Goal: Information Seeking & Learning: Compare options

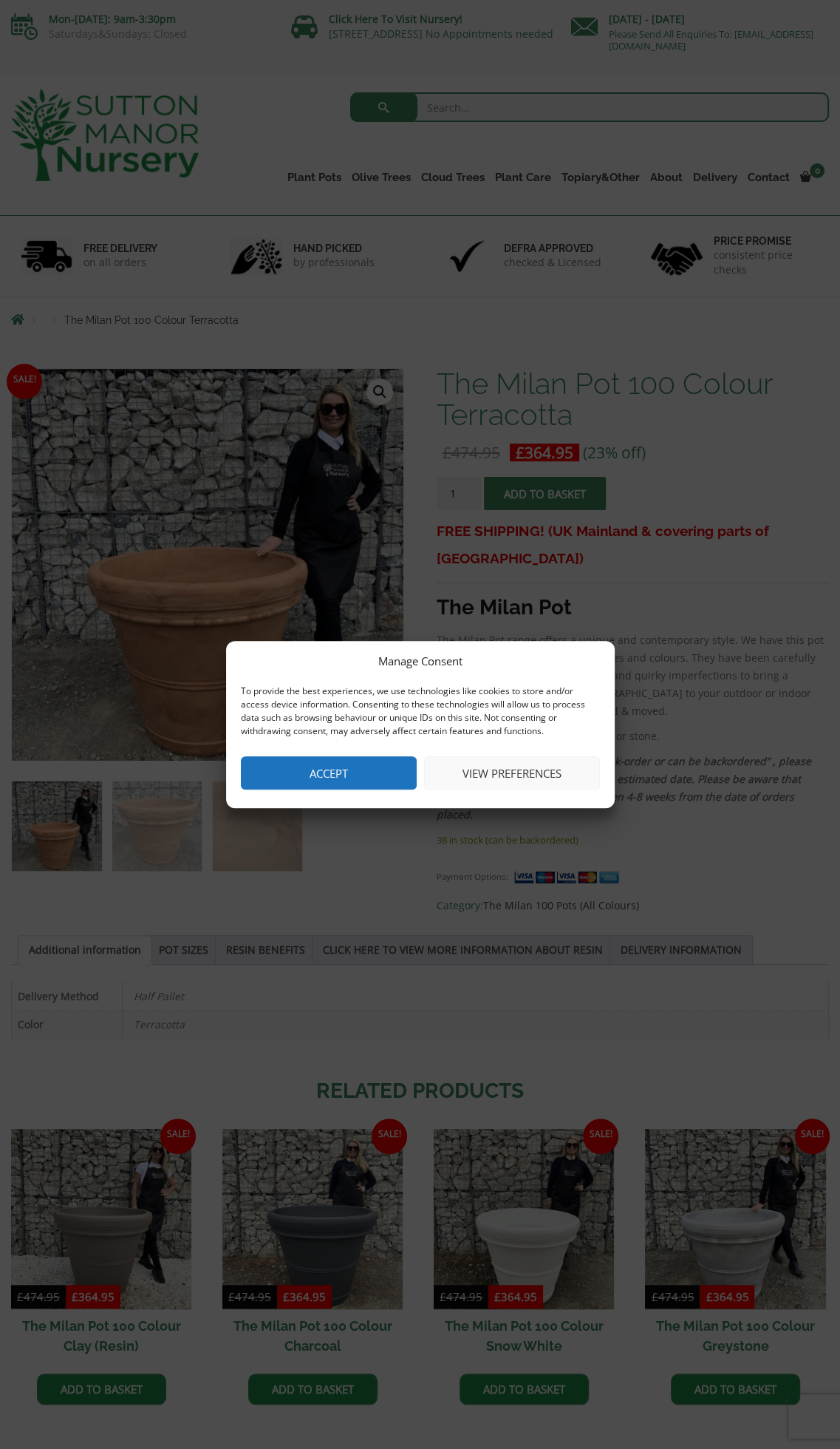
click at [329, 770] on button "Accept" at bounding box center [328, 772] width 175 height 34
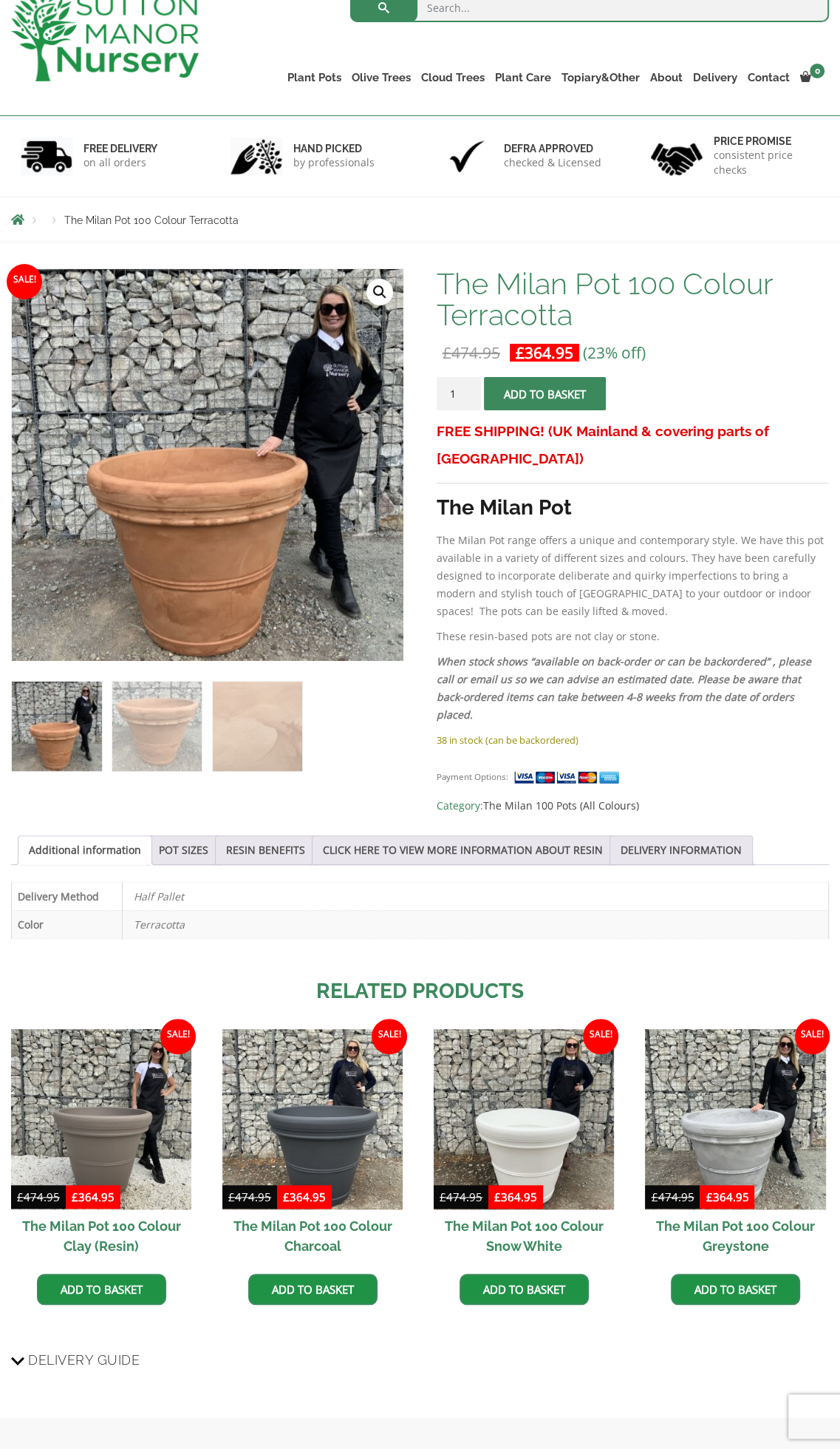
scroll to position [296, 0]
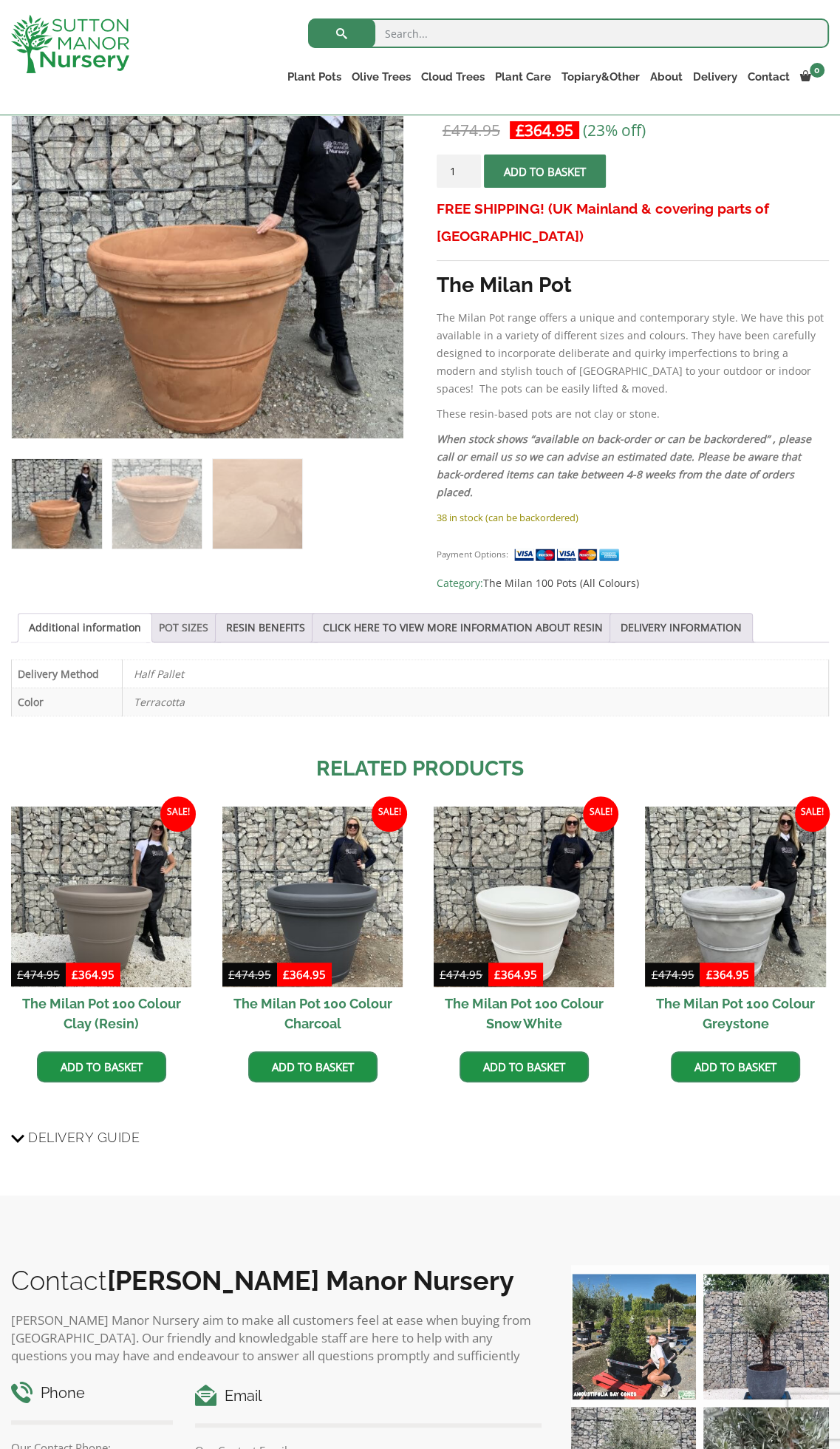
click at [174, 614] on link "POT SIZES" at bounding box center [184, 628] width 49 height 28
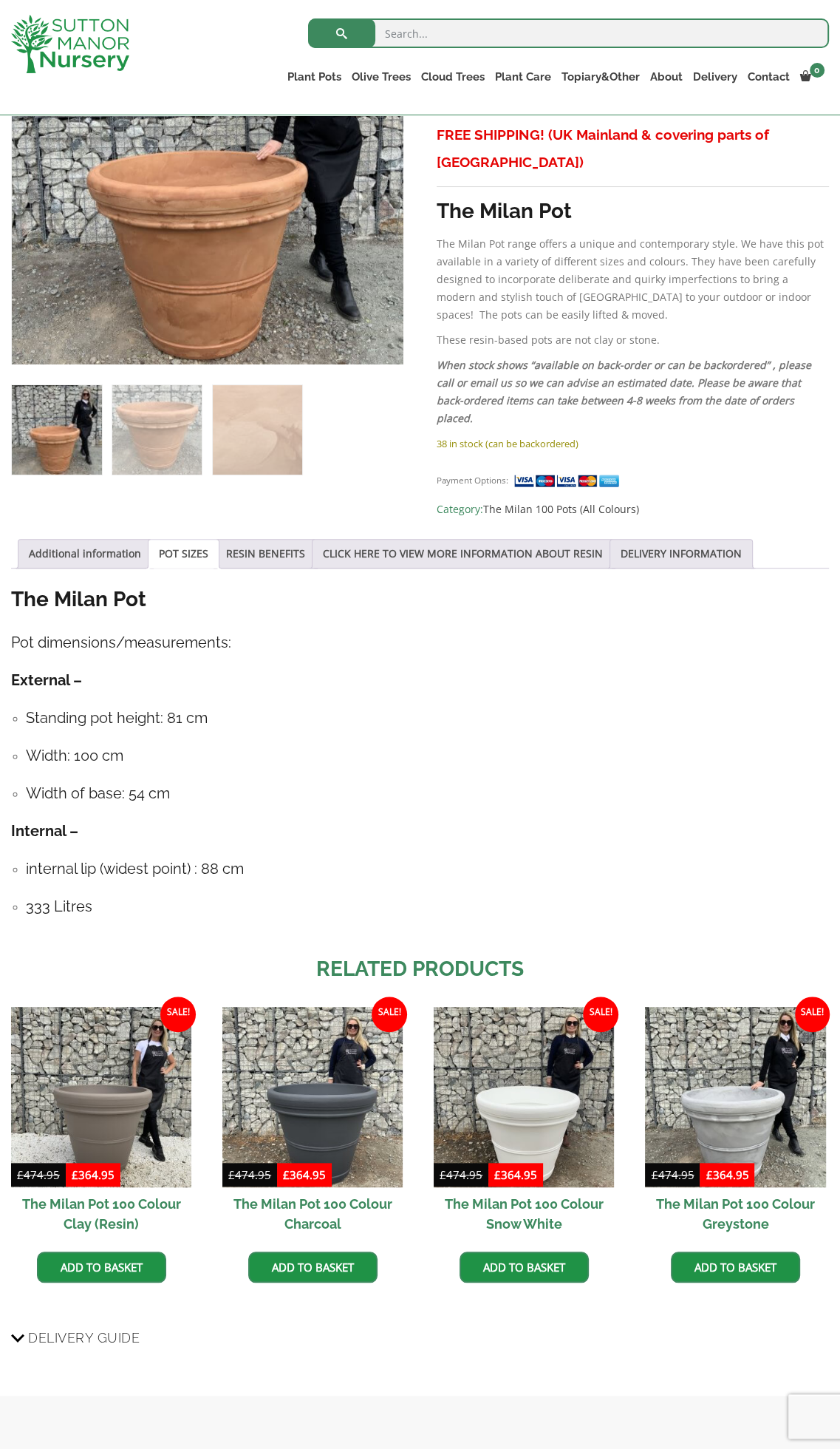
scroll to position [74, 0]
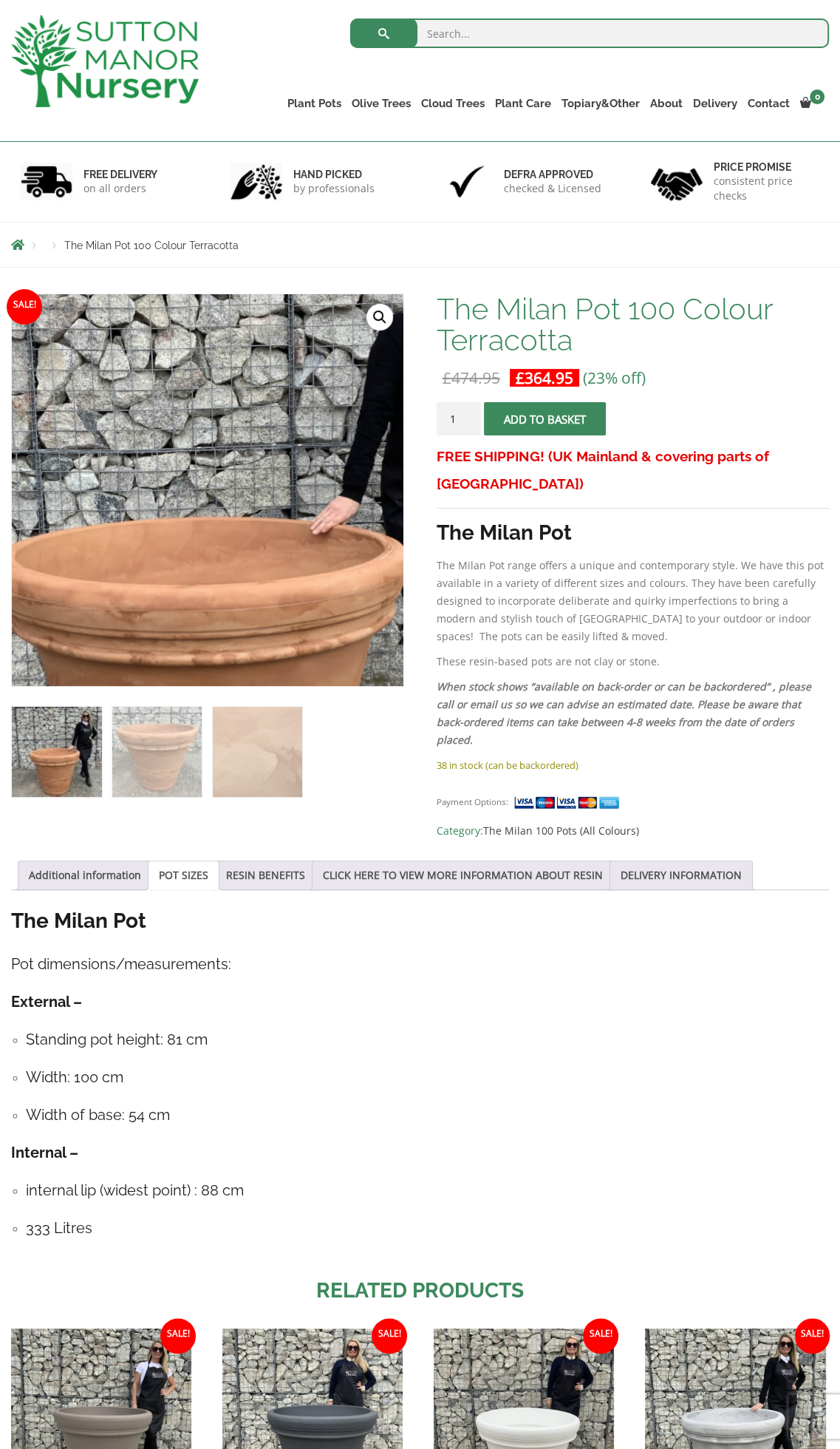
click at [195, 421] on img at bounding box center [218, 550] width 739 height 740
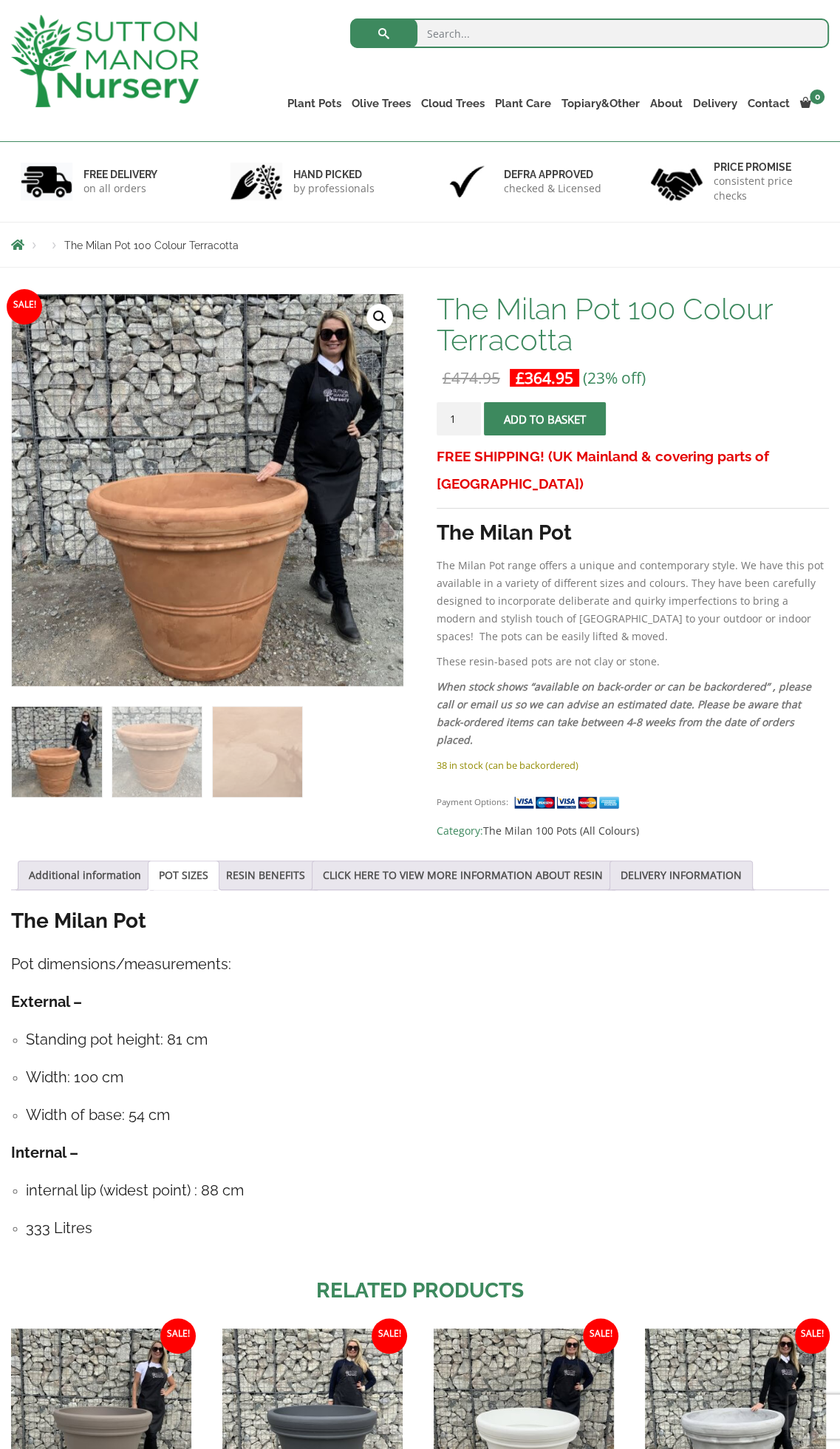
click at [378, 317] on link "🔍" at bounding box center [379, 317] width 26 height 26
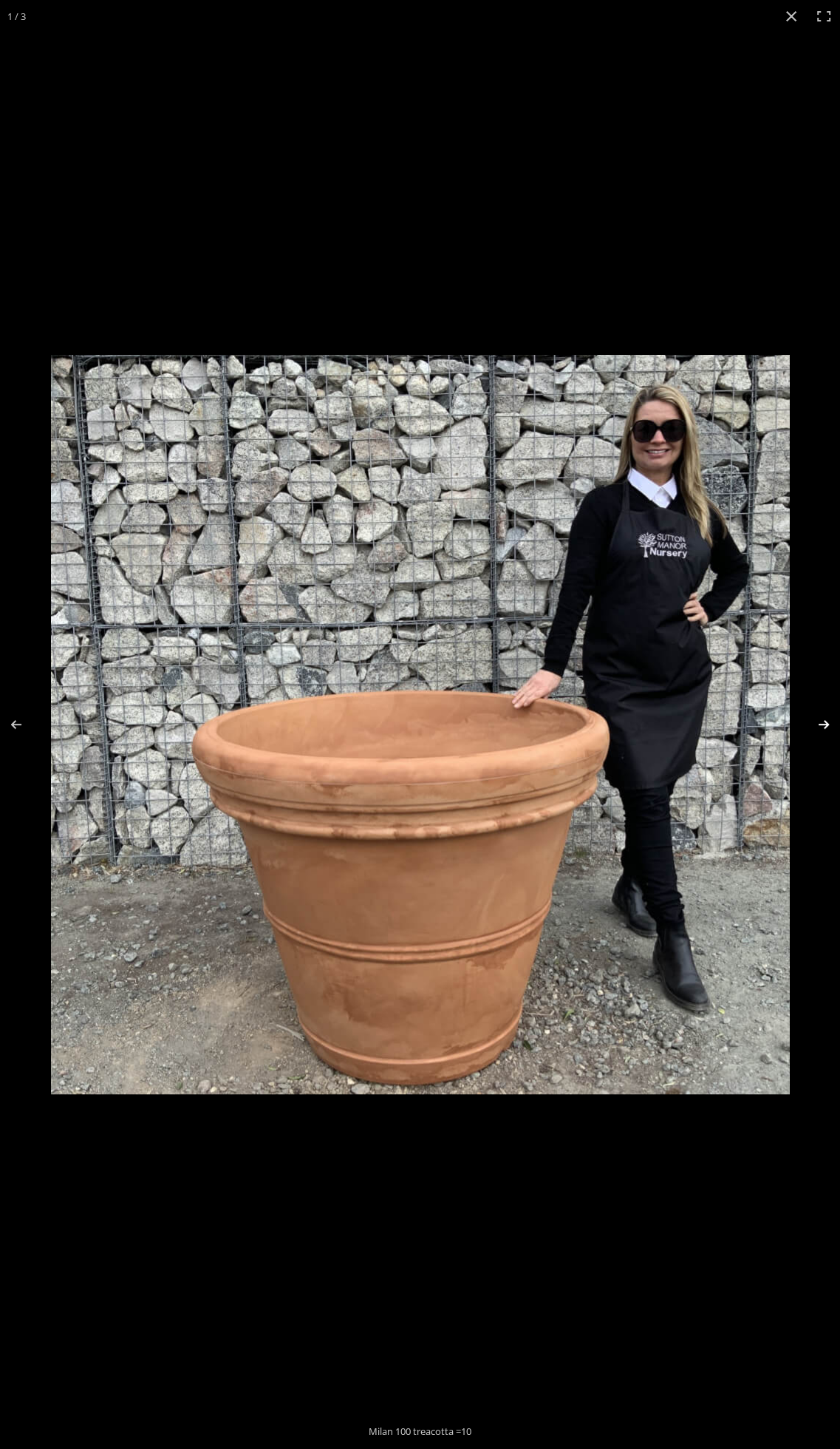
click at [823, 722] on button "Next (arrow right)" at bounding box center [814, 724] width 52 height 74
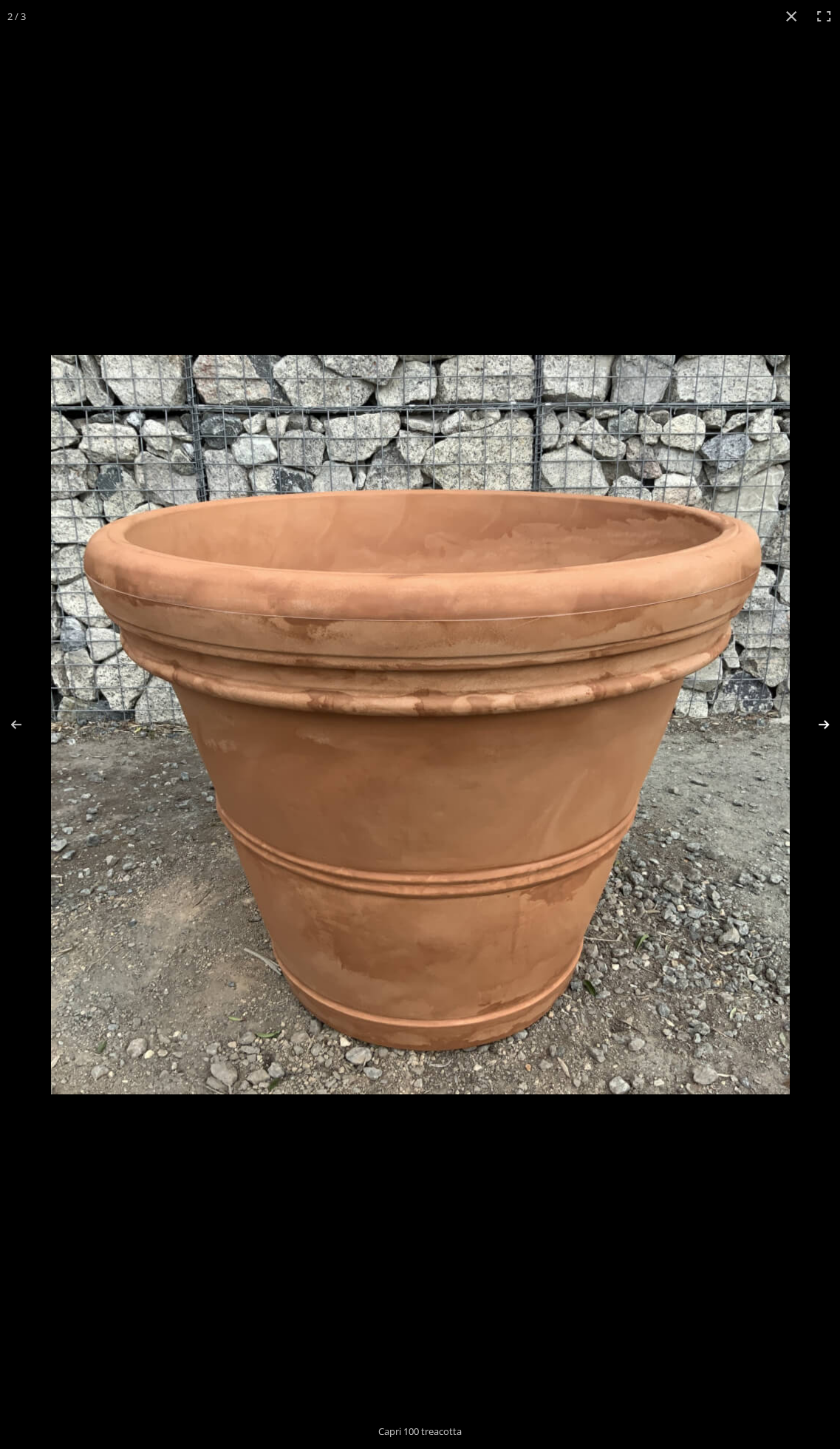
click at [823, 722] on button "Next (arrow right)" at bounding box center [814, 724] width 52 height 74
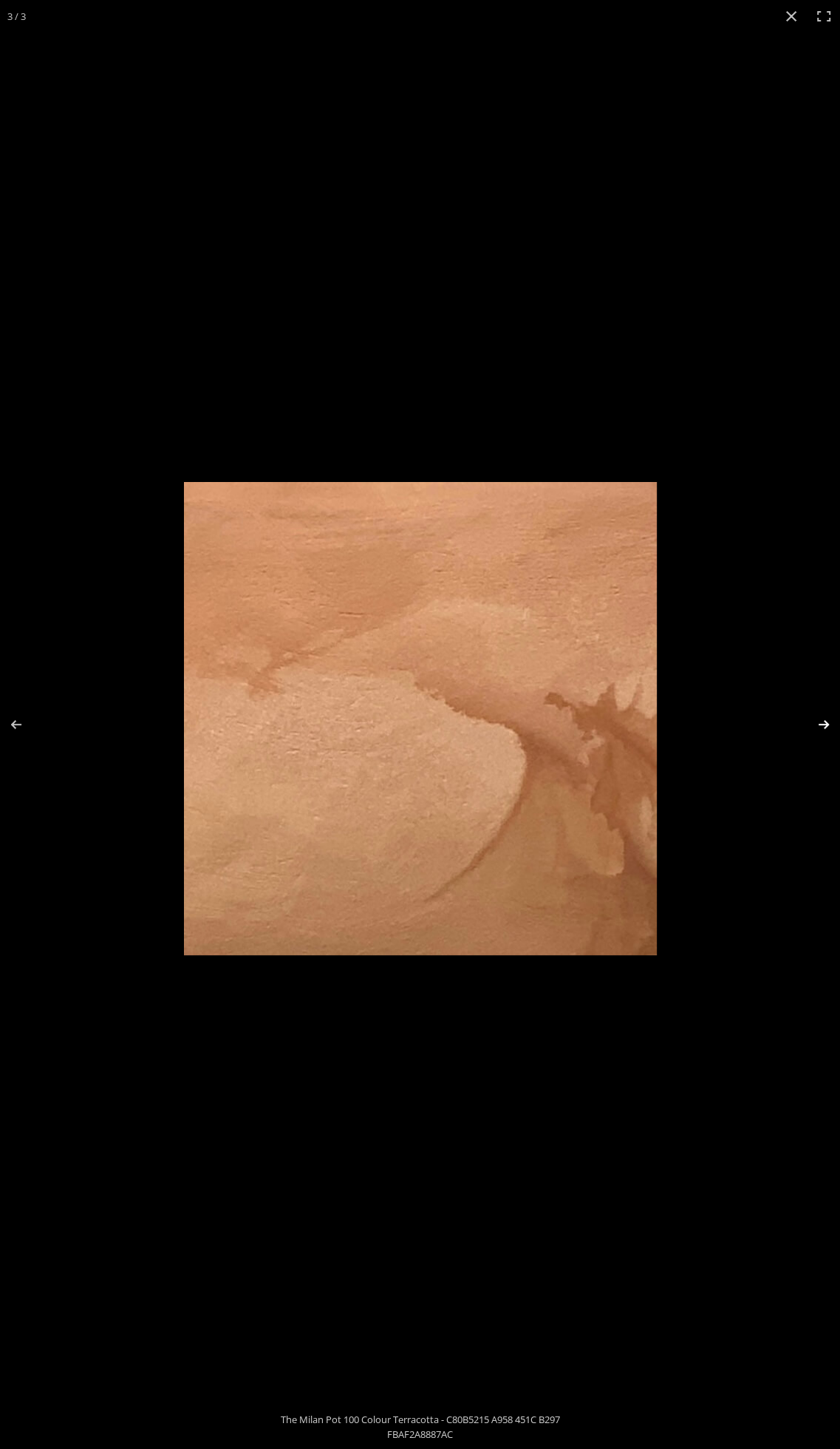
click at [823, 722] on button "Next (arrow right)" at bounding box center [814, 724] width 52 height 74
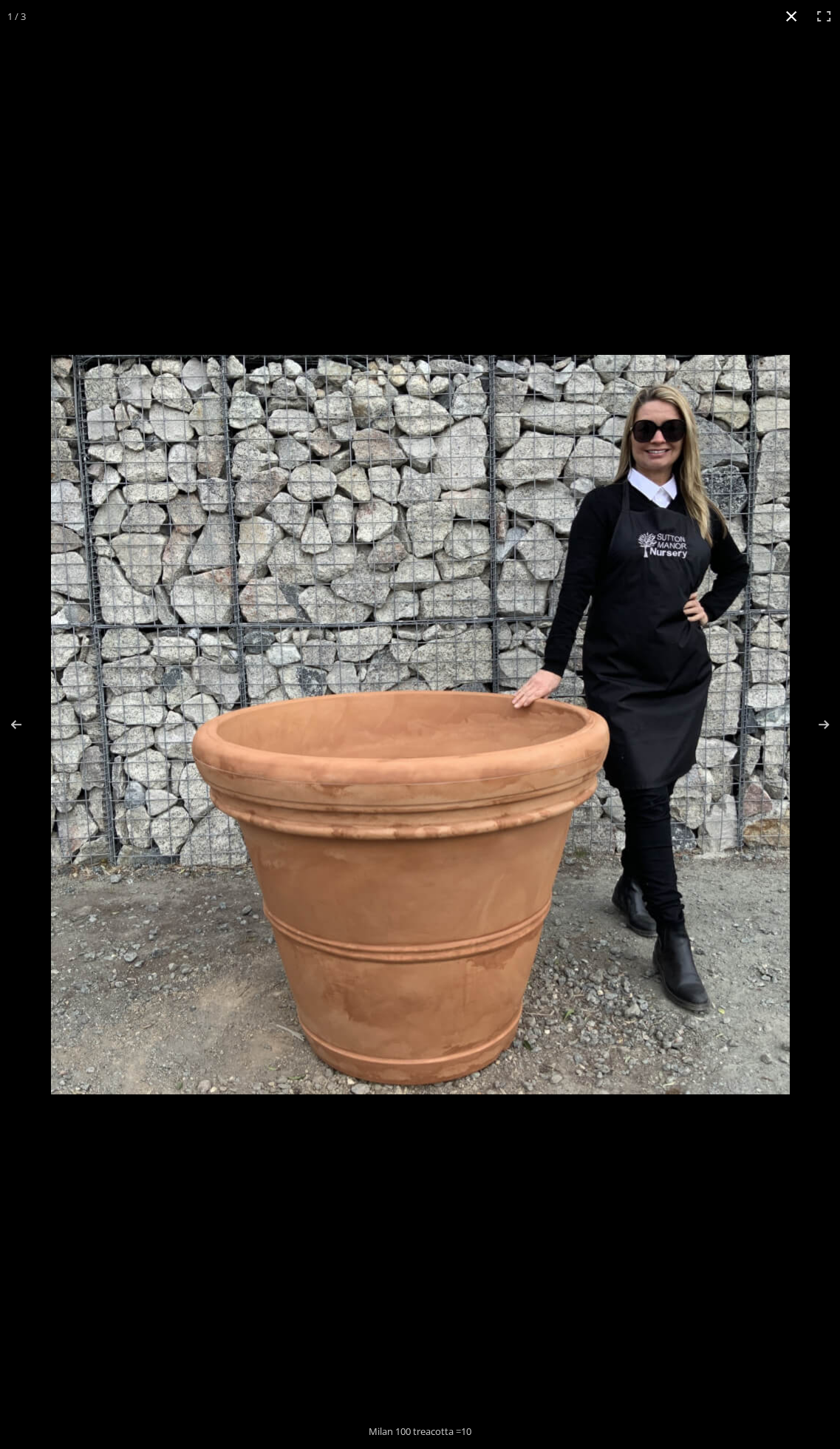
click at [789, 22] on button "Close (Esc)" at bounding box center [792, 16] width 33 height 33
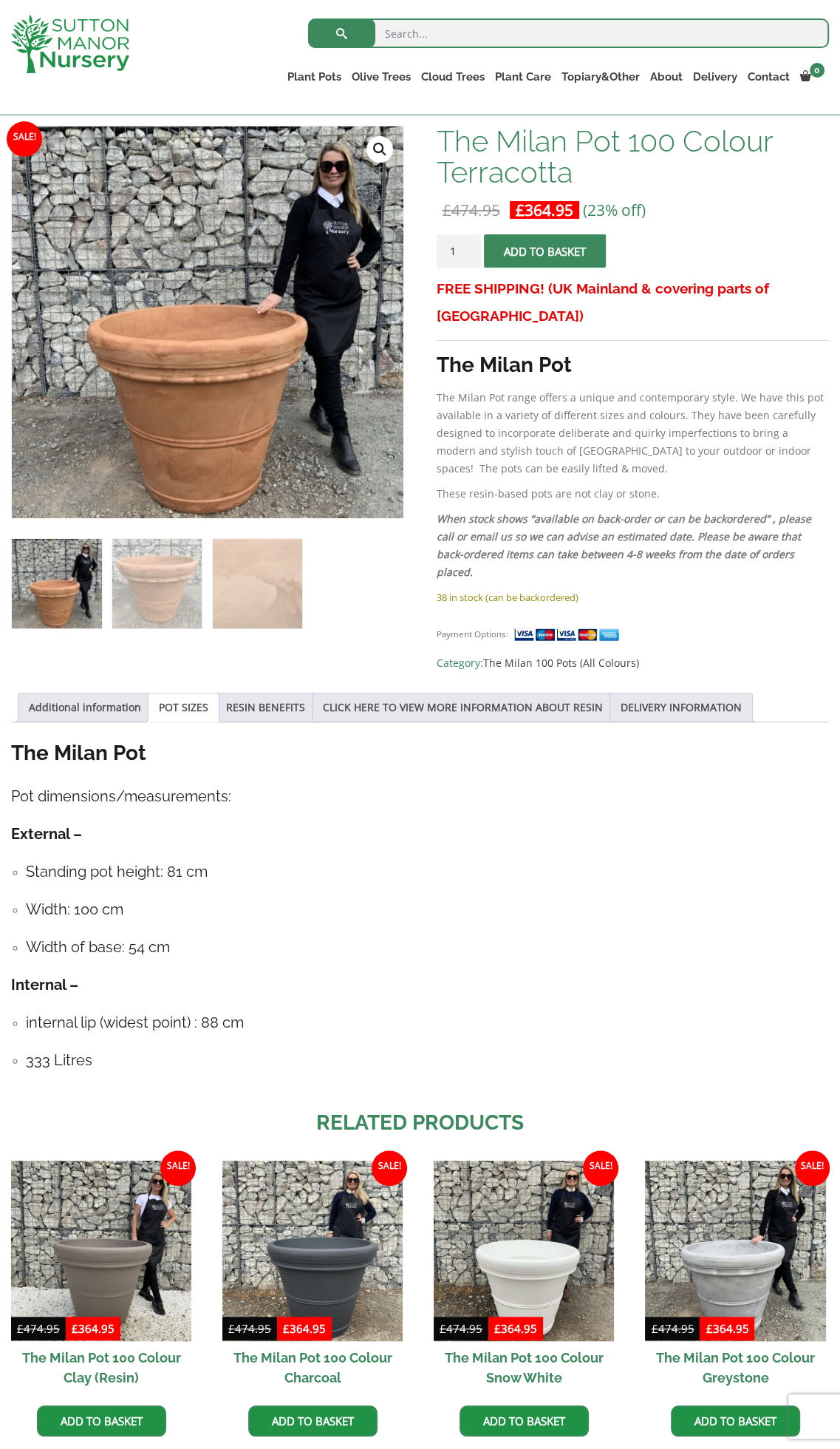
scroll to position [0, 0]
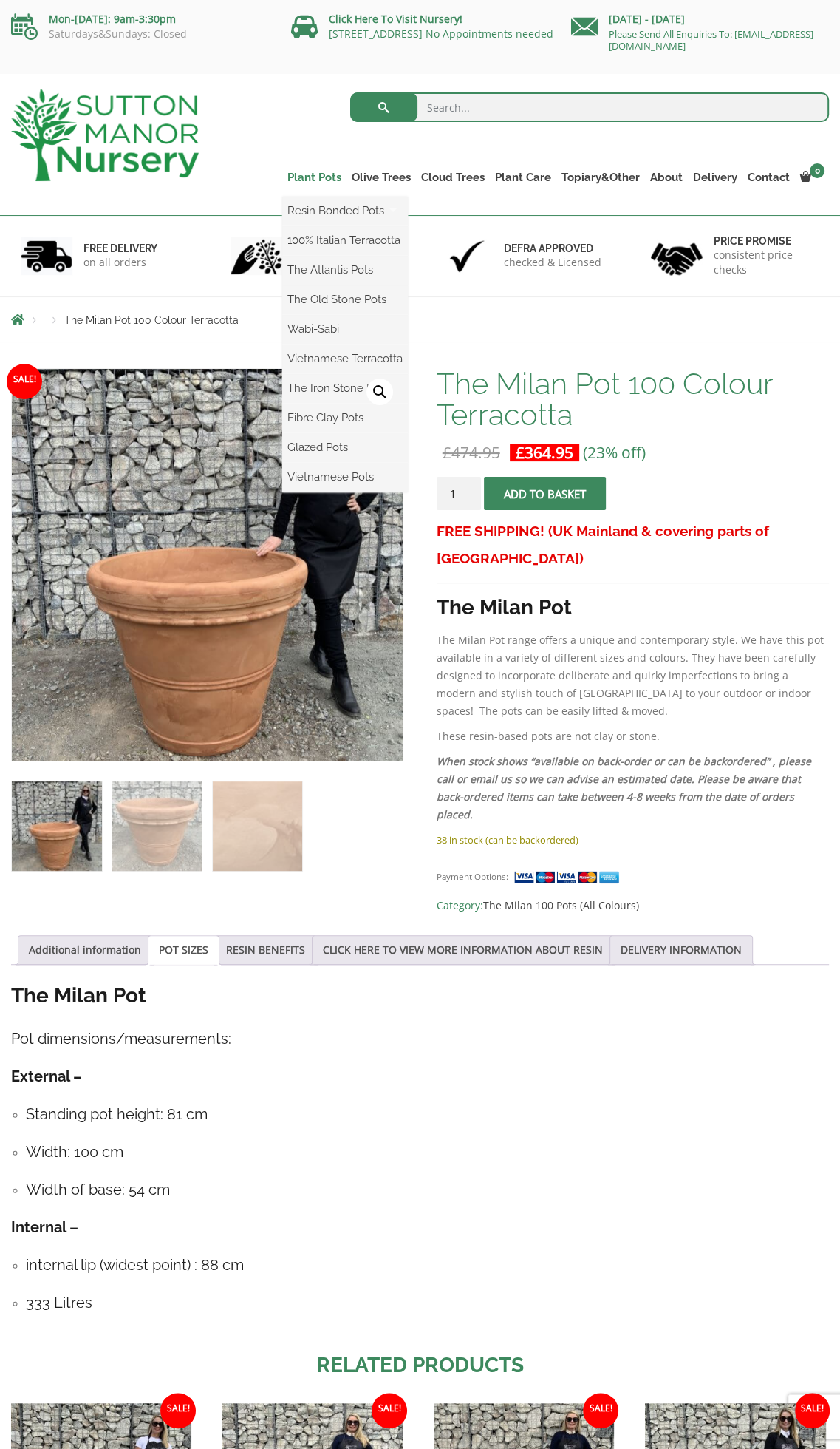
click at [282, 176] on link "Plant Pots" at bounding box center [314, 177] width 65 height 21
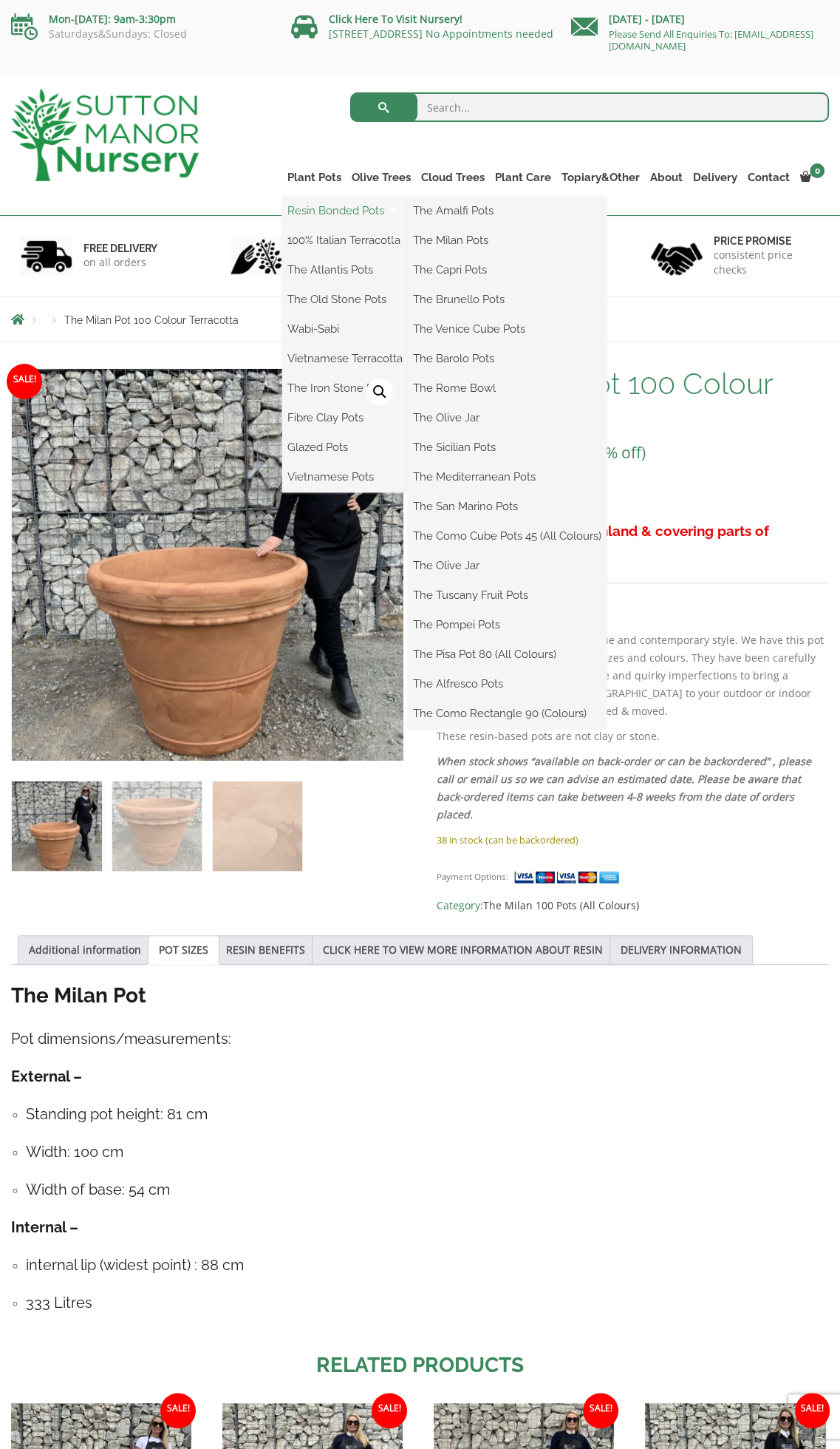
click at [286, 211] on link "Resin Bonded Pots" at bounding box center [345, 210] width 125 height 22
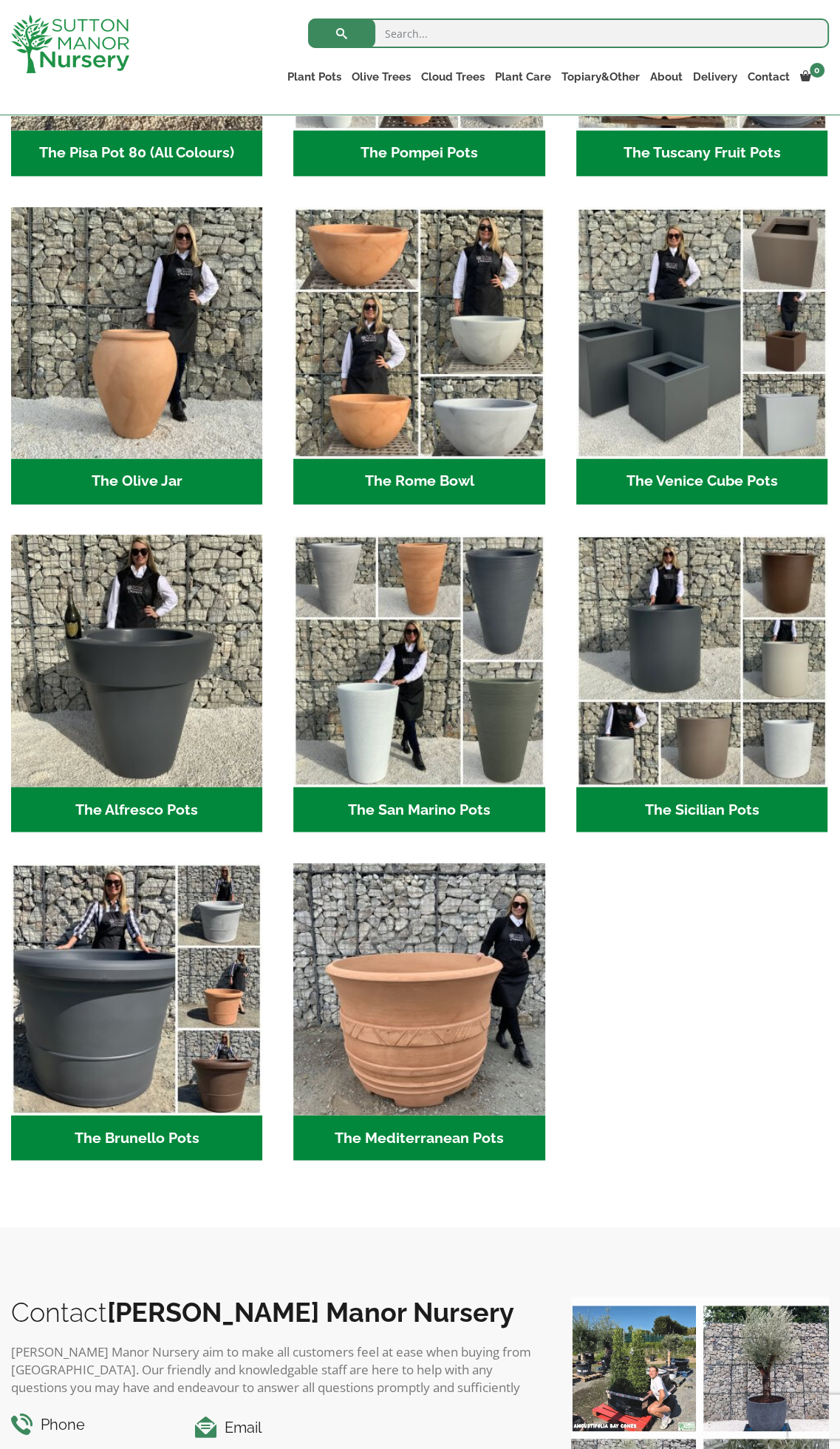
scroll to position [1331, 0]
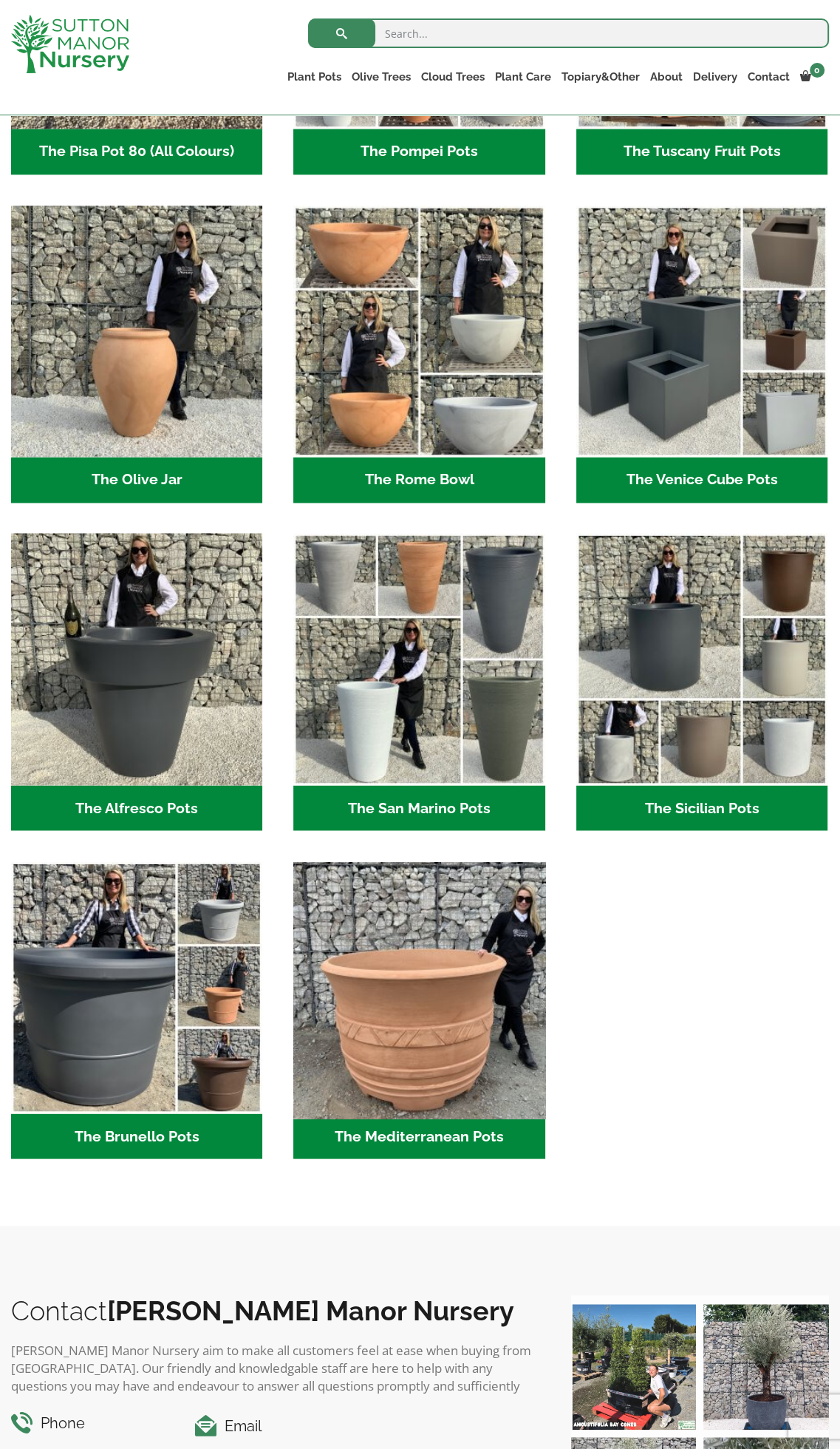
click at [435, 1004] on img "Visit product category The Mediterranean Pots" at bounding box center [419, 987] width 264 height 264
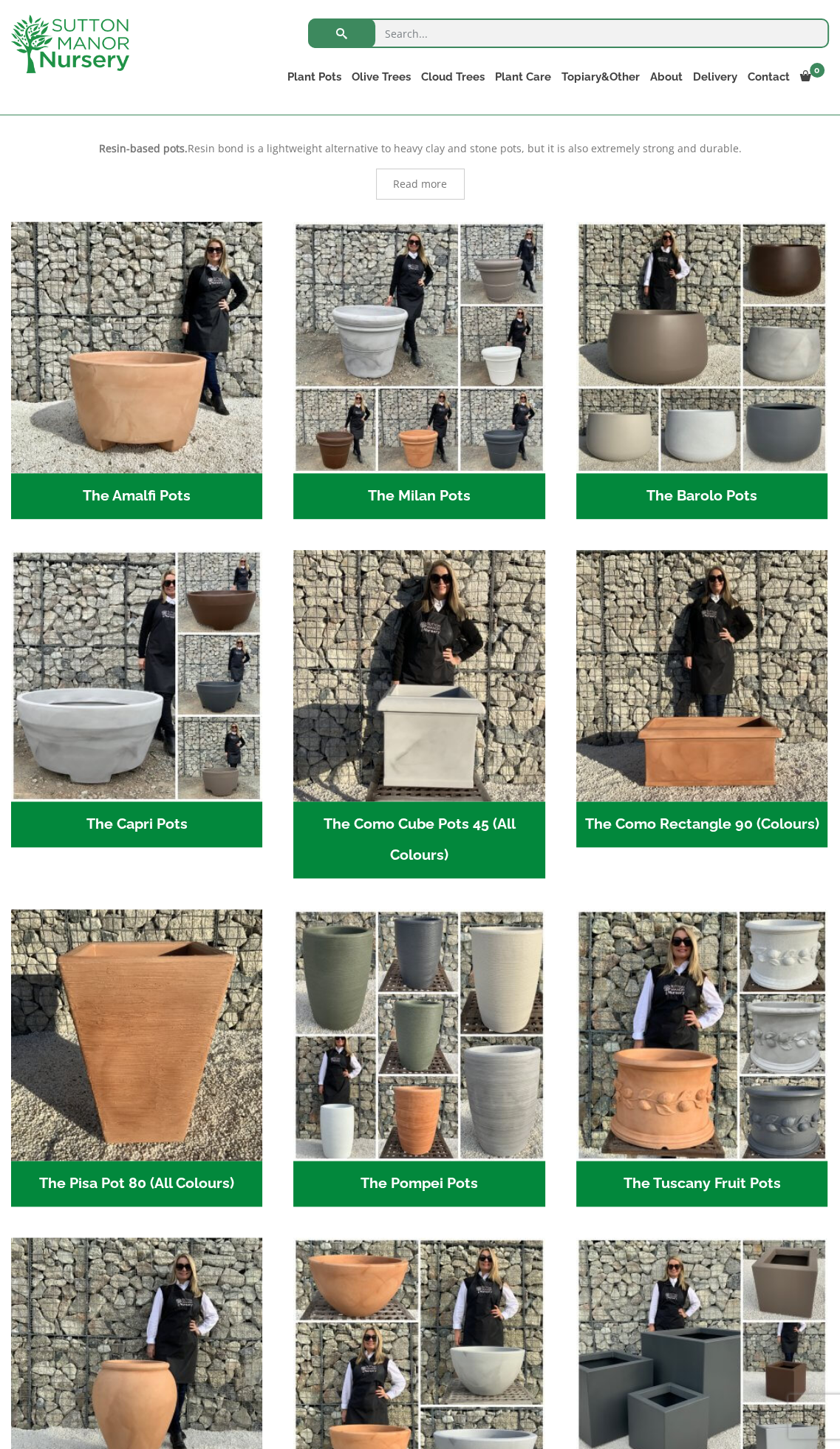
scroll to position [296, 0]
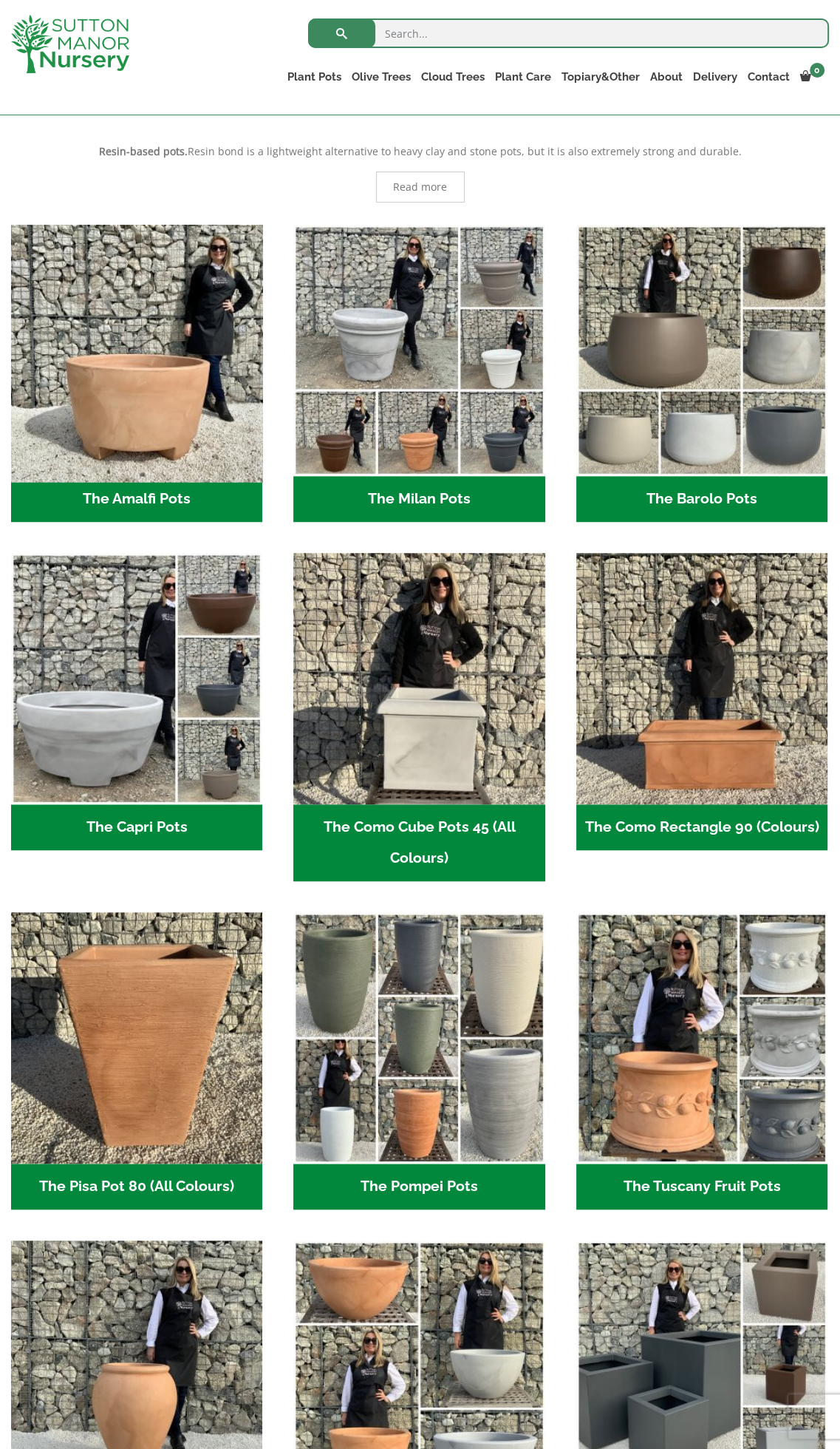
click at [98, 381] on img "Visit product category The Amalfi Pots" at bounding box center [136, 351] width 264 height 264
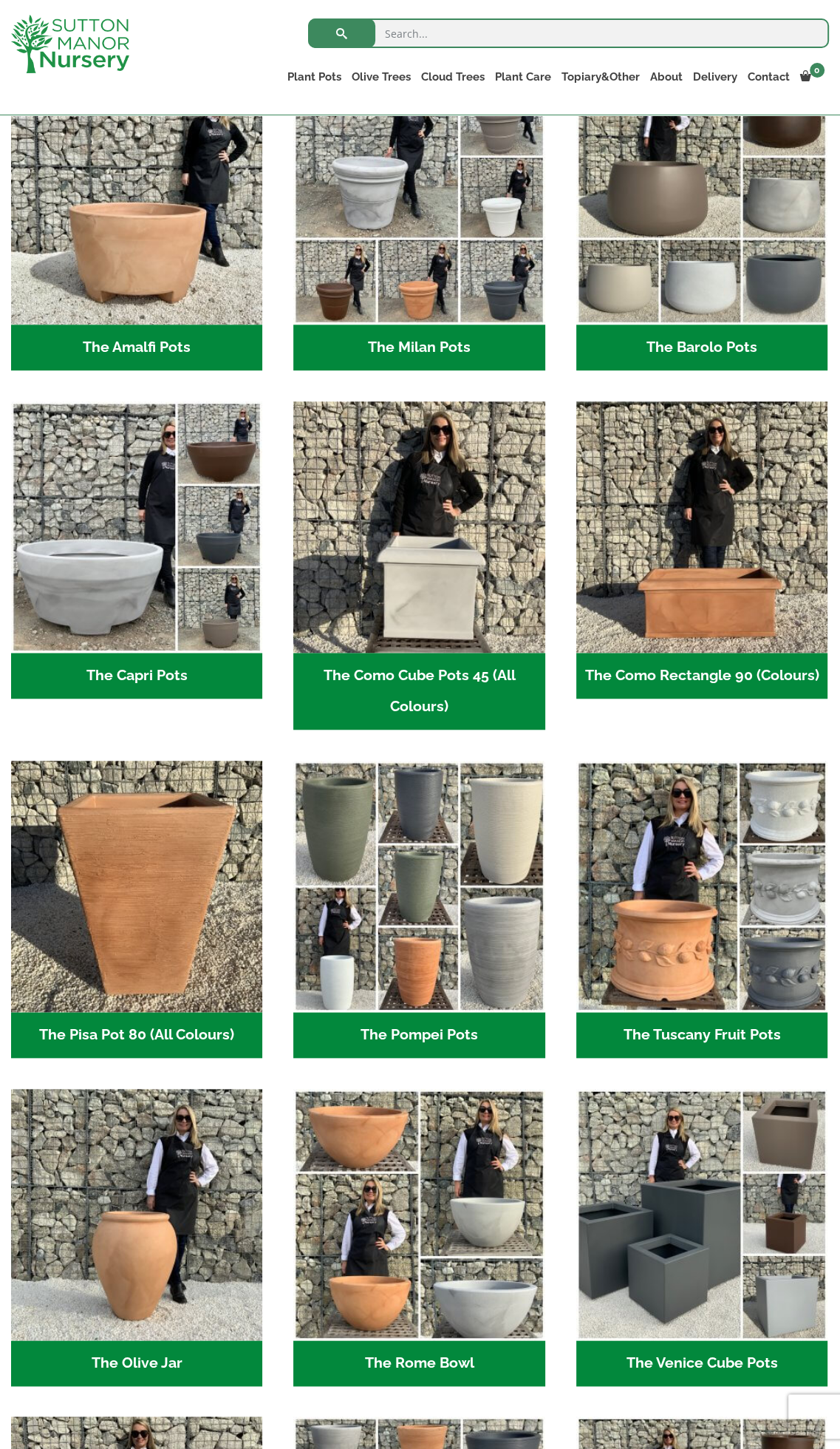
scroll to position [444, 0]
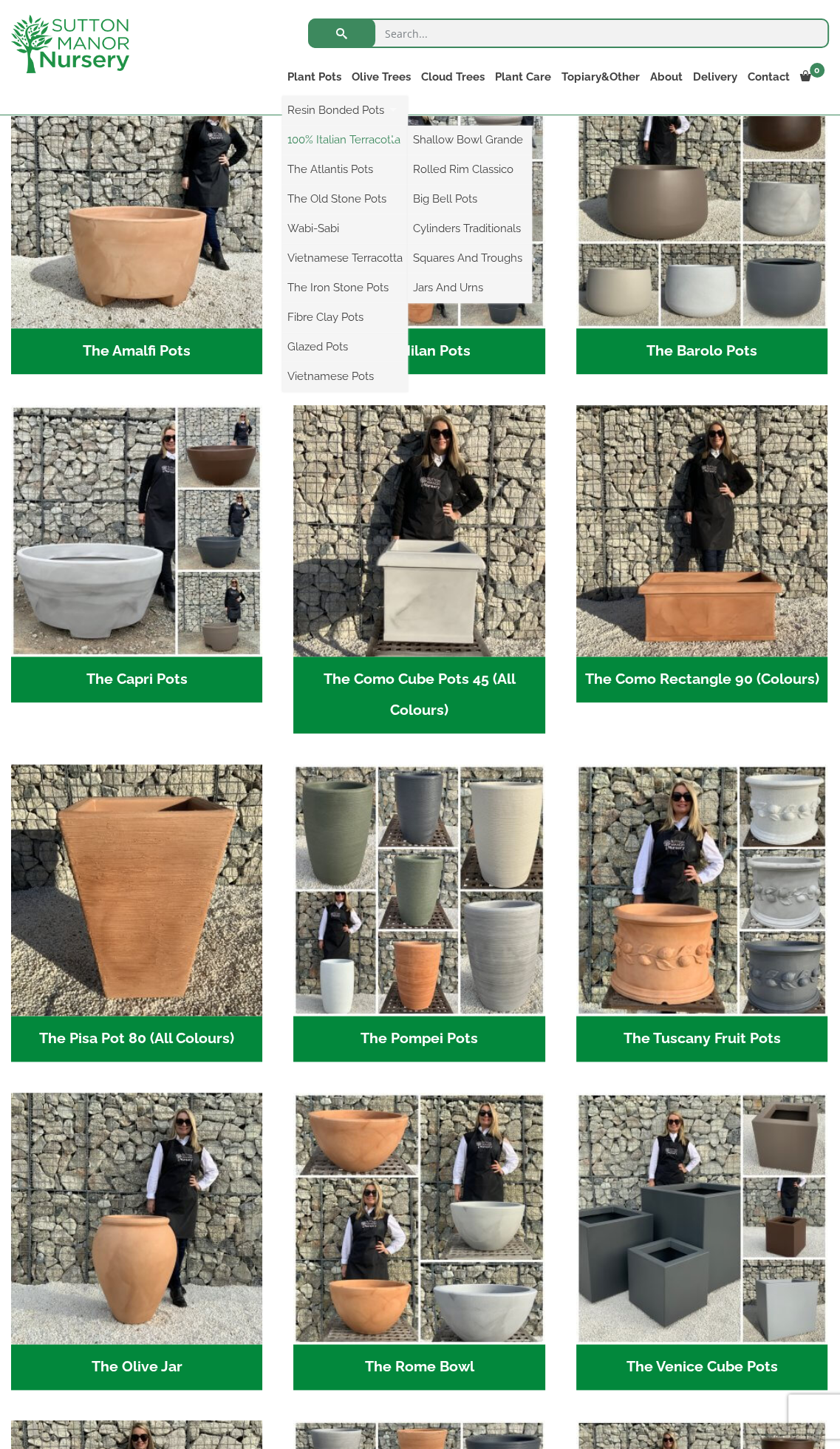
click at [282, 140] on link "100% Italian Terracotta" at bounding box center [345, 139] width 125 height 22
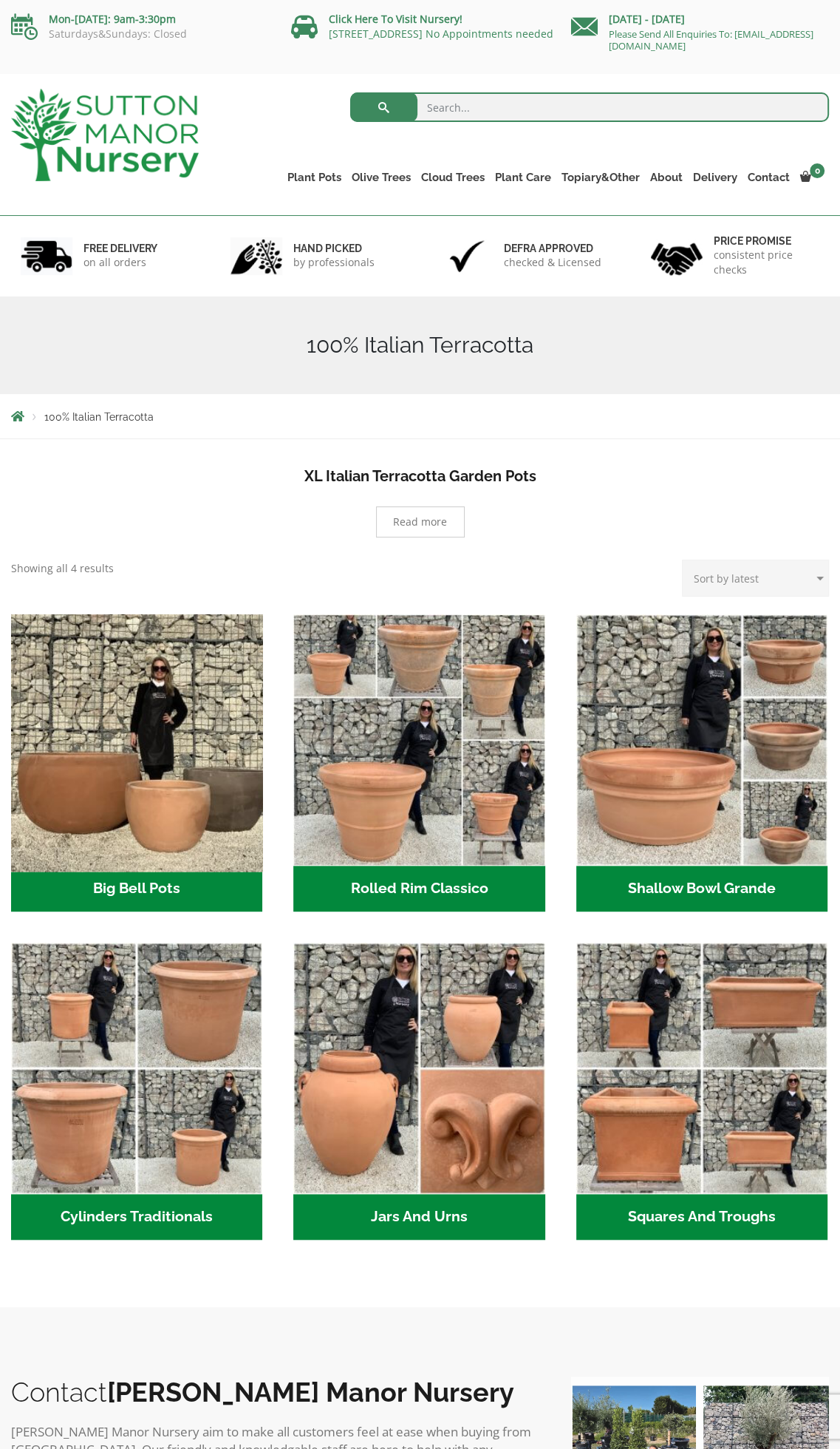
click at [139, 695] on img "Visit product category Big Bell Pots" at bounding box center [136, 740] width 264 height 264
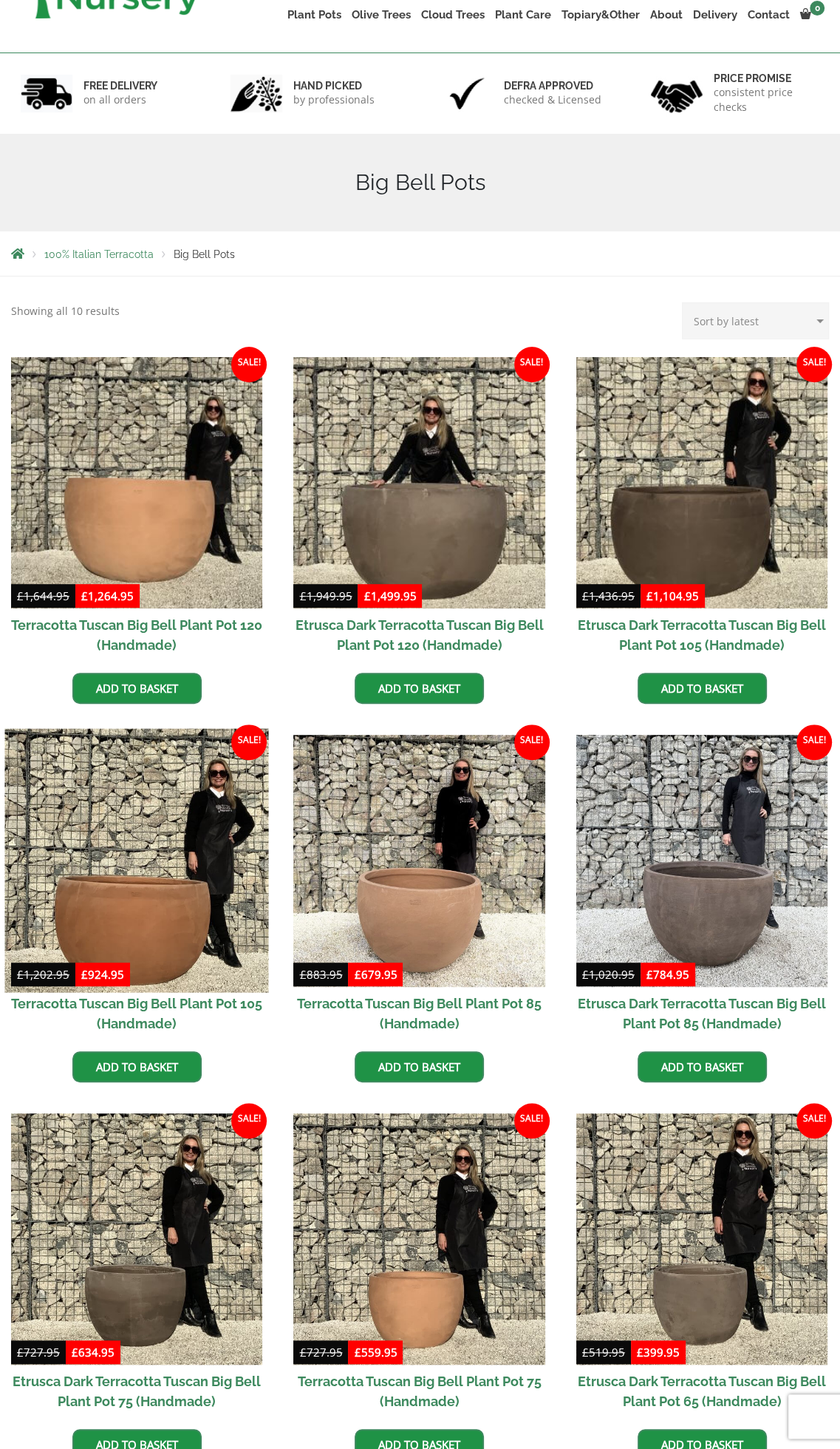
scroll to position [518, 0]
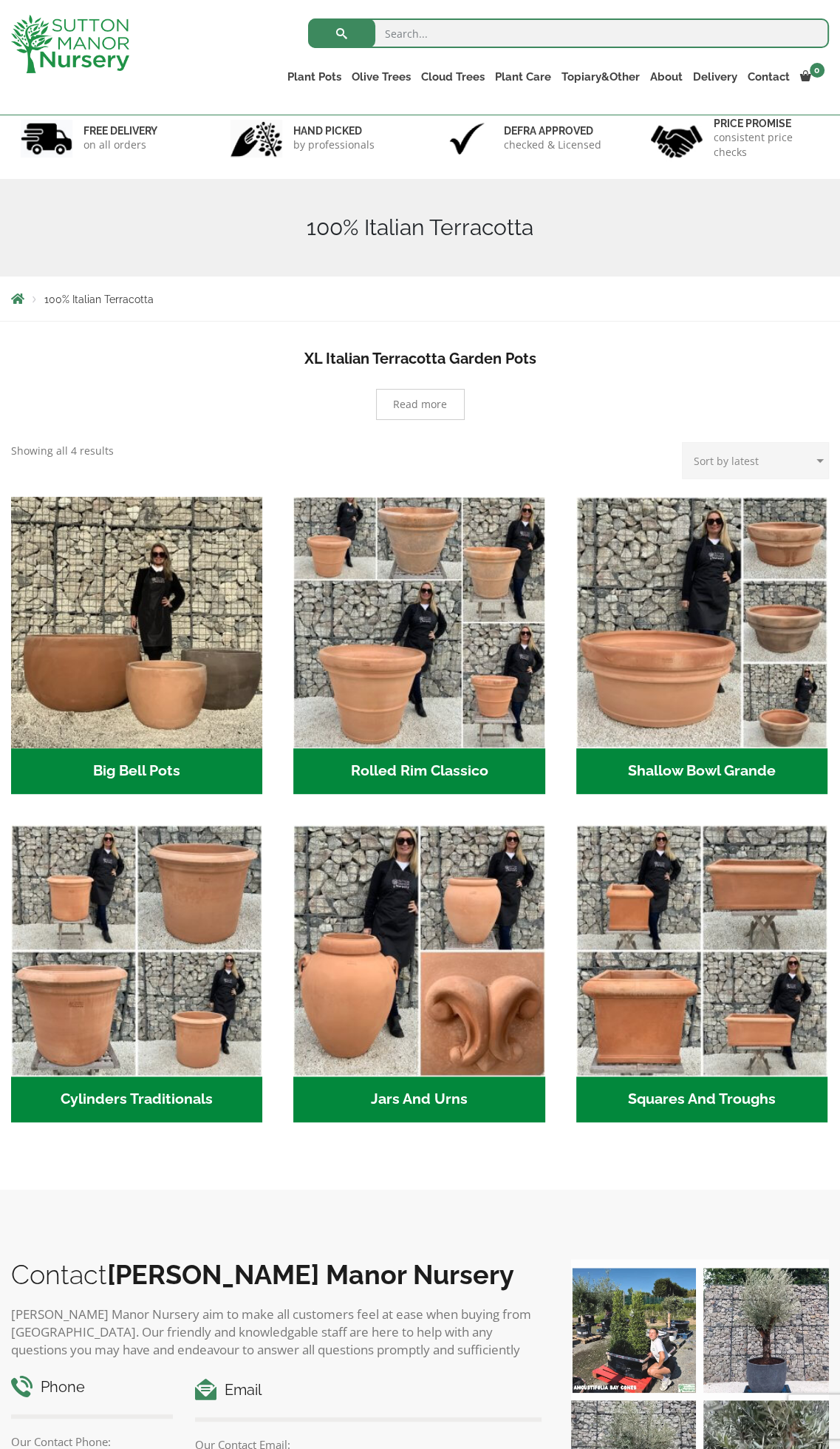
scroll to position [296, 0]
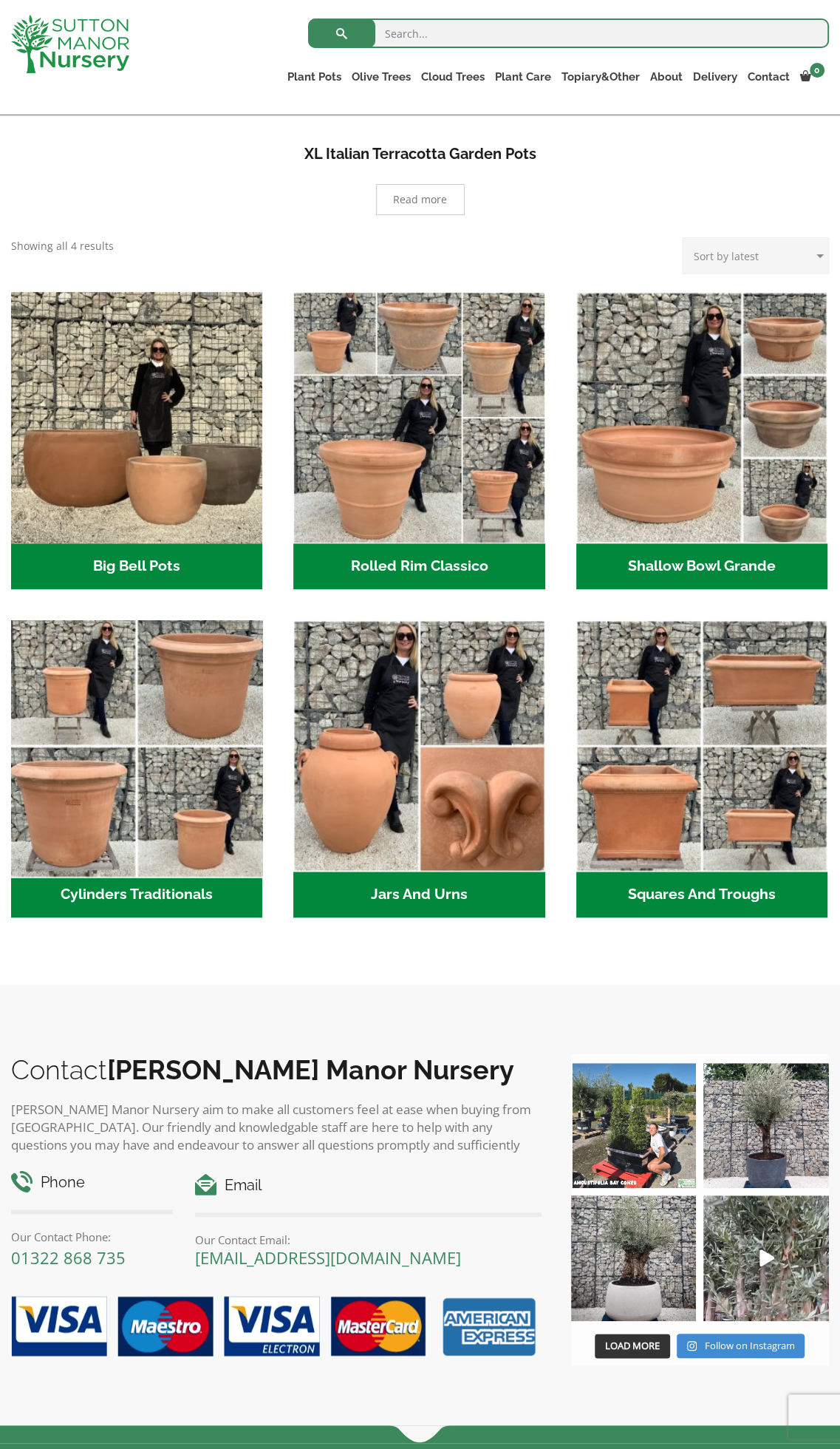
click at [138, 754] on img "Visit product category Cylinders Traditionals" at bounding box center [136, 746] width 264 height 264
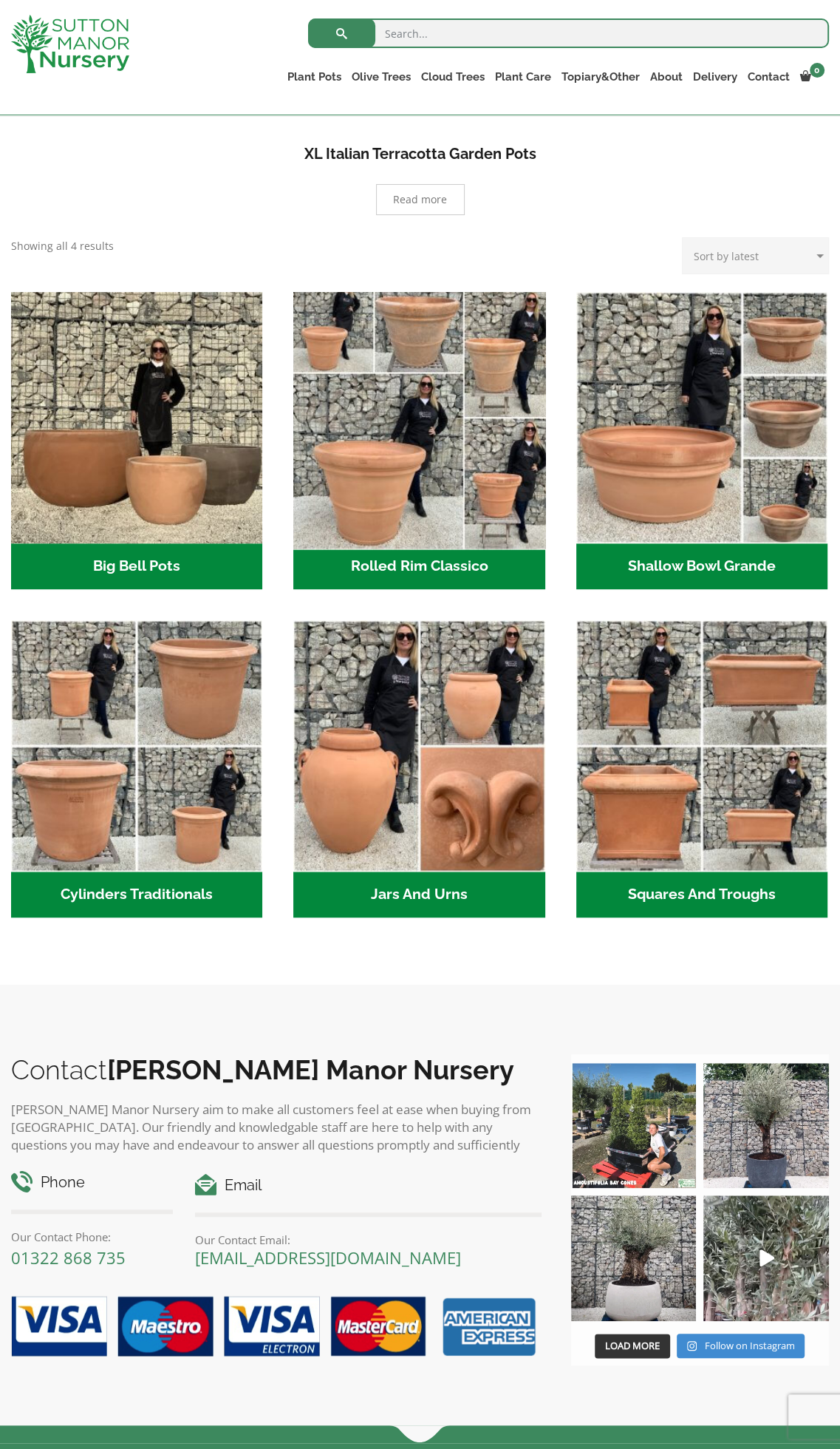
click at [405, 402] on img "Visit product category Rolled Rim Classico" at bounding box center [419, 418] width 264 height 264
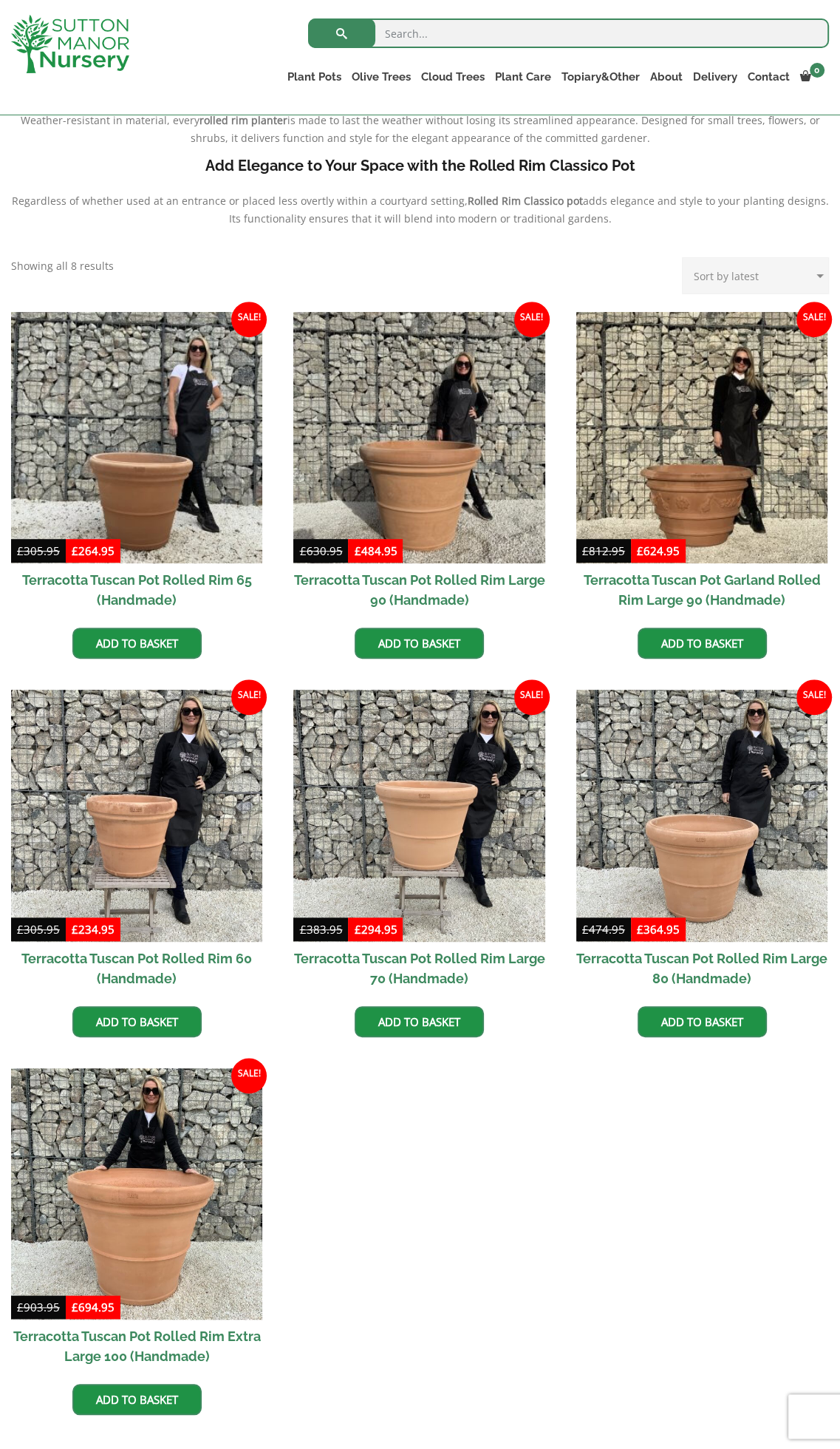
scroll to position [444, 0]
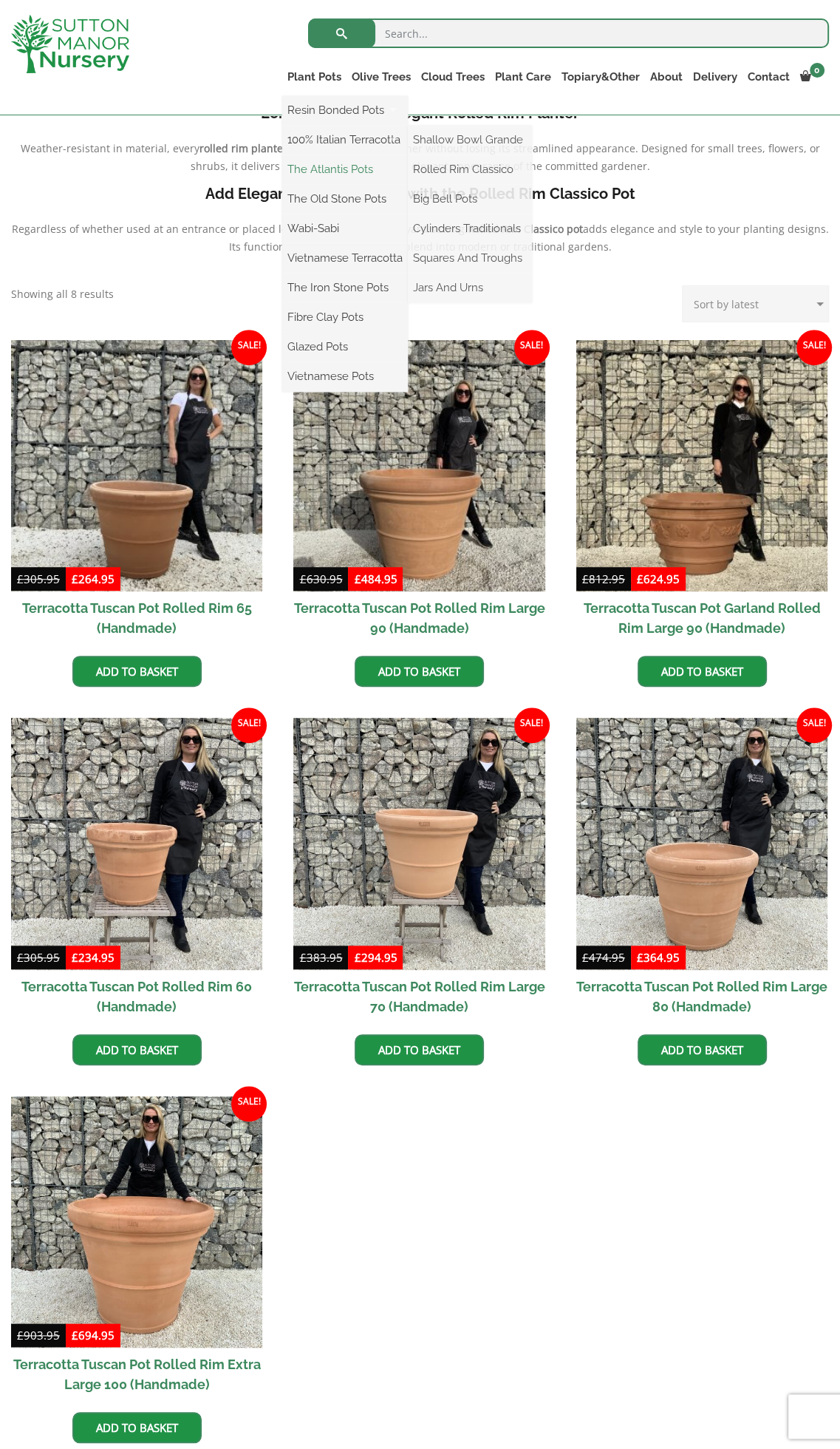
click at [282, 169] on link "The Atlantis Pots" at bounding box center [345, 169] width 125 height 22
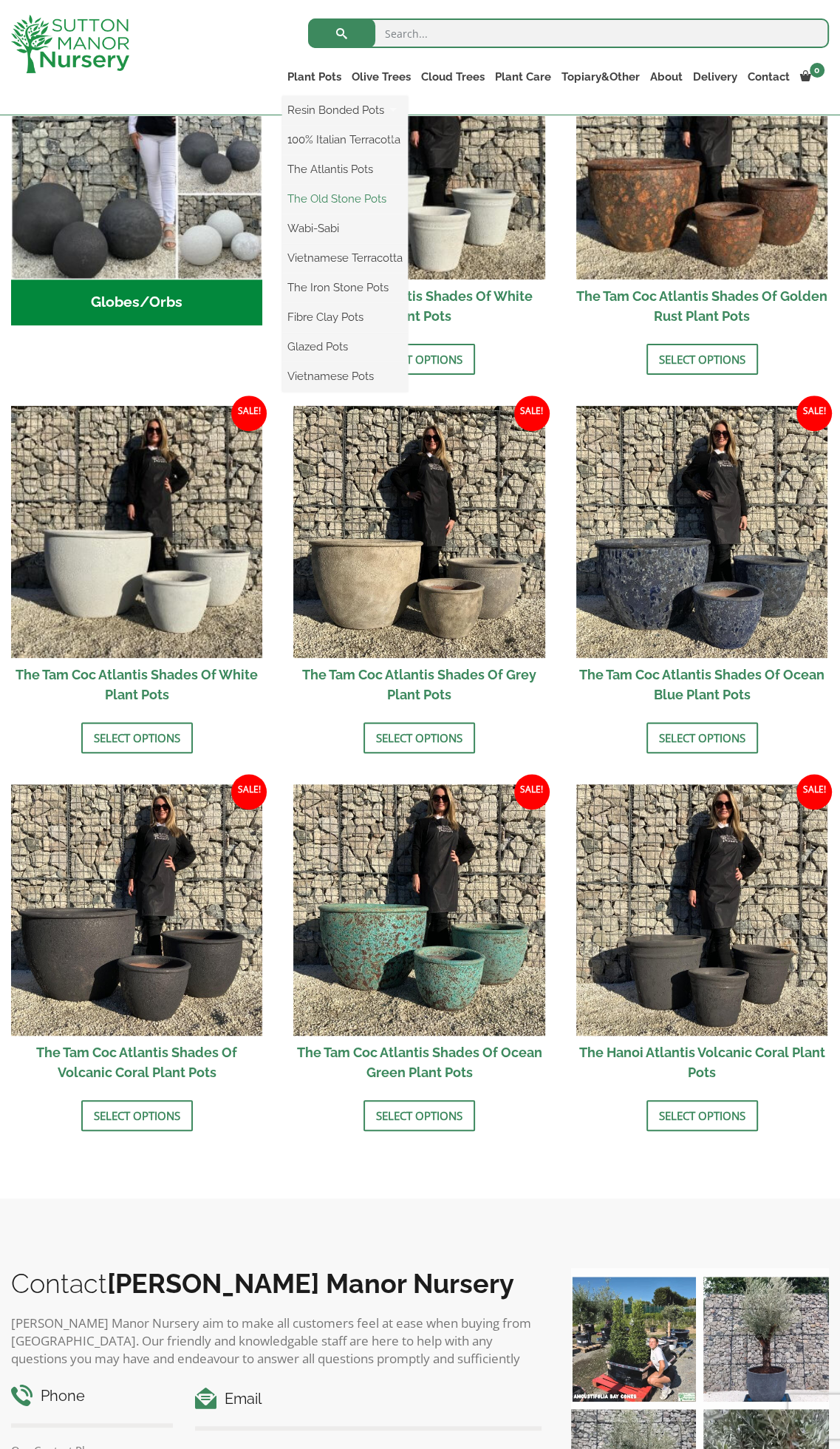
scroll to position [591, 0]
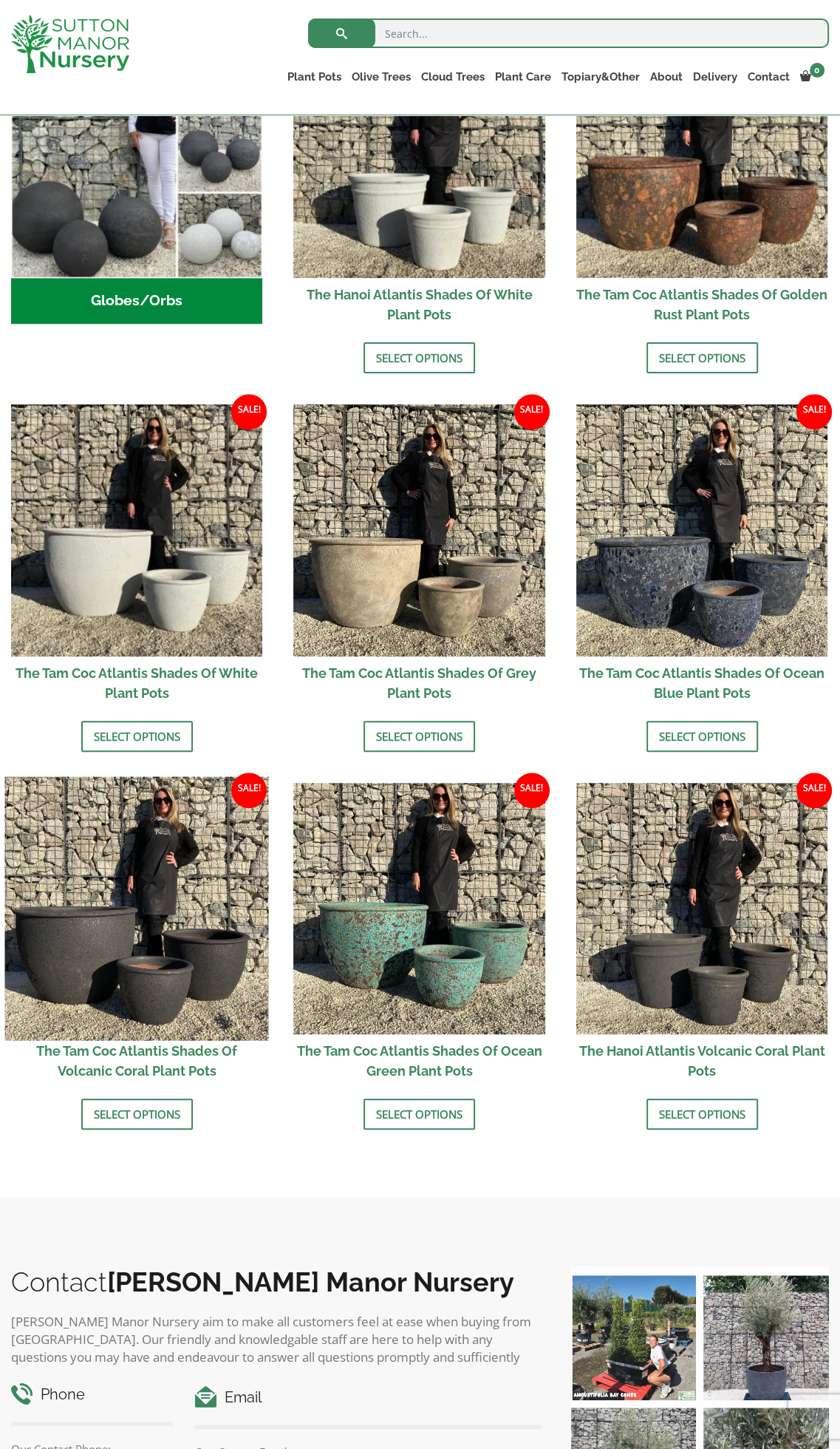
click at [168, 850] on img at bounding box center [136, 908] width 264 height 264
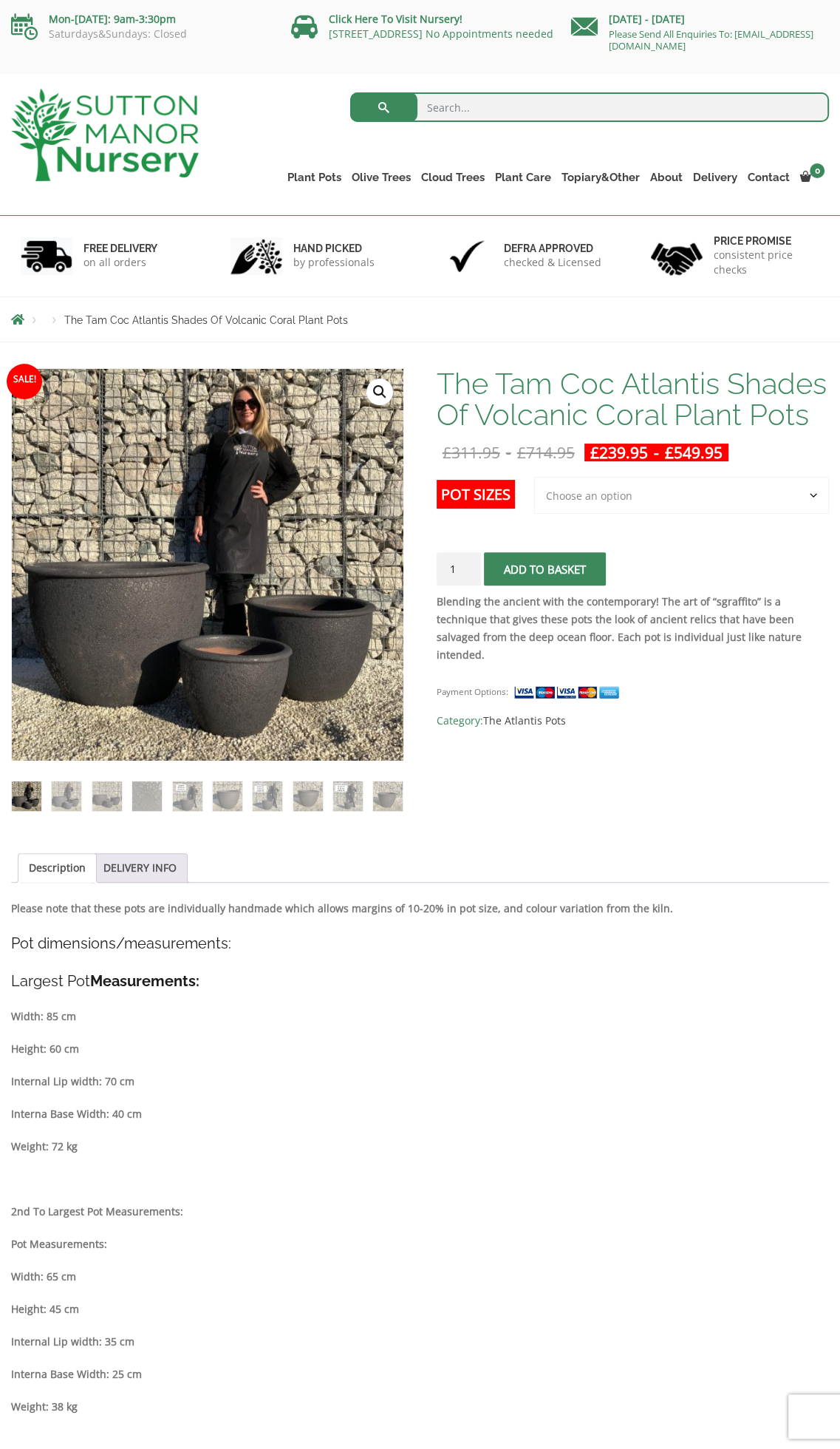
click at [759, 493] on select "Choose an option 3rd to Largest Pot In The Picture 2nd to Largest Pot In The Pi…" at bounding box center [682, 495] width 295 height 37
select select "Largest pot In The Picture"
click at [535, 477] on select "Choose an option 3rd to Largest Pot In The Picture 2nd to Largest Pot In The Pi…" at bounding box center [682, 495] width 295 height 37
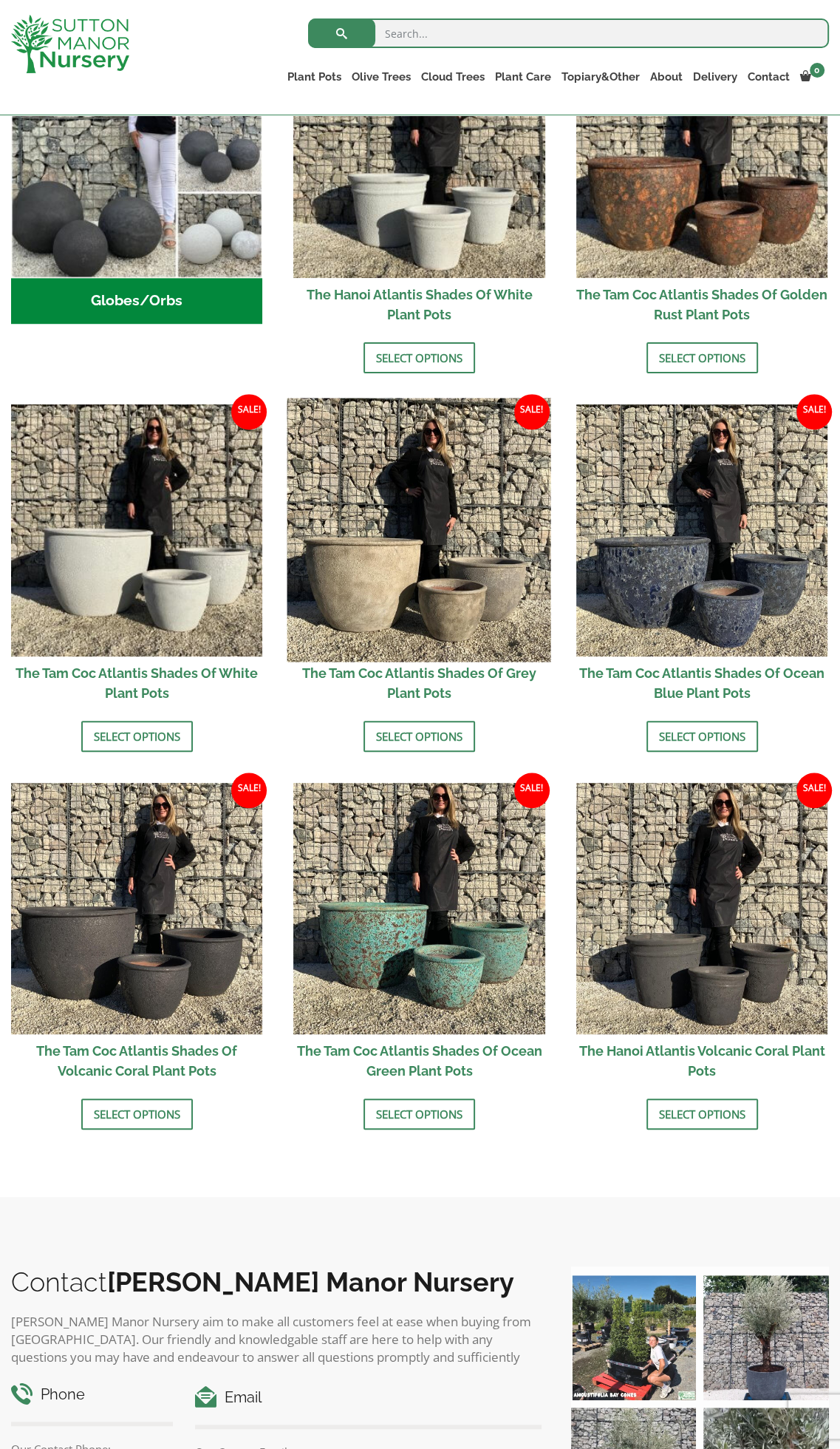
click at [405, 494] on img at bounding box center [419, 530] width 264 height 264
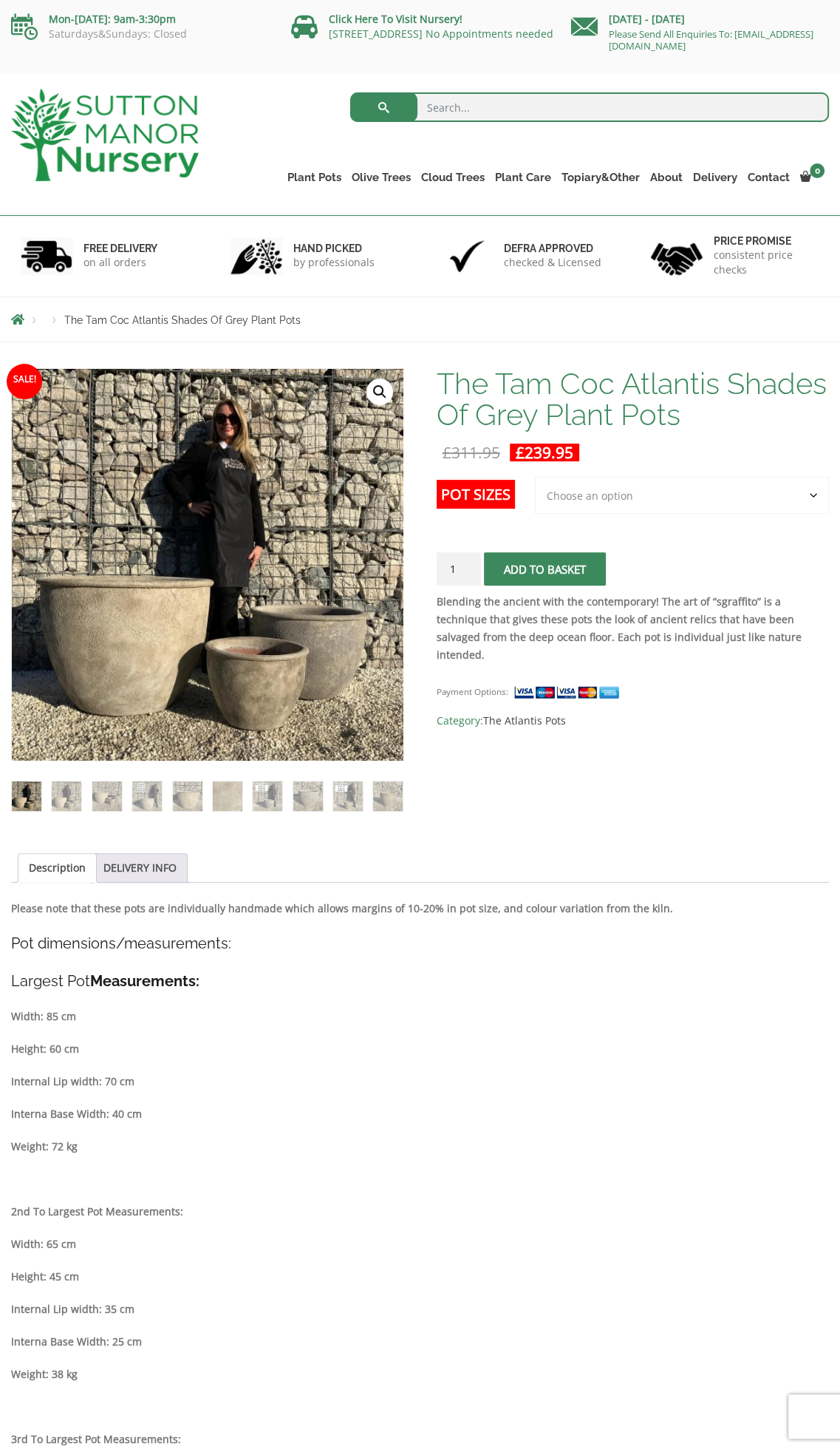
click at [667, 499] on select "Choose an option 3rd to Largest Pot In The Picture" at bounding box center [681, 495] width 294 height 37
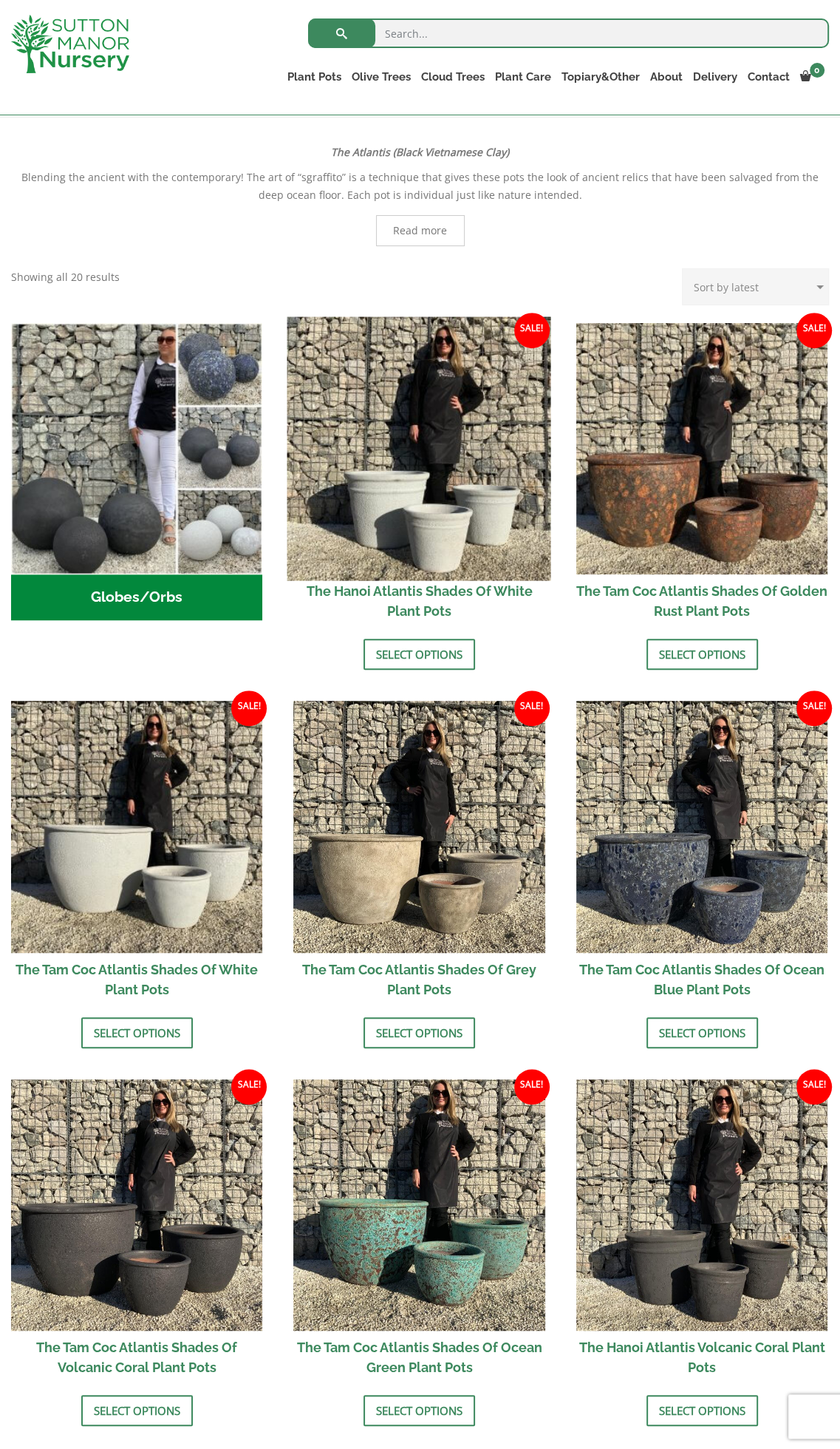
scroll to position [74, 0]
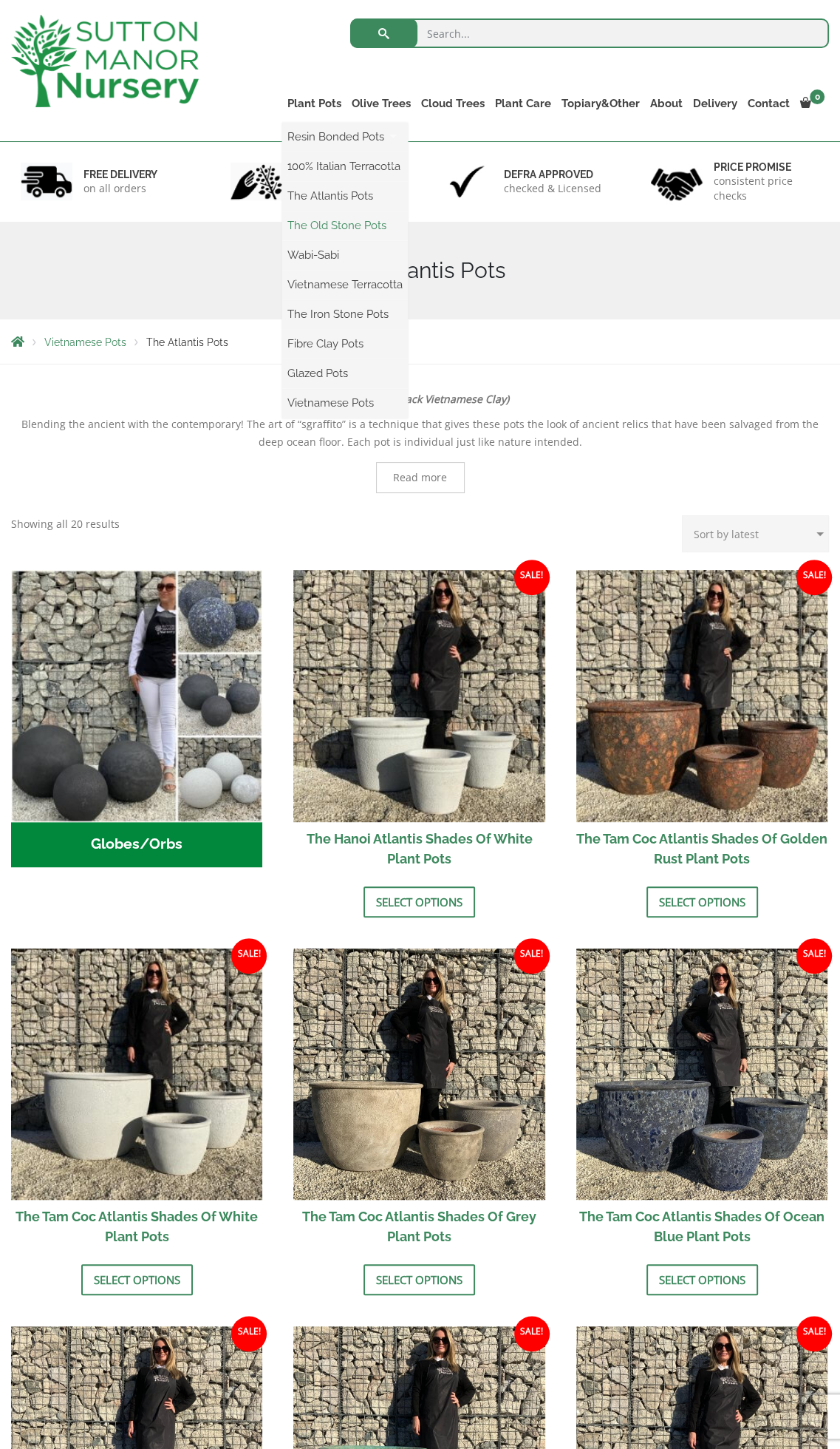
click at [292, 227] on link "The Old Stone Pots" at bounding box center [345, 226] width 125 height 22
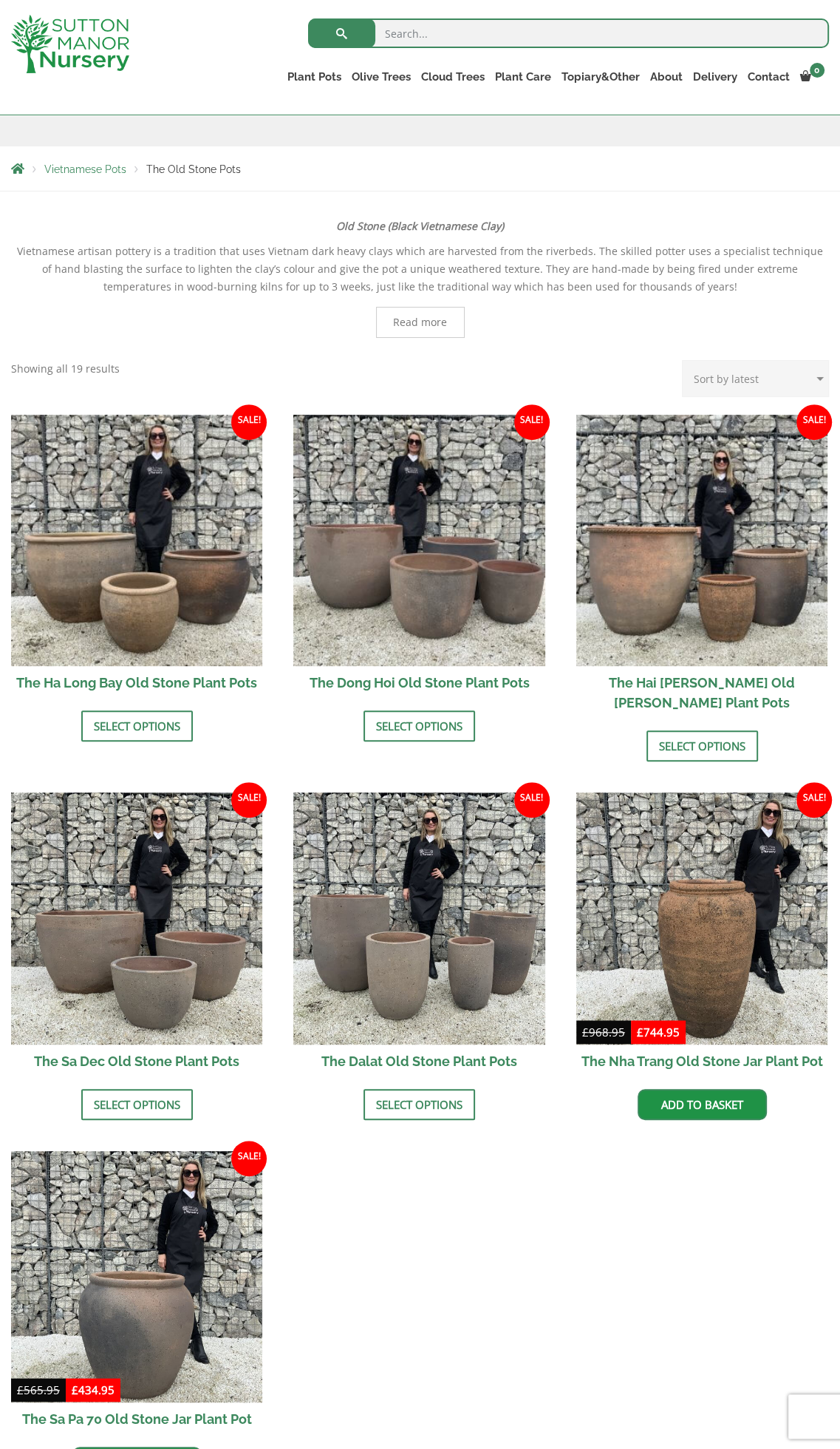
scroll to position [222, 0]
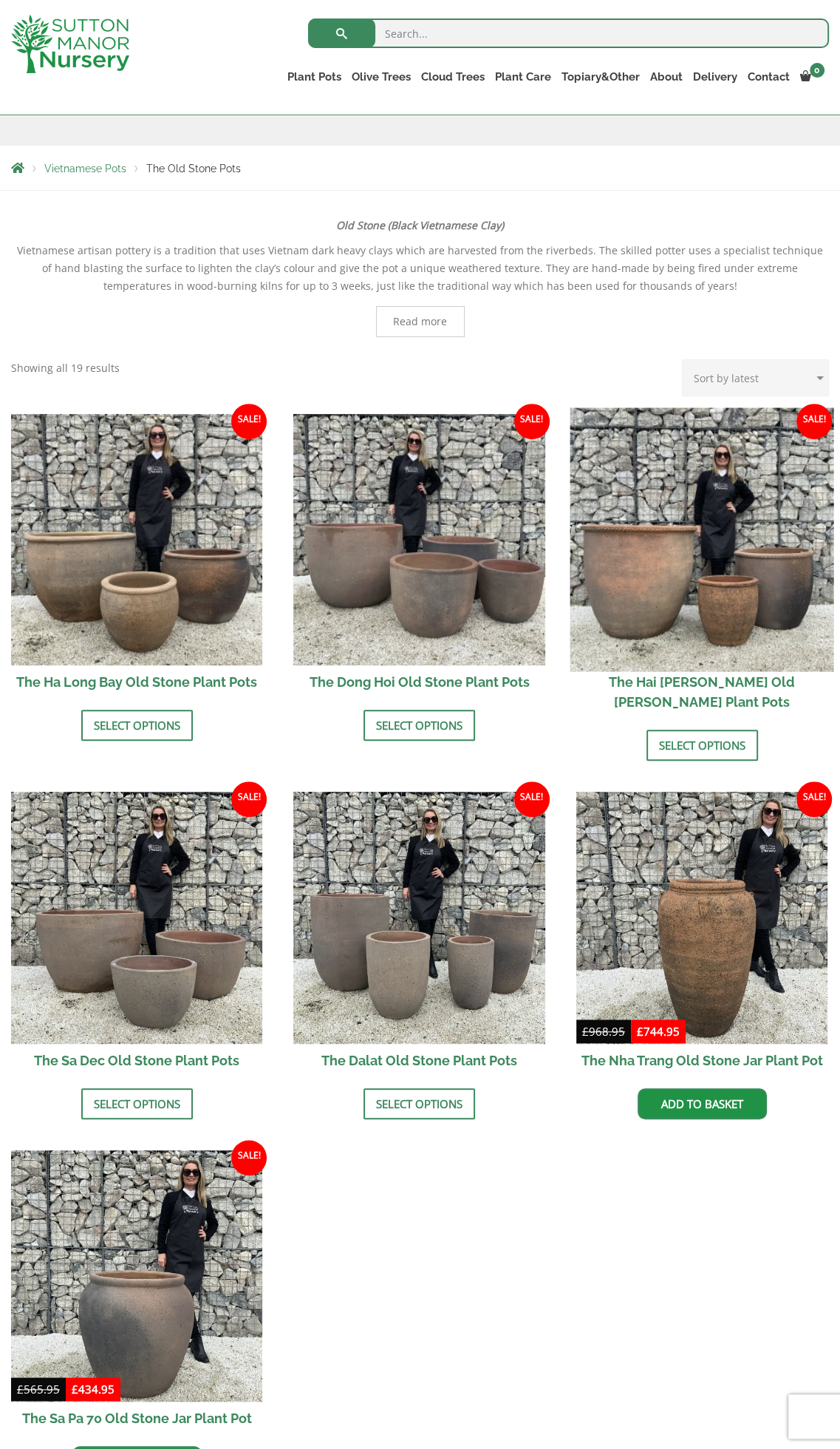
click at [695, 514] on img at bounding box center [702, 540] width 264 height 264
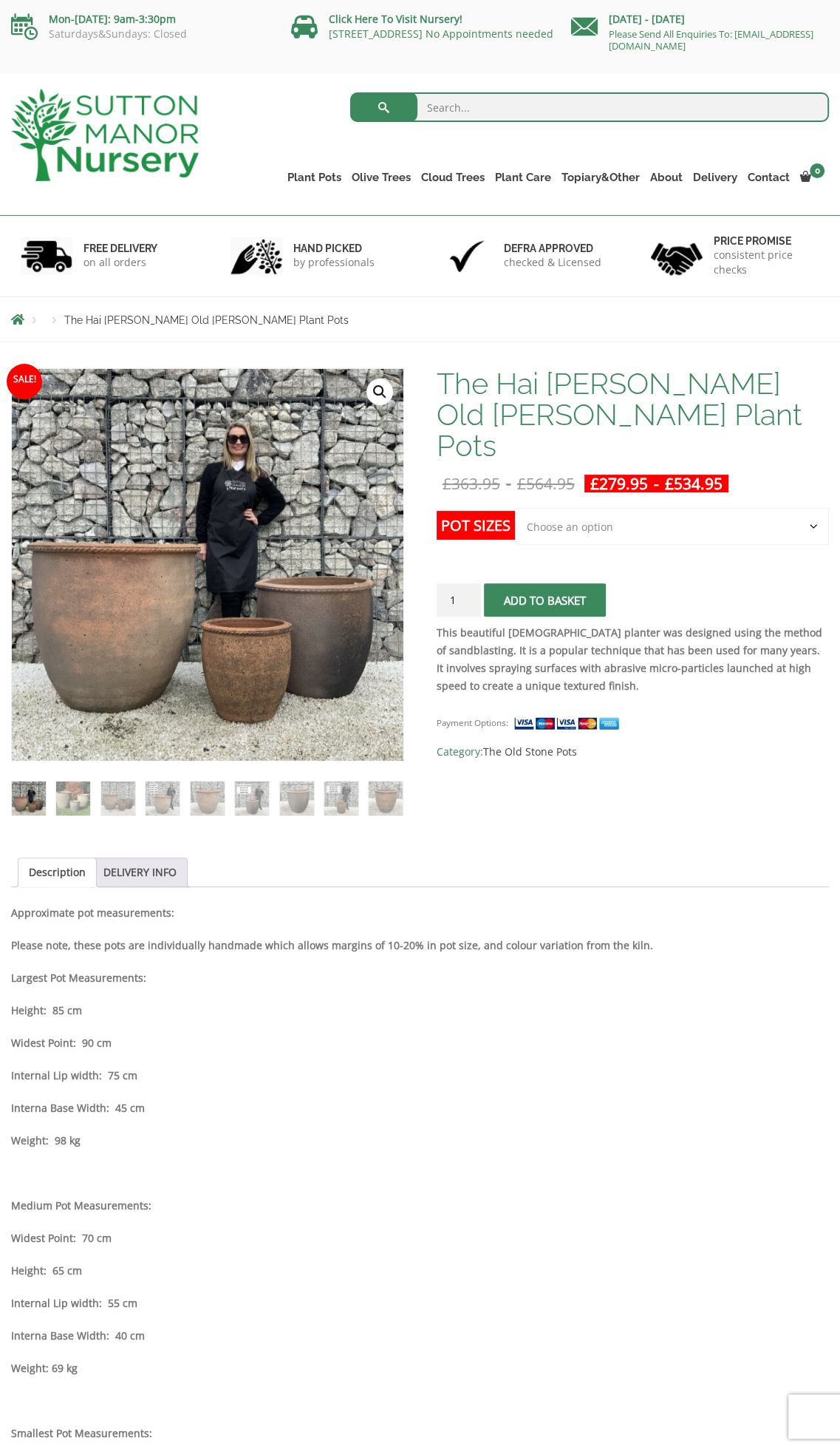
click at [676, 508] on select "Choose an option Click here to buy the 3rd to Largest Pot In The Picture Click …" at bounding box center [671, 526] width 314 height 37
select select "Click here to buy the Largest pot In The Picture"
click at [515, 508] on select "Choose an option Click here to buy the 3rd to Largest Pot In The Picture Click …" at bounding box center [671, 526] width 314 height 37
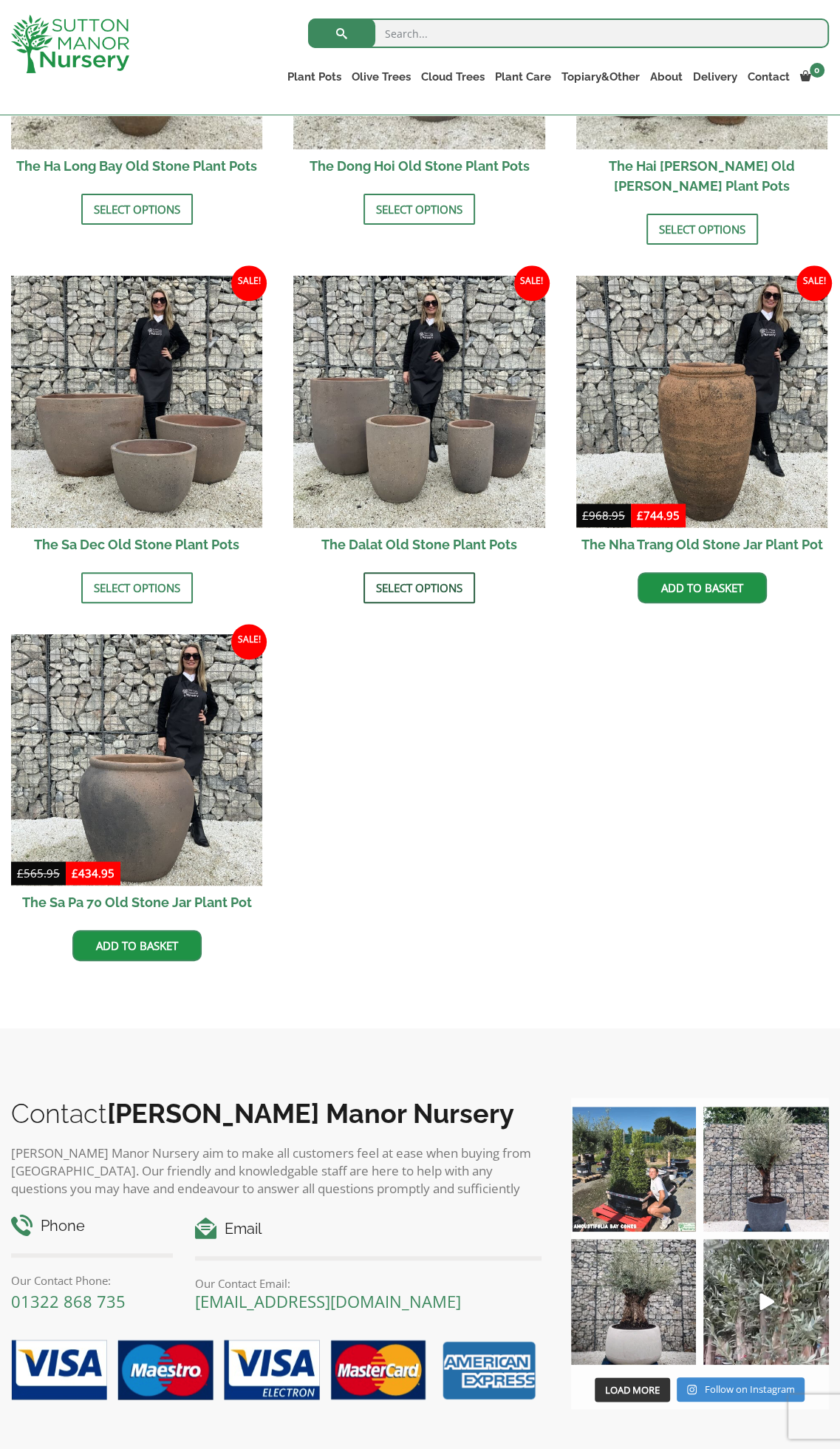
scroll to position [740, 0]
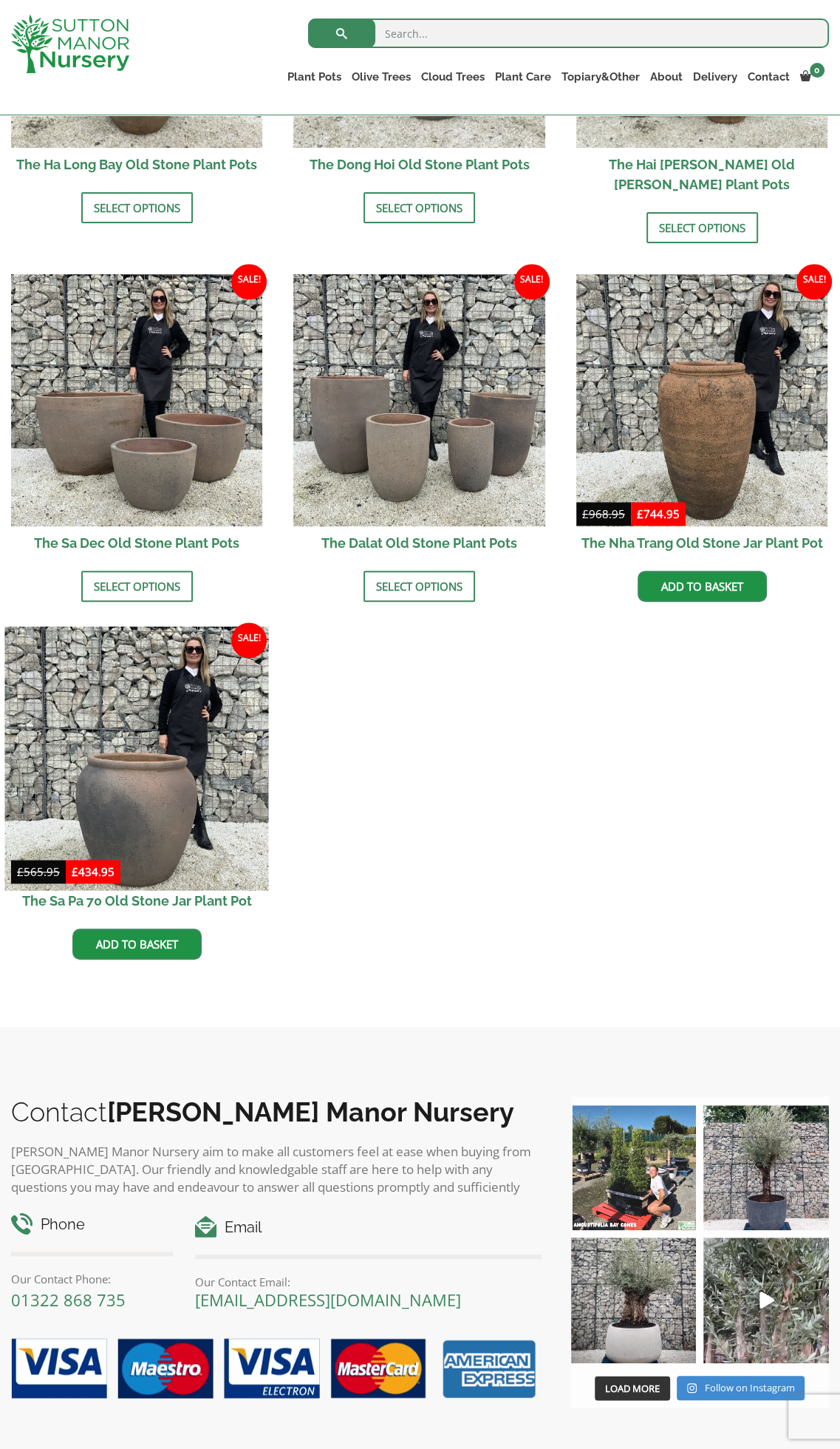
click at [165, 712] on img at bounding box center [136, 758] width 264 height 264
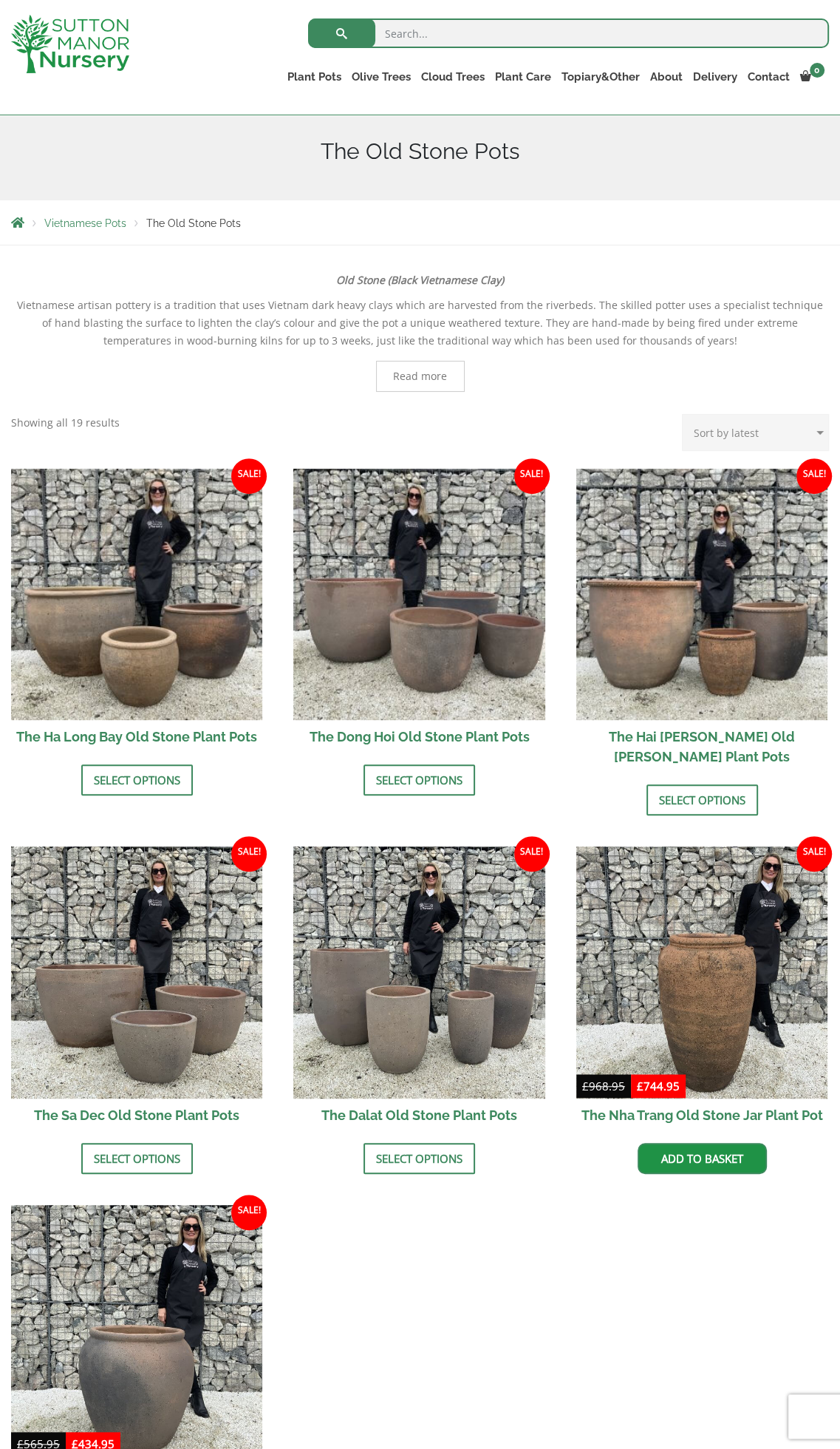
scroll to position [148, 0]
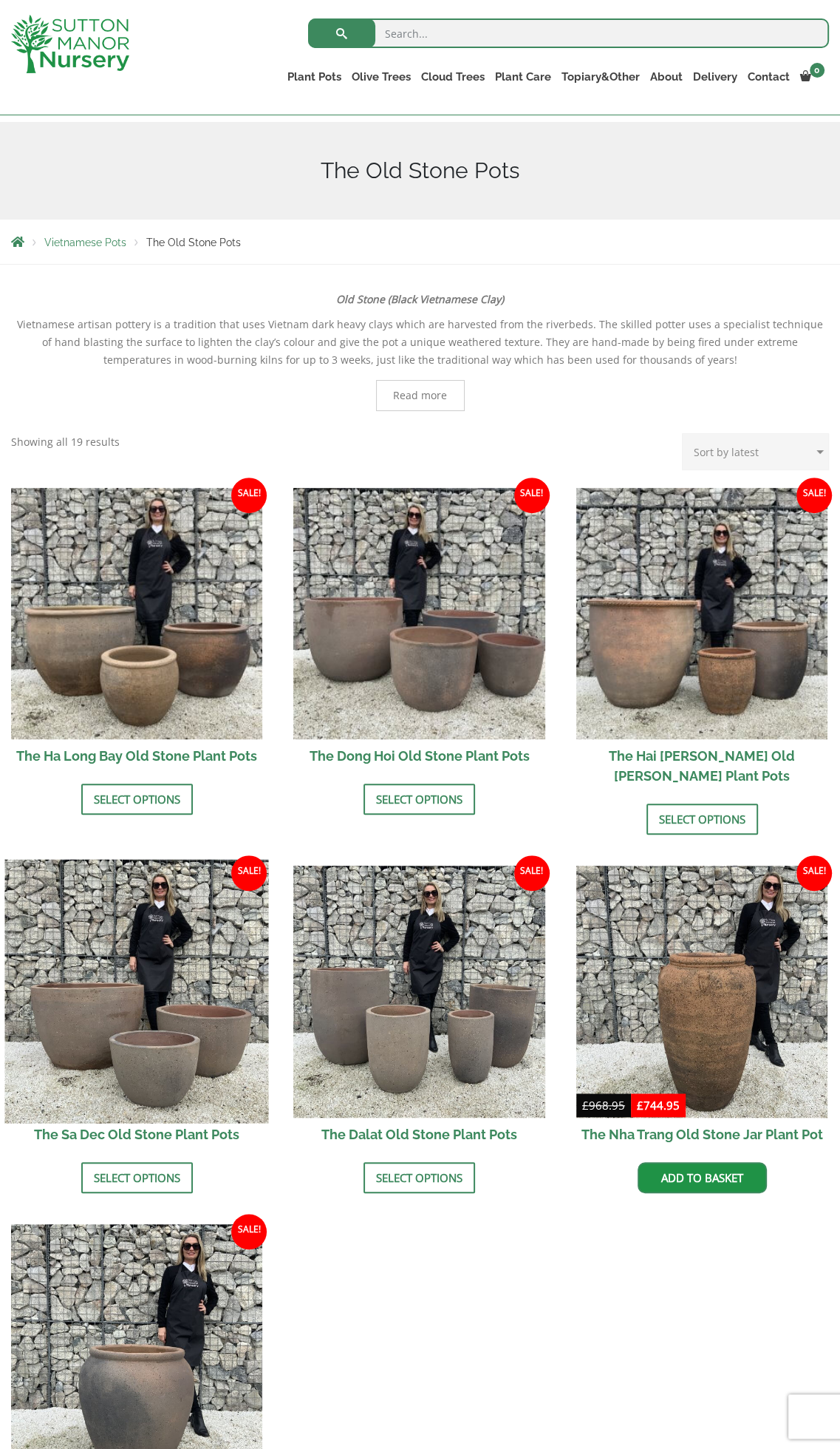
click at [148, 956] on img at bounding box center [136, 991] width 264 height 264
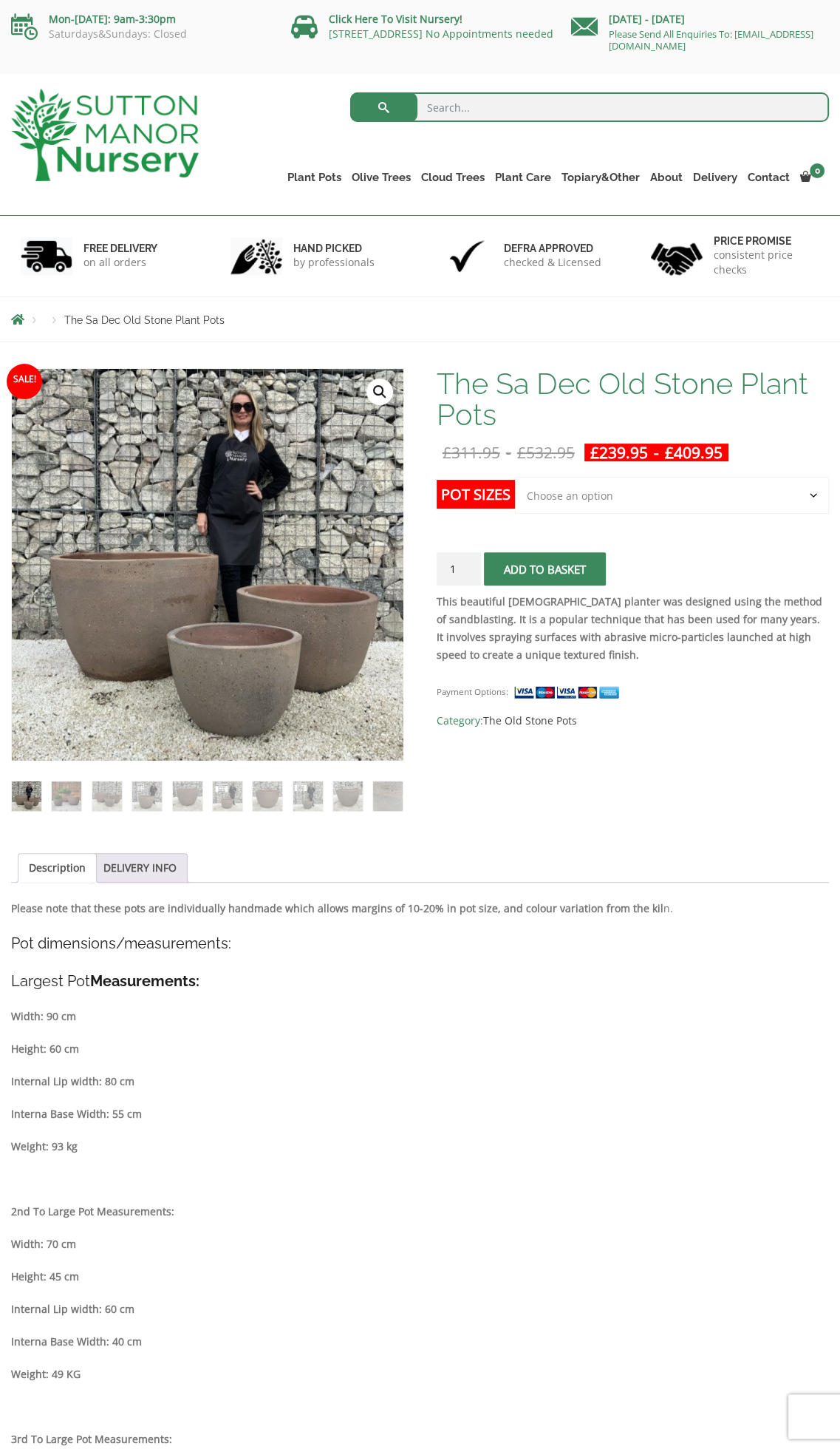
click at [680, 490] on select "Choose an option Click here to buy the 3rd to Largest Pot In The Picture Click …" at bounding box center [671, 495] width 314 height 37
select select "Click here to buy the Largest pot In The Picture"
click at [515, 477] on select "Choose an option Click here to buy the 3rd to Largest Pot In The Picture Click …" at bounding box center [671, 495] width 314 height 37
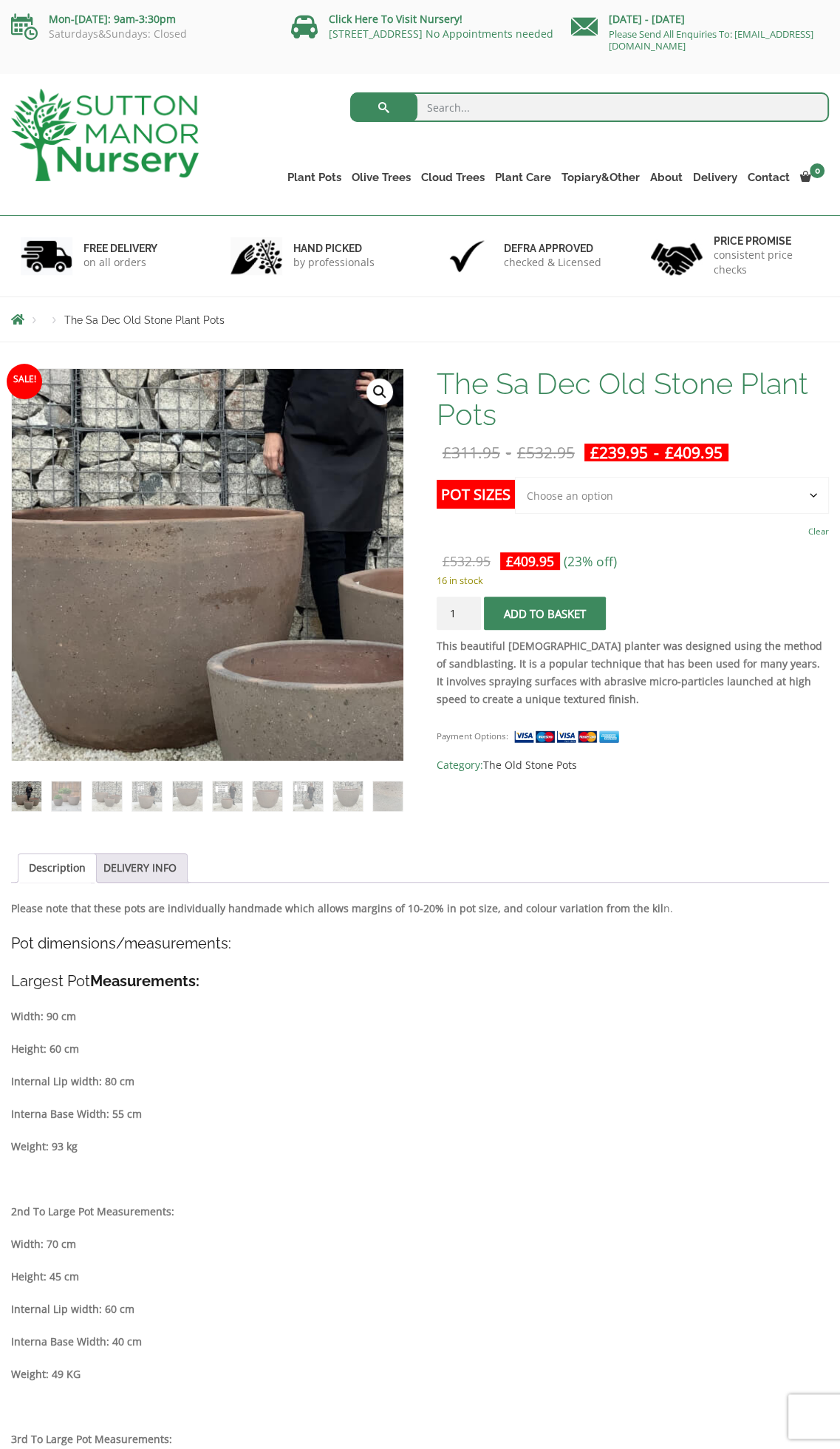
click at [122, 602] on img at bounding box center [284, 530] width 739 height 740
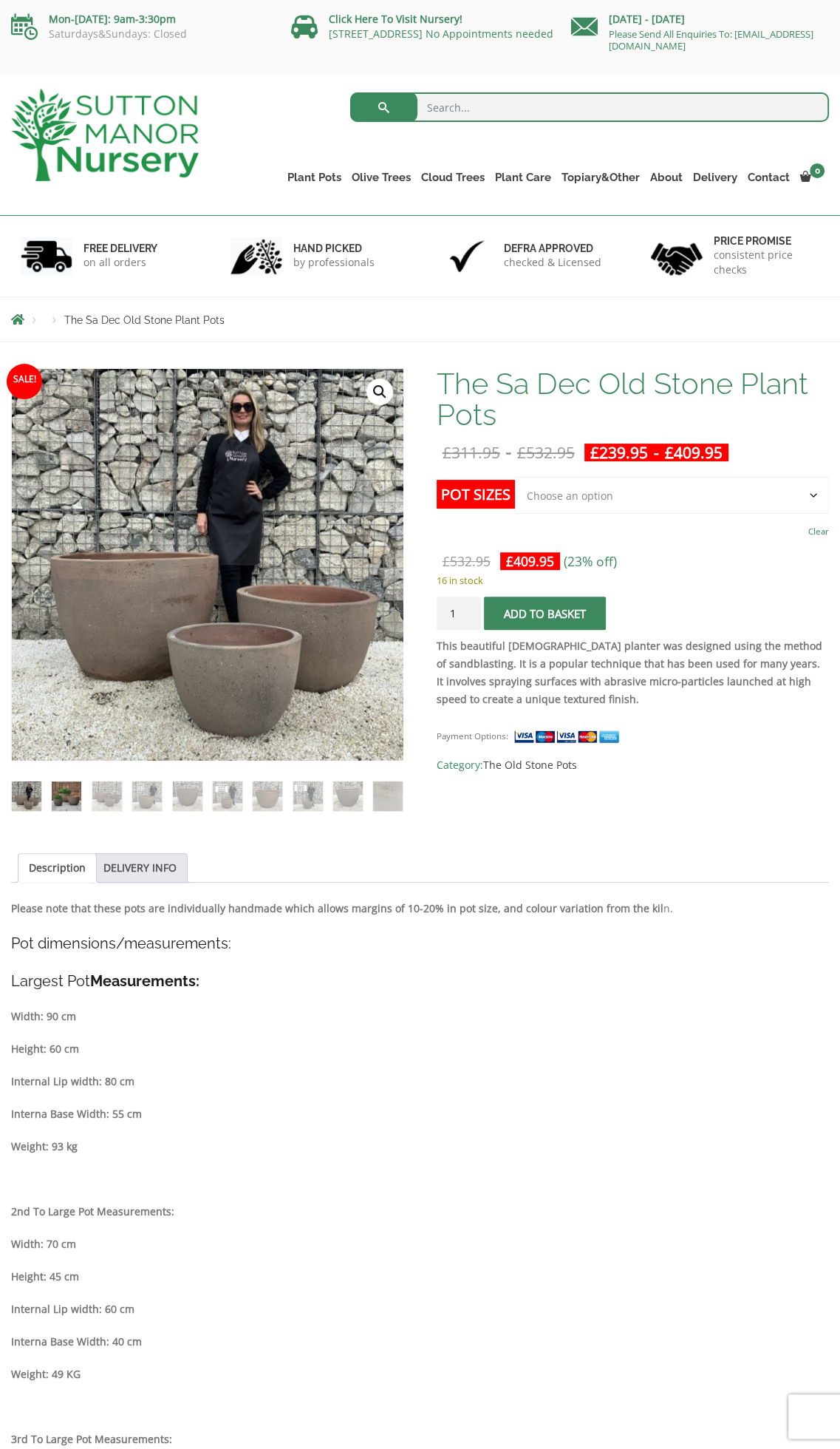
click at [68, 793] on img at bounding box center [66, 796] width 30 height 30
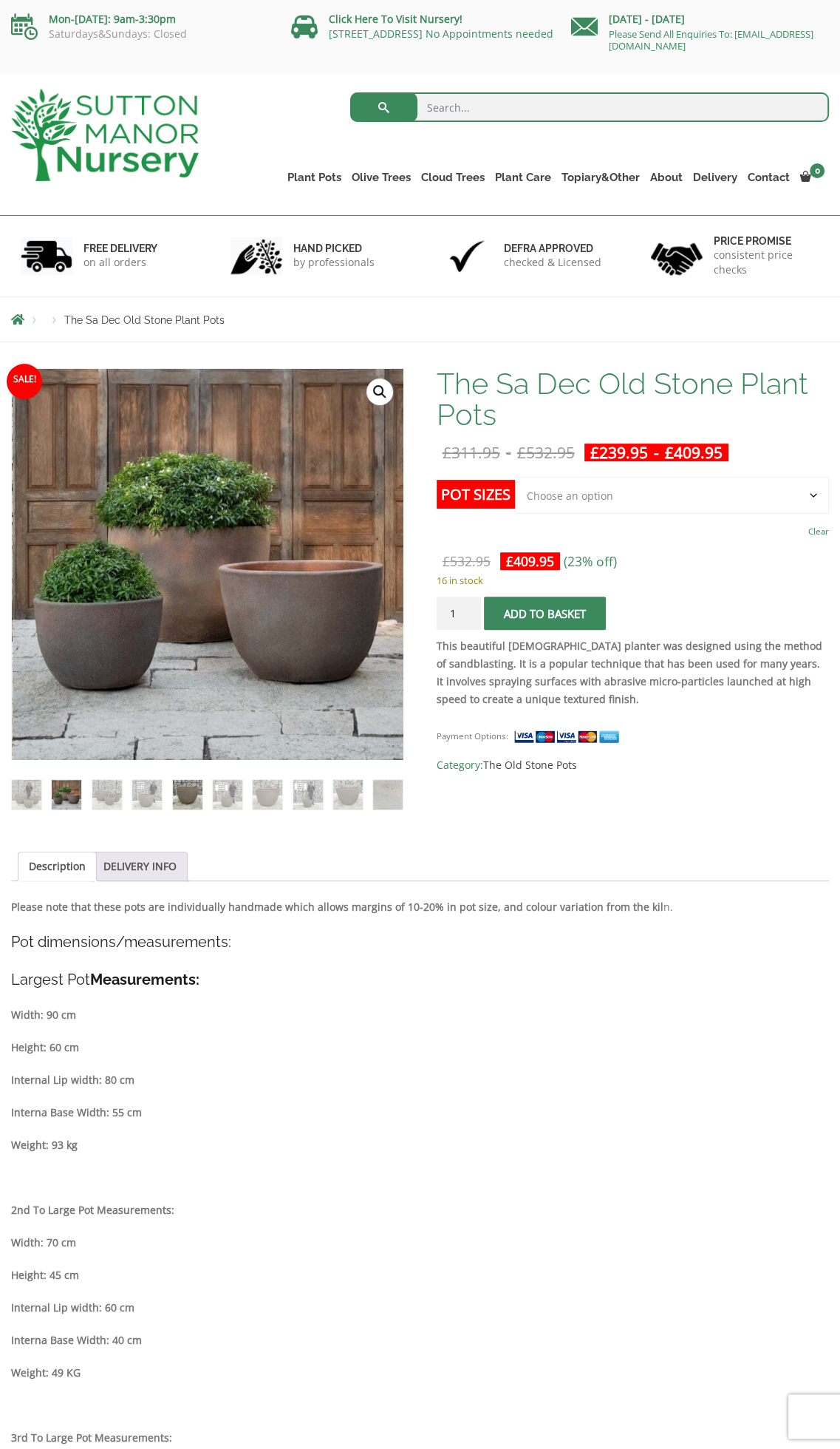
click at [184, 791] on img at bounding box center [187, 794] width 30 height 30
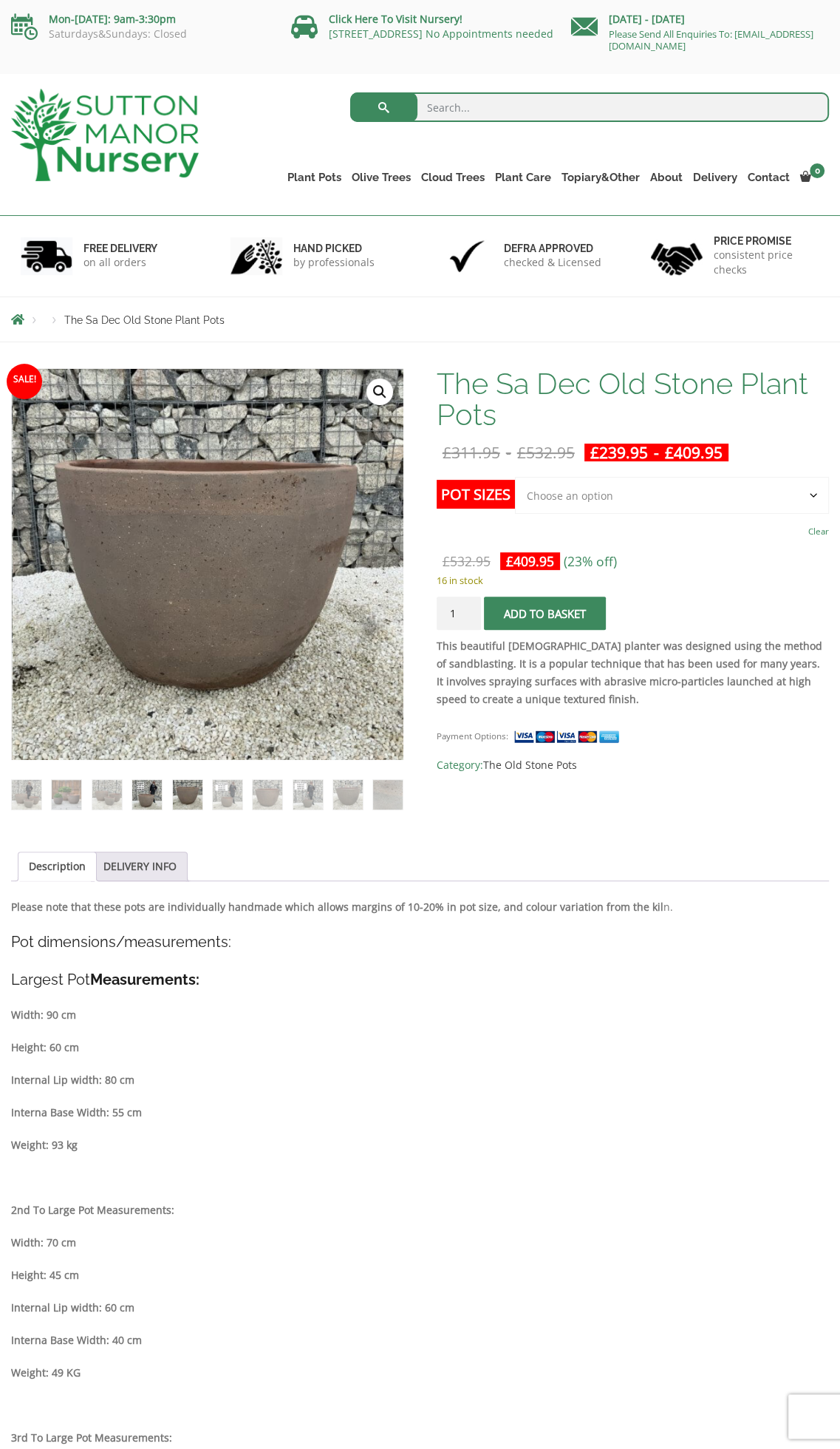
click at [148, 790] on img at bounding box center [146, 794] width 30 height 30
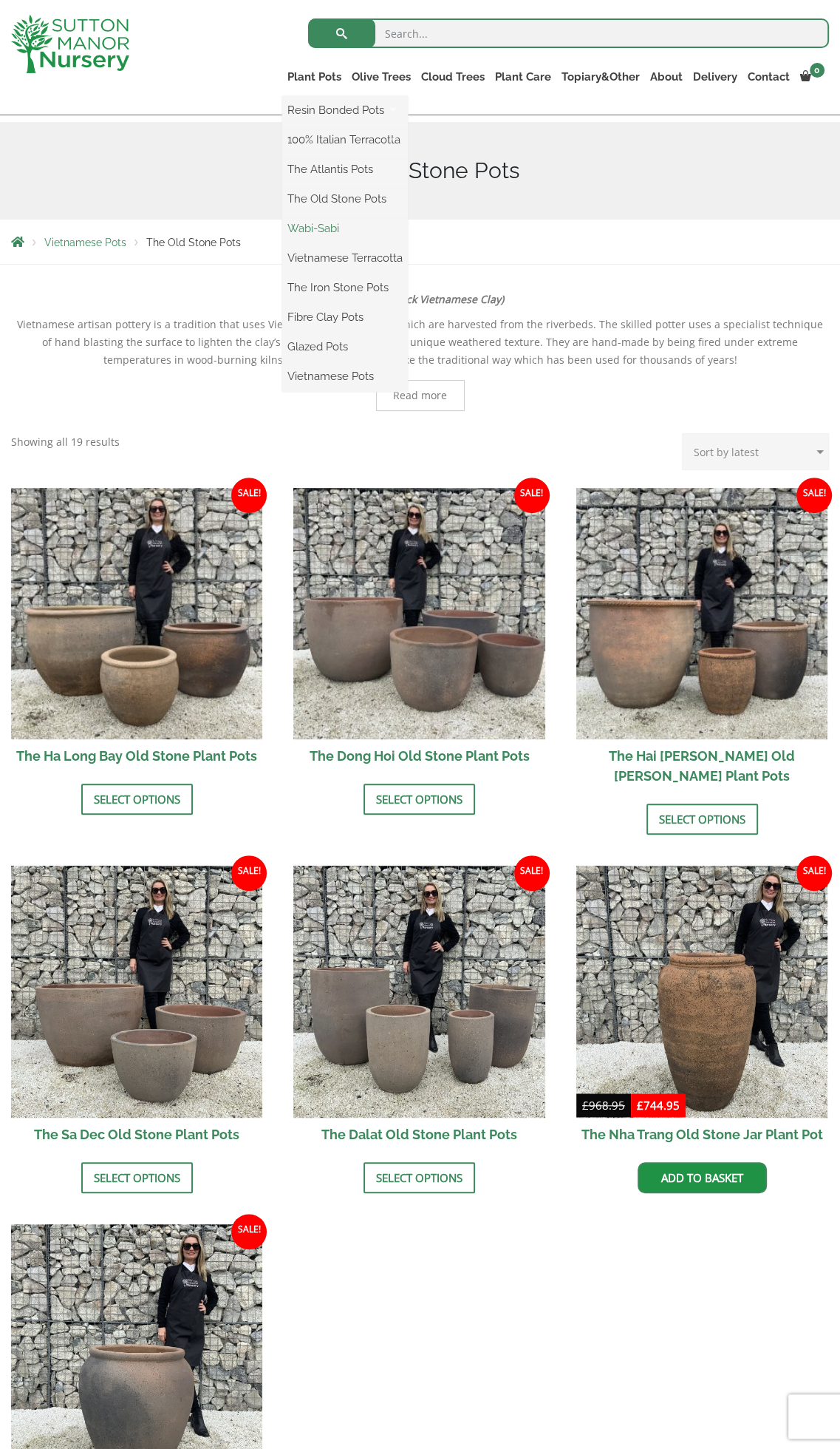
click at [282, 229] on link "Wabi-Sabi" at bounding box center [345, 228] width 125 height 22
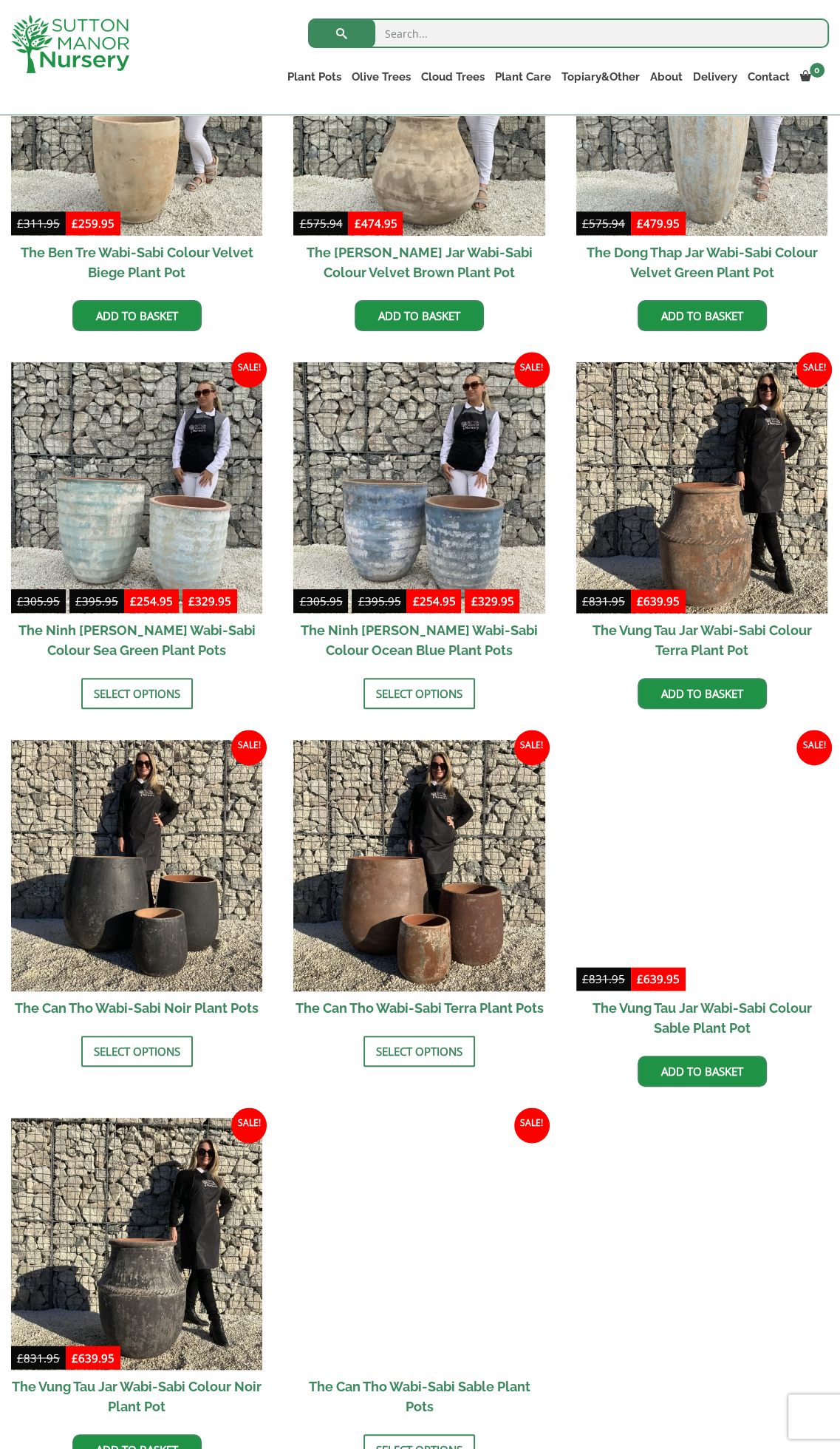
scroll to position [296, 0]
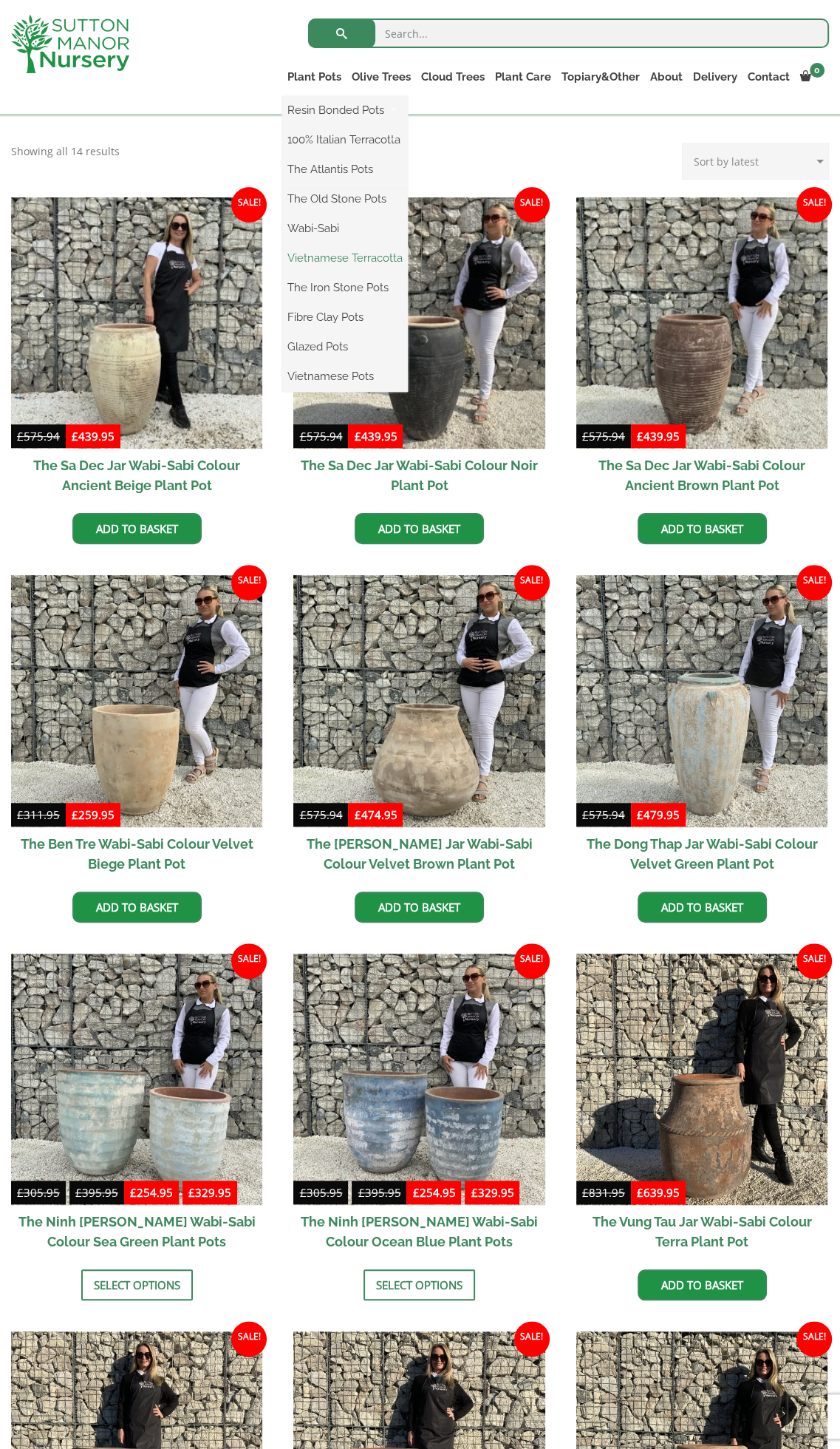
click at [285, 261] on link "Vietnamese Terracotta" at bounding box center [345, 257] width 125 height 22
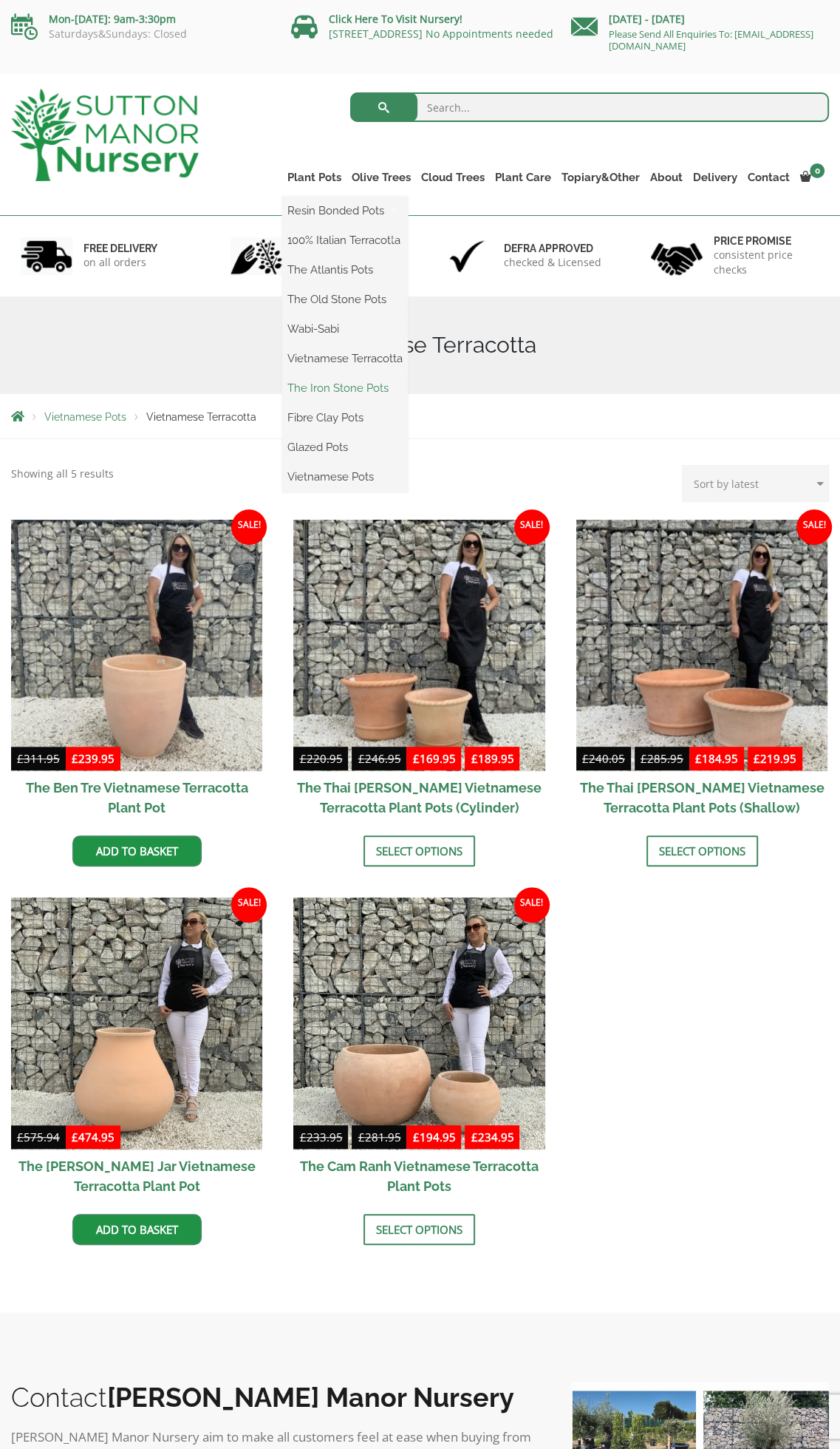
click at [291, 385] on link "The Iron Stone Pots" at bounding box center [345, 387] width 125 height 22
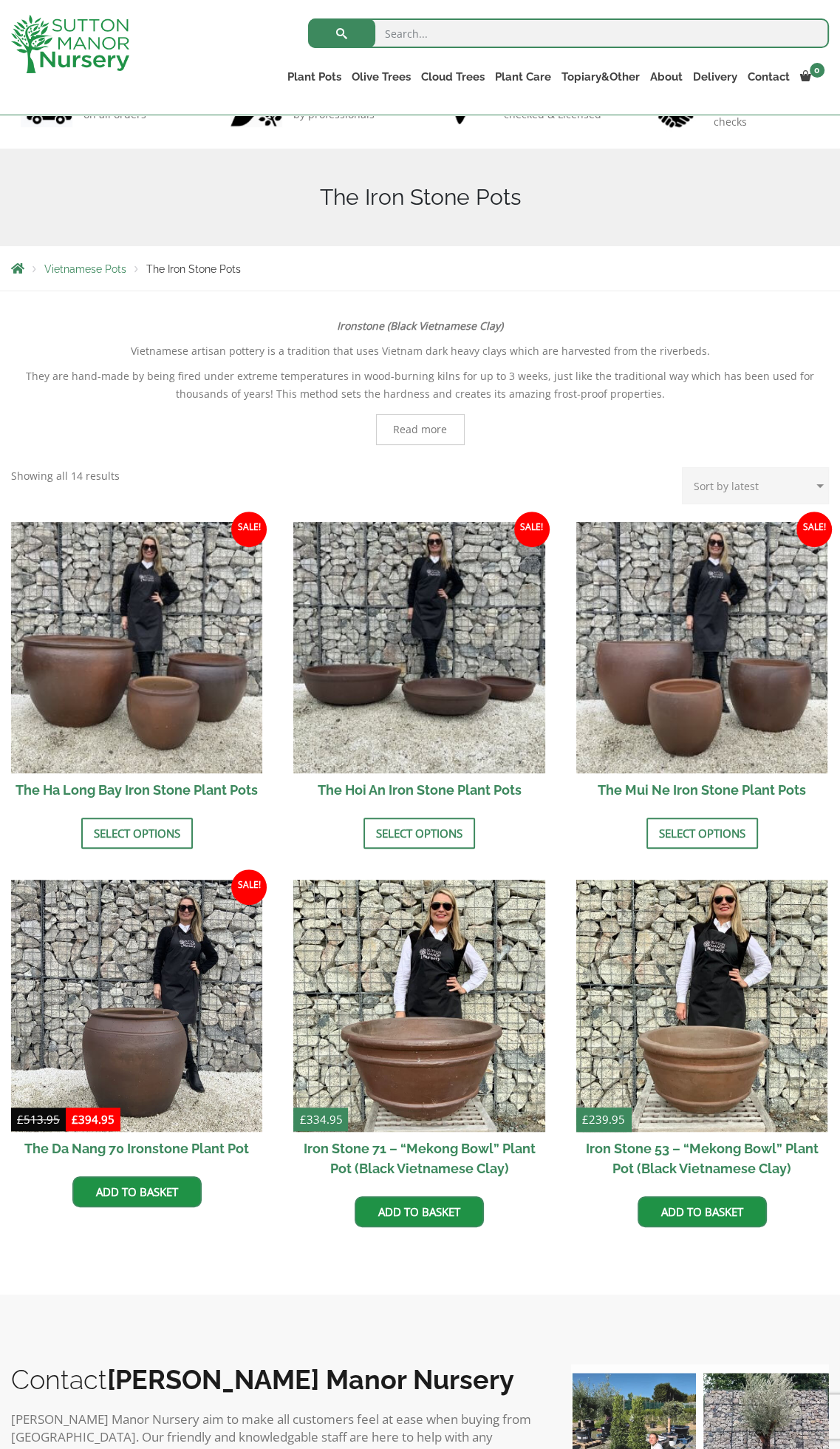
scroll to position [148, 0]
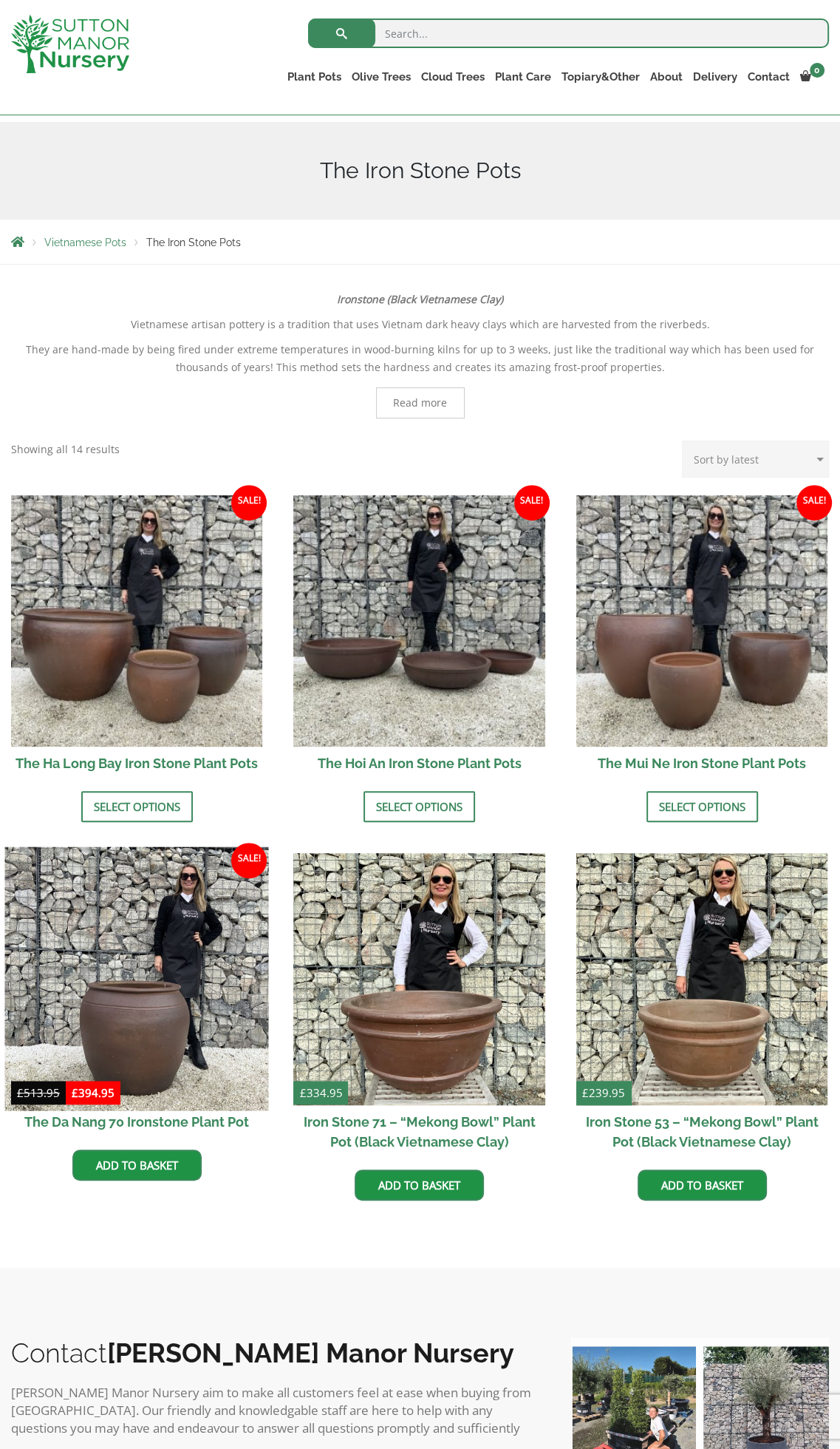
click at [187, 952] on img at bounding box center [136, 979] width 264 height 264
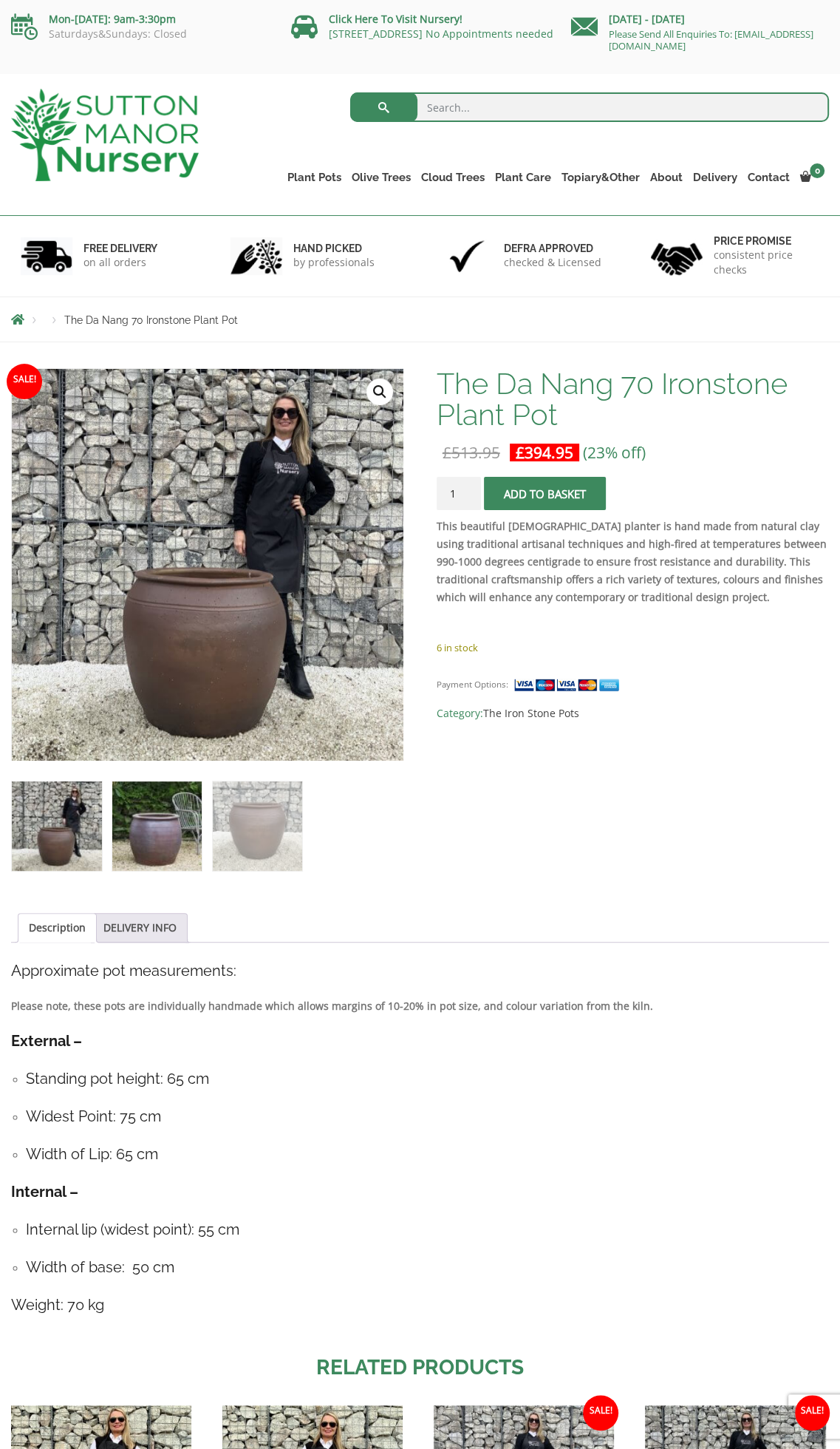
click at [169, 842] on img at bounding box center [157, 826] width 90 height 90
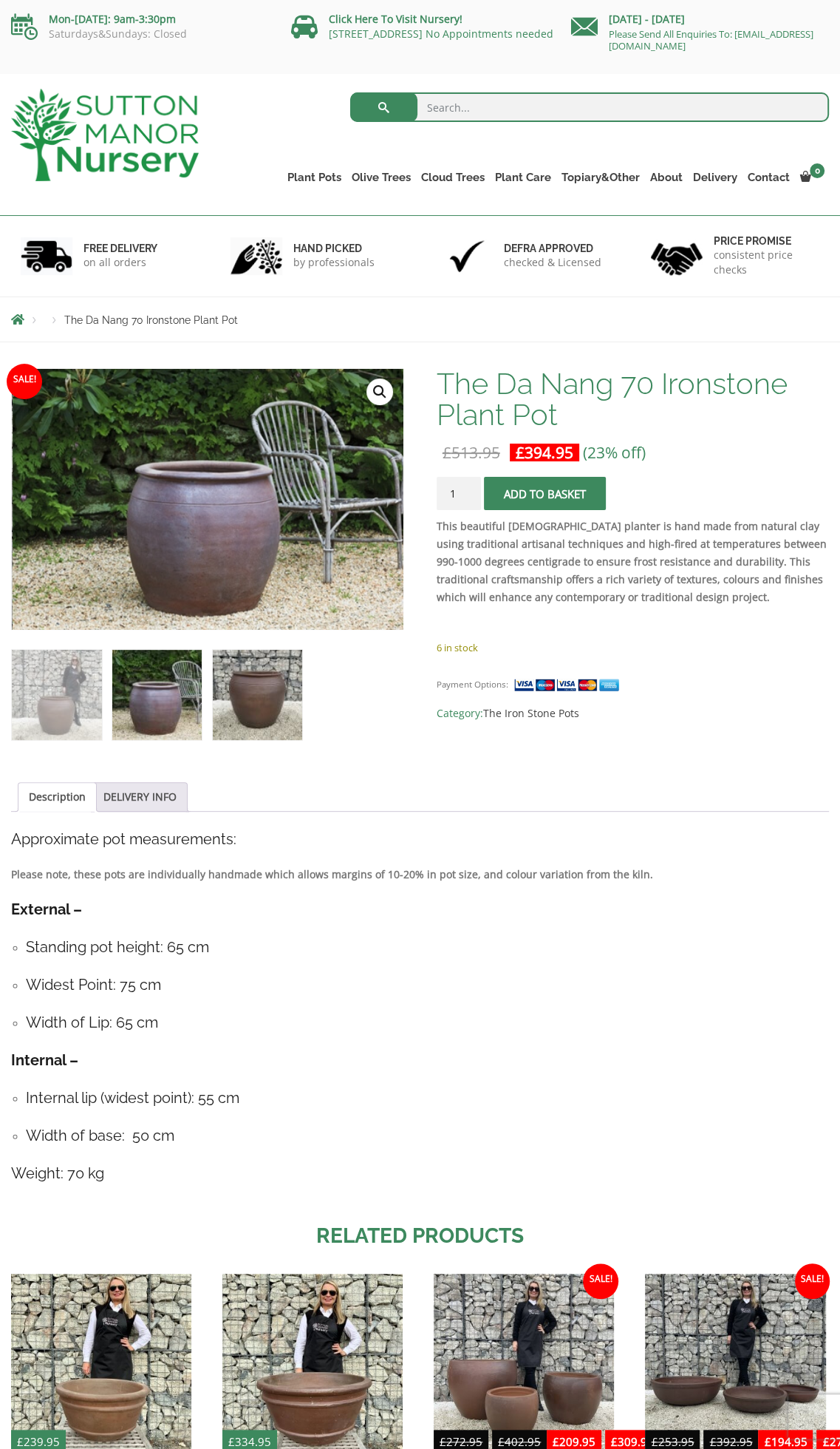
click at [244, 711] on img at bounding box center [257, 694] width 90 height 90
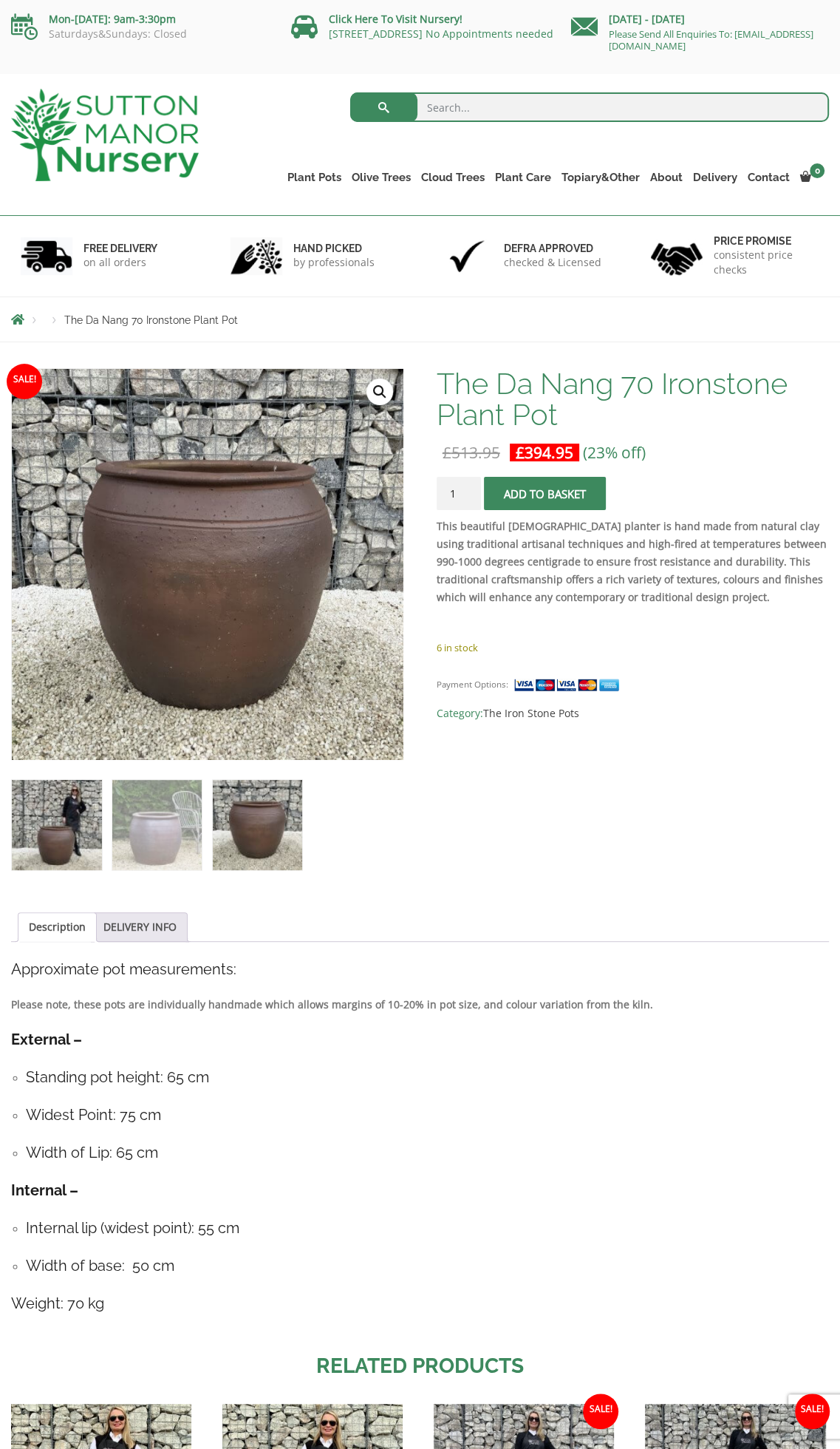
click at [86, 803] on img at bounding box center [56, 824] width 90 height 90
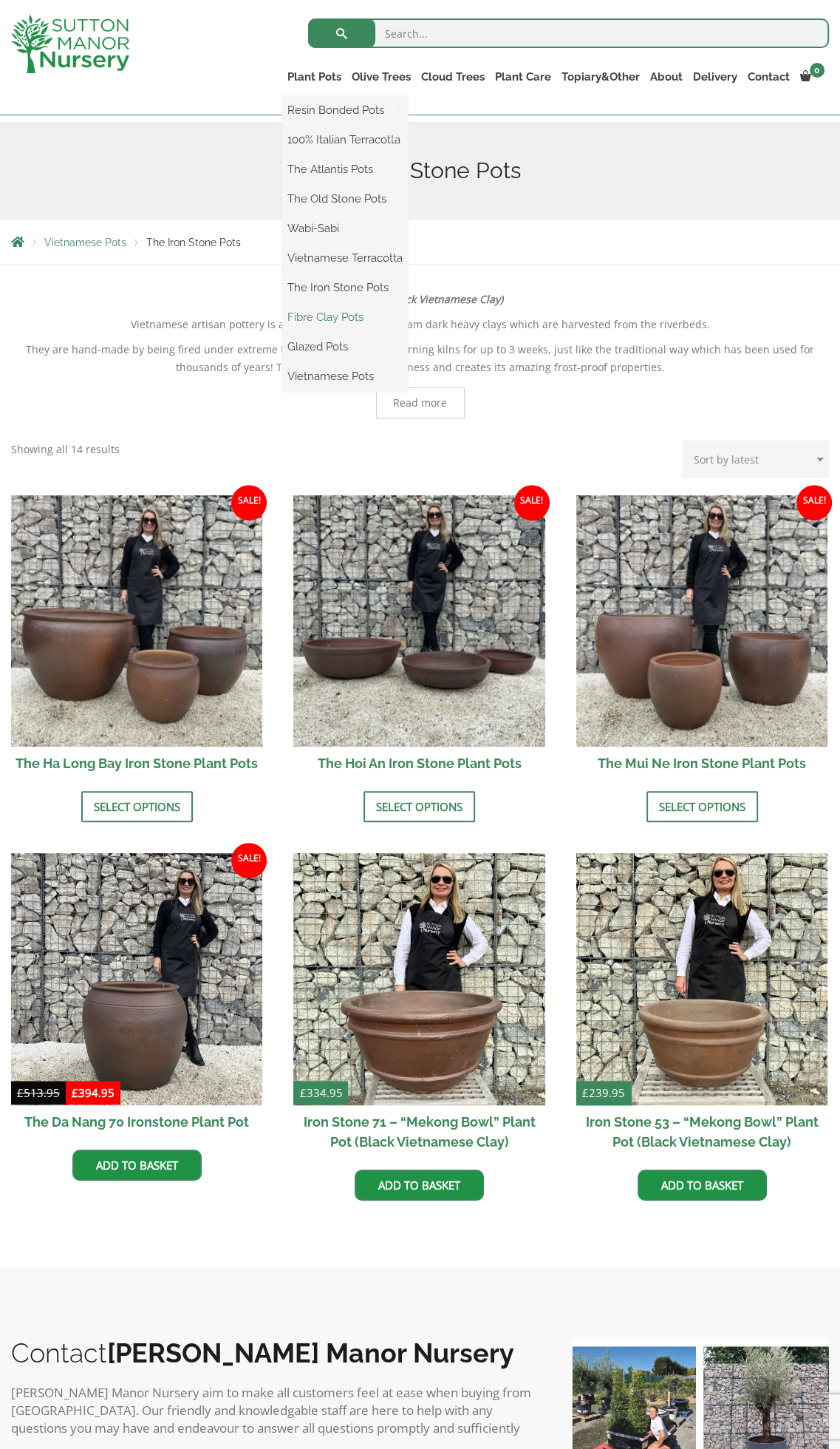
click at [282, 316] on link "Fibre Clay Pots" at bounding box center [345, 317] width 125 height 22
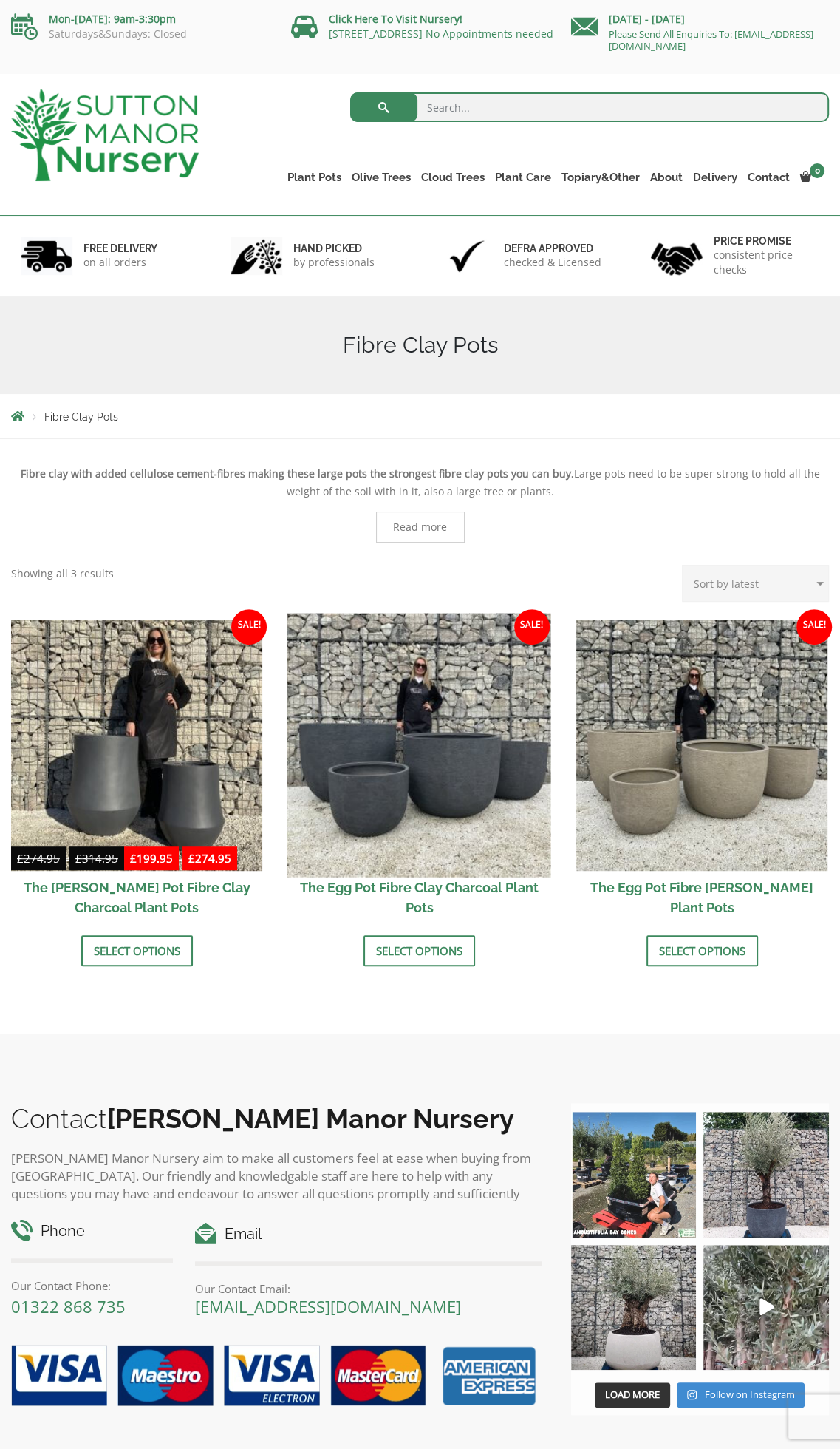
click at [416, 719] on img at bounding box center [419, 746] width 264 height 264
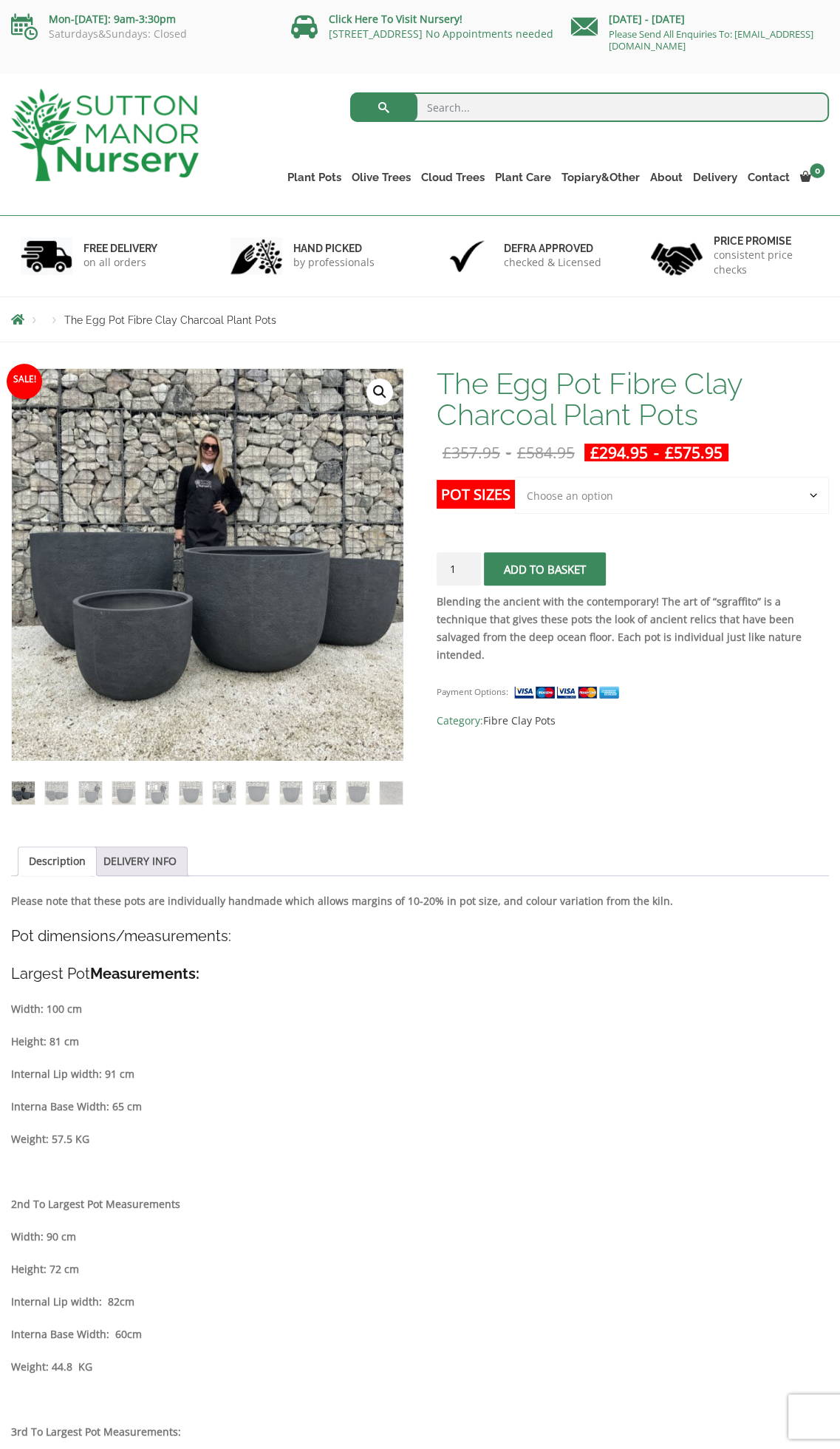
click at [677, 492] on select "Choose an option Click here to buy the 5th To Largest Pot In The Picture Click …" at bounding box center [671, 495] width 314 height 37
click at [229, 787] on img at bounding box center [224, 792] width 23 height 23
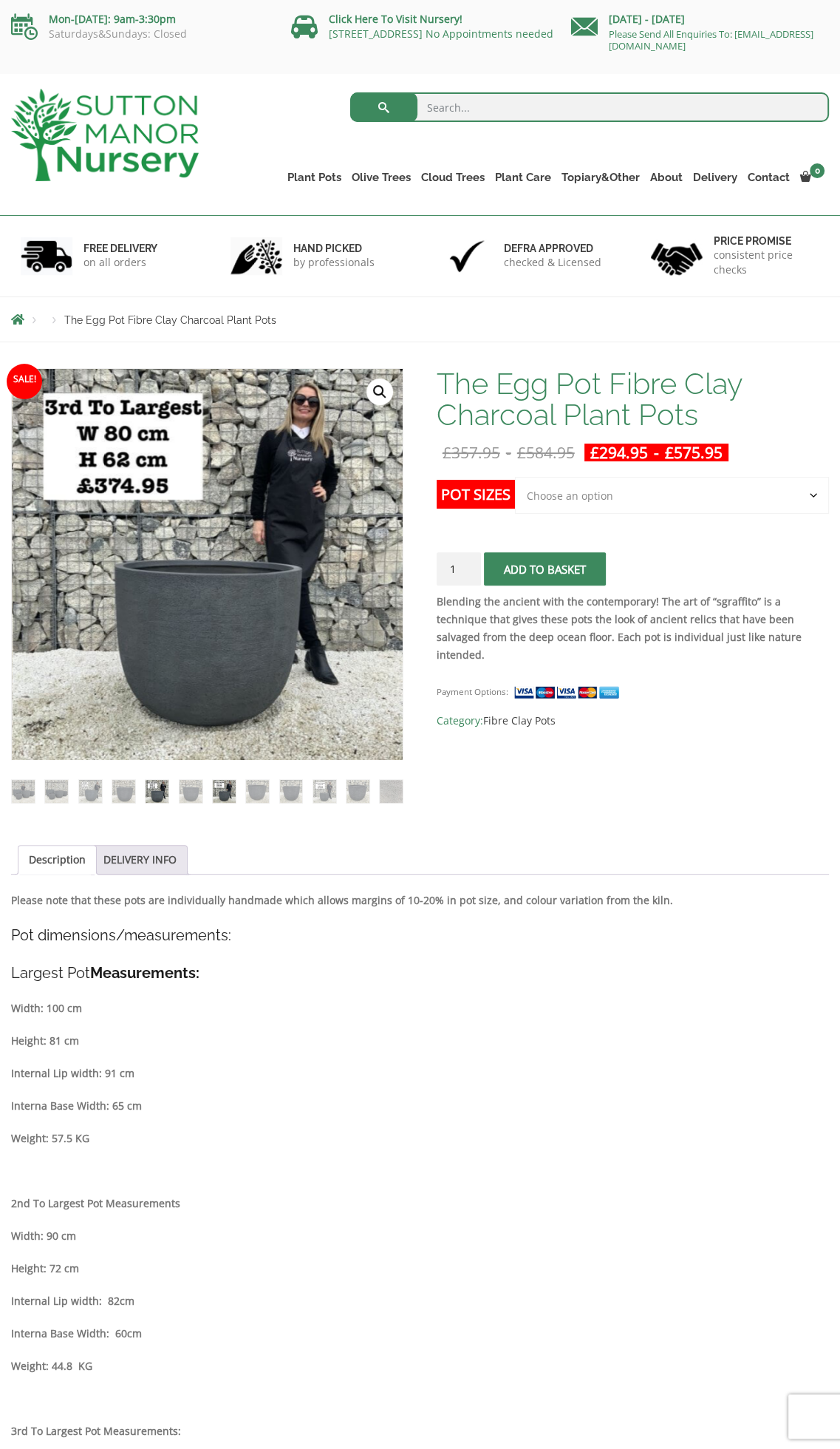
click at [160, 791] on img at bounding box center [156, 790] width 23 height 23
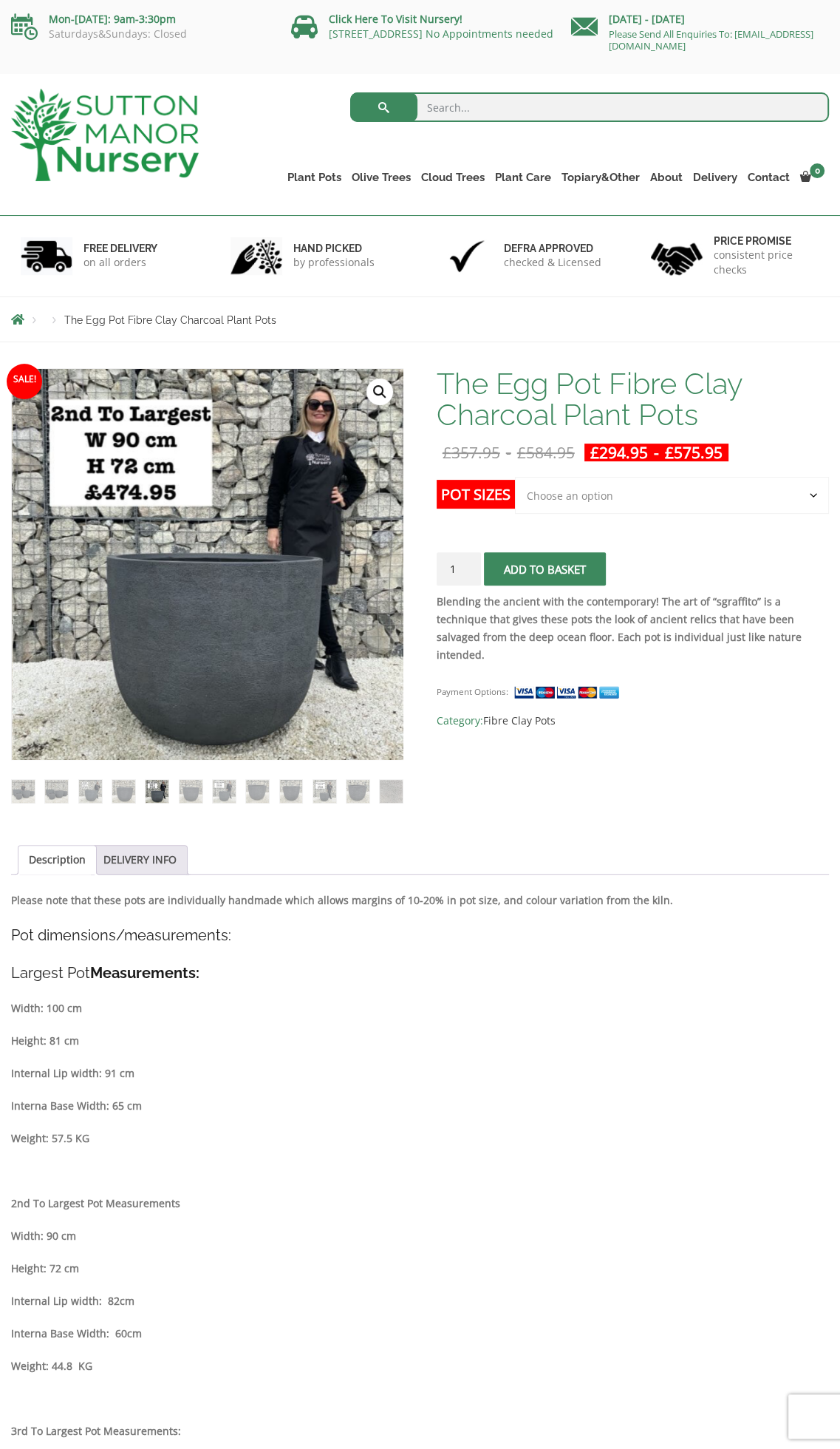
click at [646, 492] on select "Choose an option Click here to buy the 5th To Largest Pot In The Picture Click …" at bounding box center [671, 495] width 314 height 37
select select "Click here to buy The Largest Pot In The Picture"
click at [515, 477] on select "Choose an option Click here to buy the 5th To Largest Pot In The Picture Click …" at bounding box center [671, 495] width 314 height 37
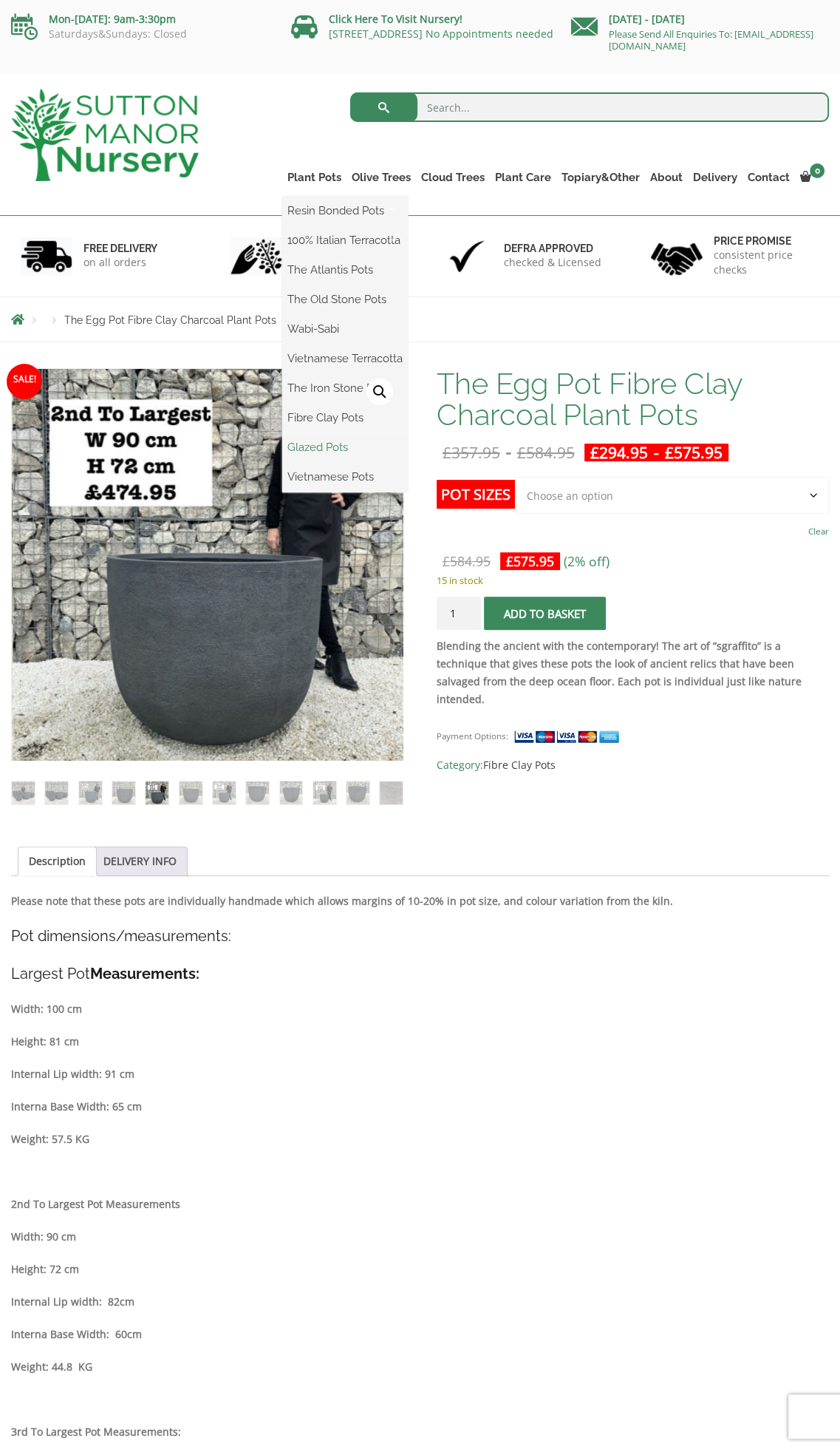
click at [282, 448] on link "Glazed Pots" at bounding box center [345, 447] width 125 height 22
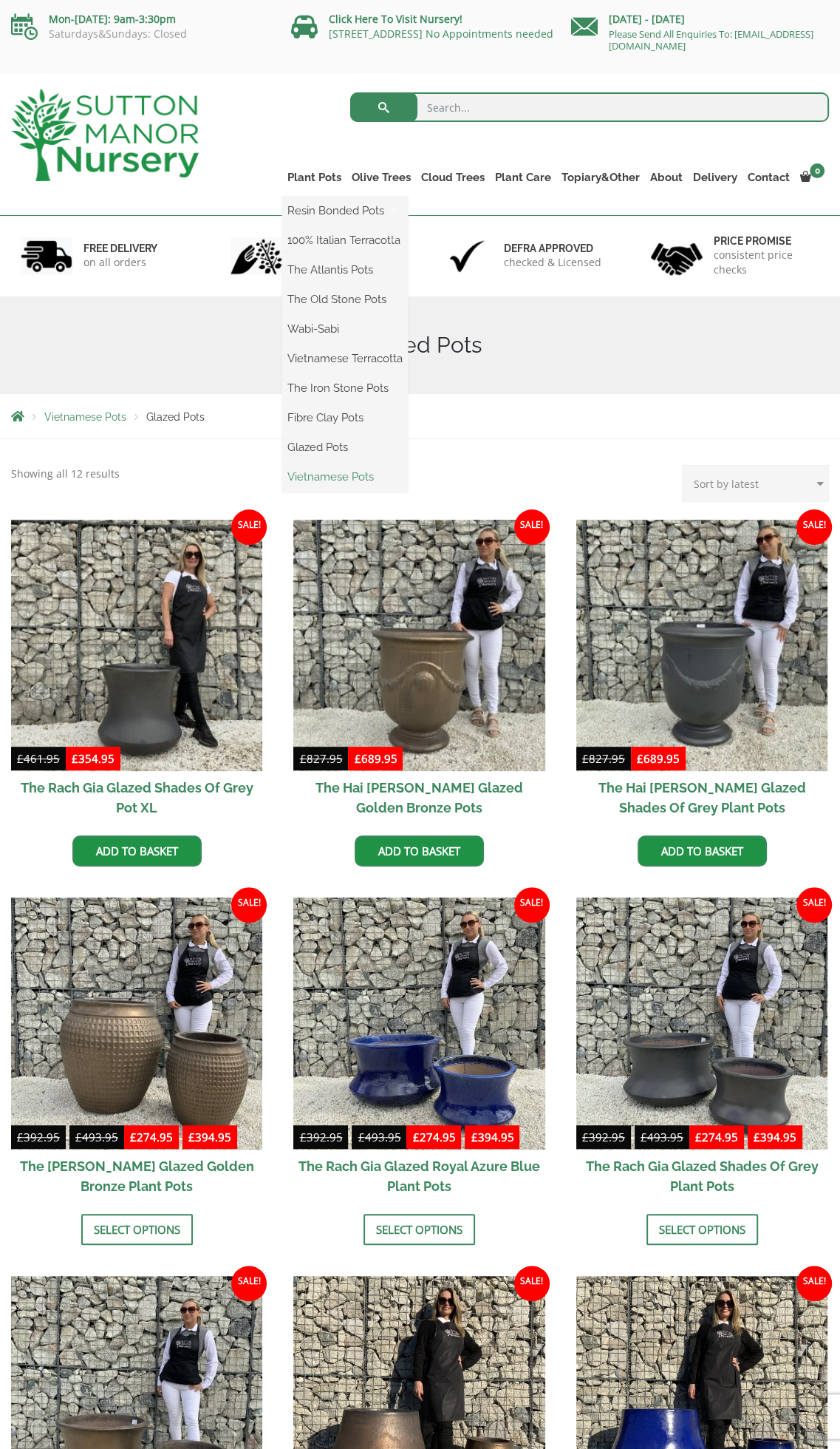
click at [282, 475] on link "Vietnamese Pots" at bounding box center [345, 477] width 125 height 22
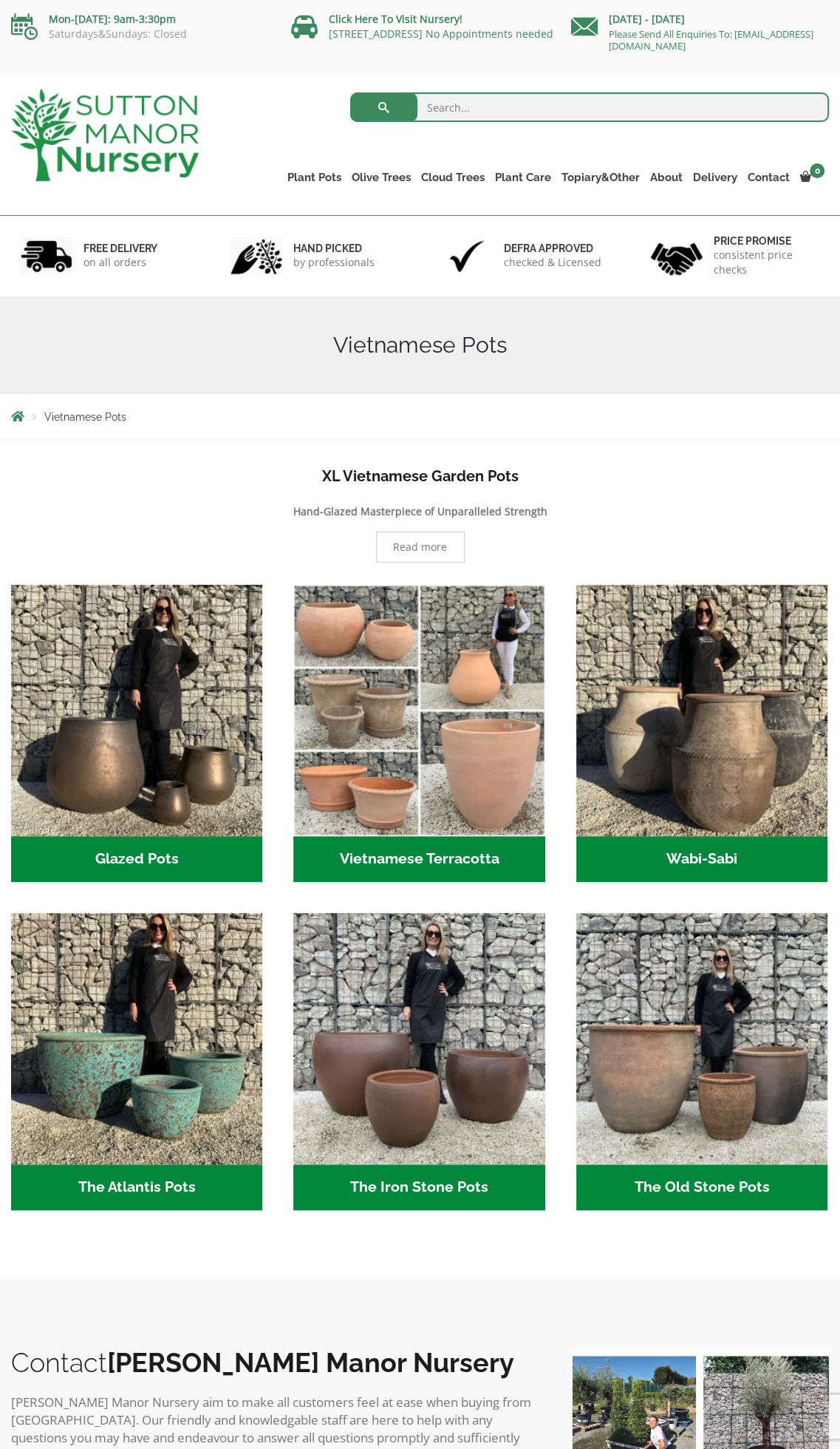
scroll to position [148, 0]
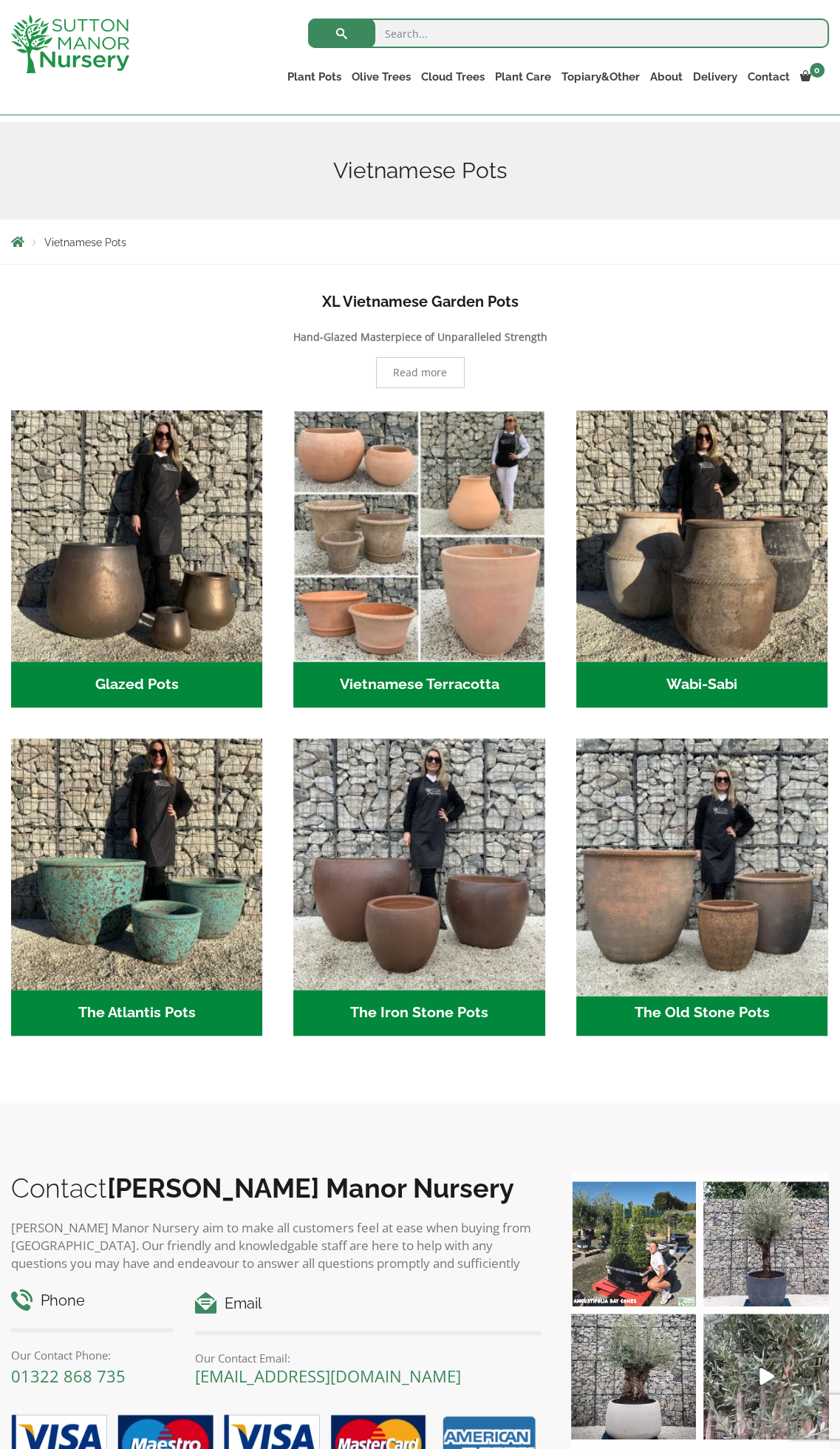
click at [724, 897] on img "Visit product category The Old Stone Pots" at bounding box center [702, 864] width 264 height 264
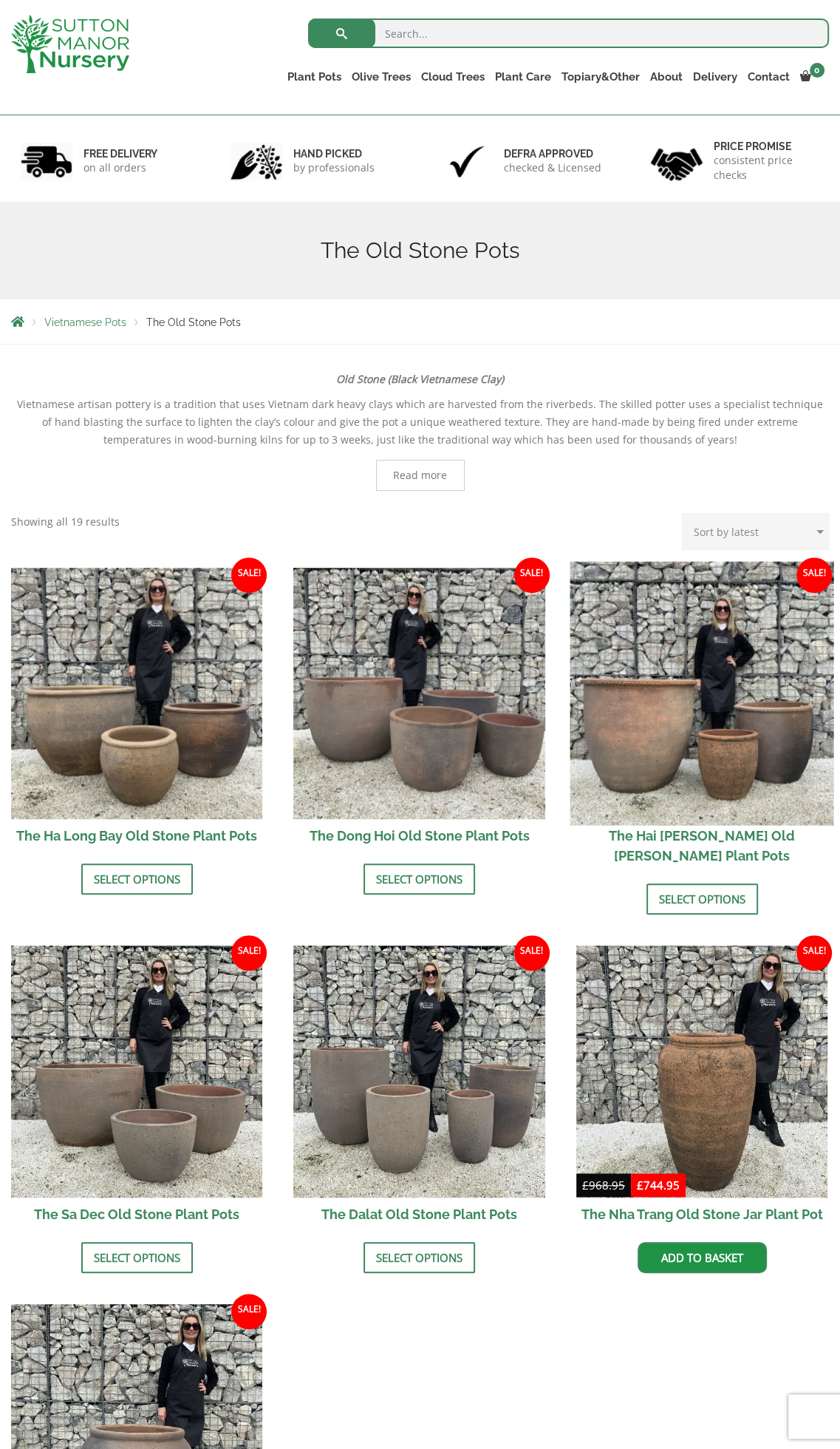
scroll to position [148, 0]
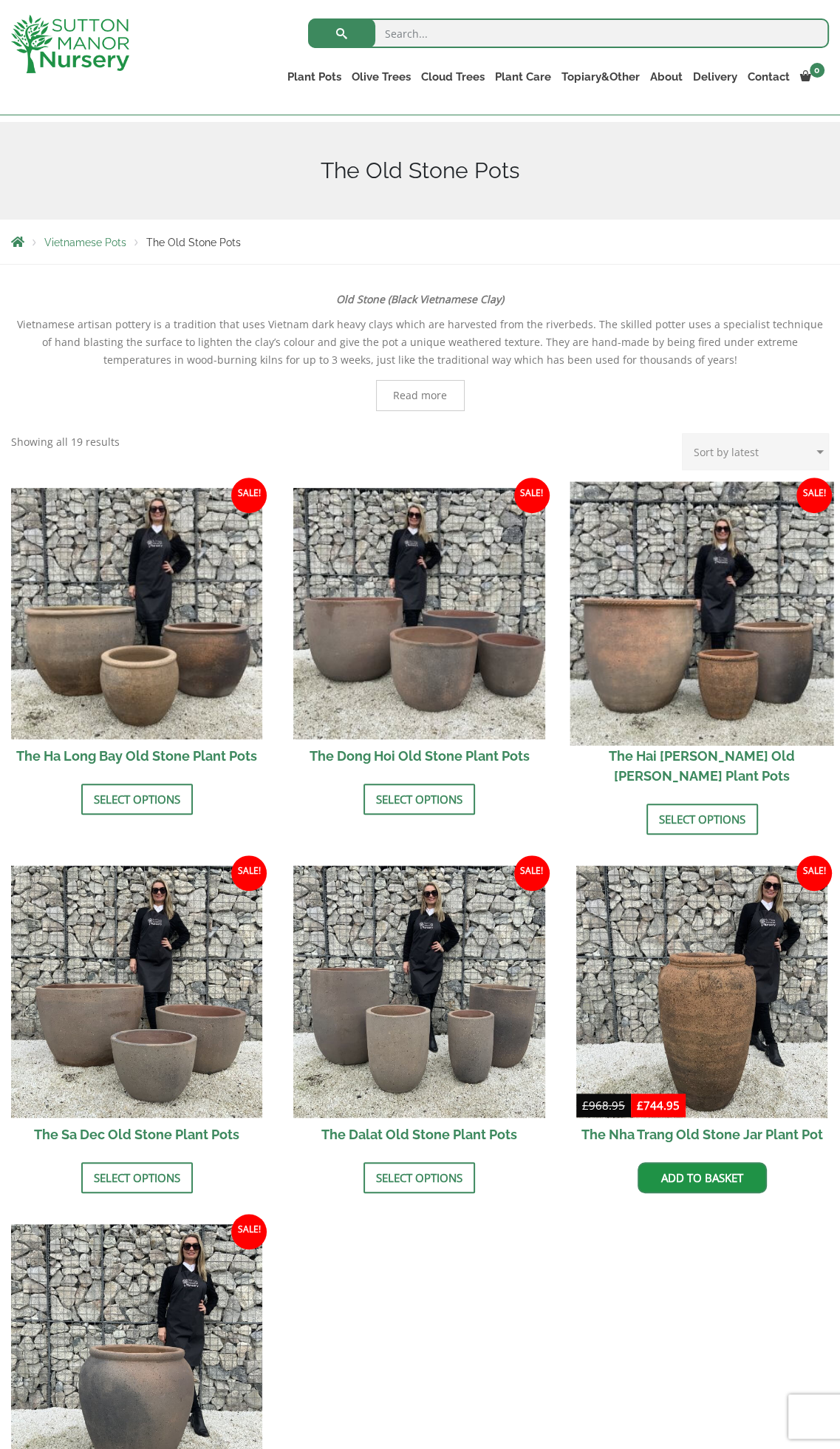
click at [659, 642] on img at bounding box center [702, 614] width 264 height 264
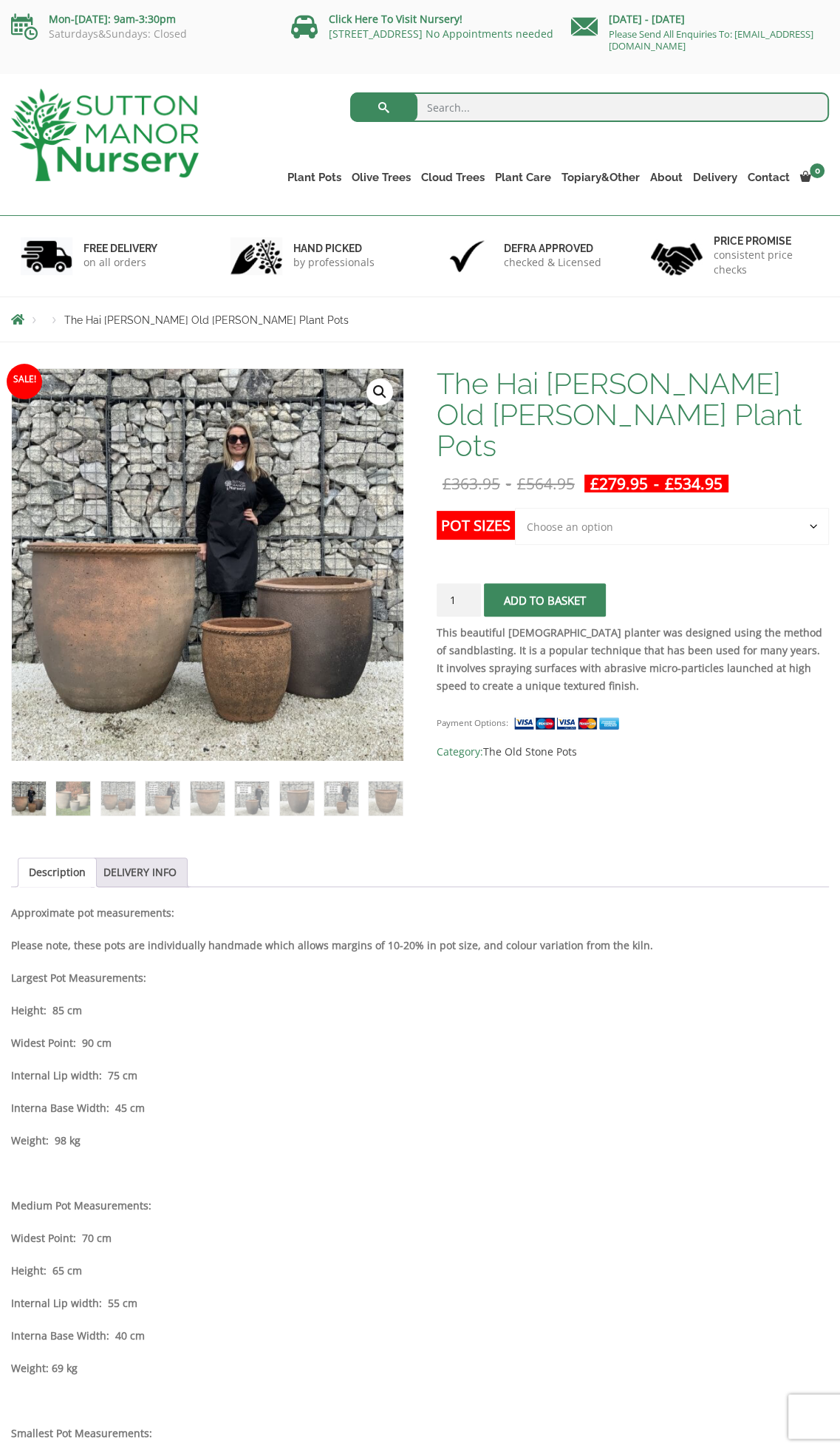
click at [633, 508] on select "Choose an option Click here to buy the 3rd to Largest Pot In The Picture Click …" at bounding box center [671, 526] width 314 height 37
click at [628, 626] on strong "This beautiful [DEMOGRAPHIC_DATA] planter was designed using the method of sand…" at bounding box center [629, 659] width 385 height 67
